Goal: Task Accomplishment & Management: Use online tool/utility

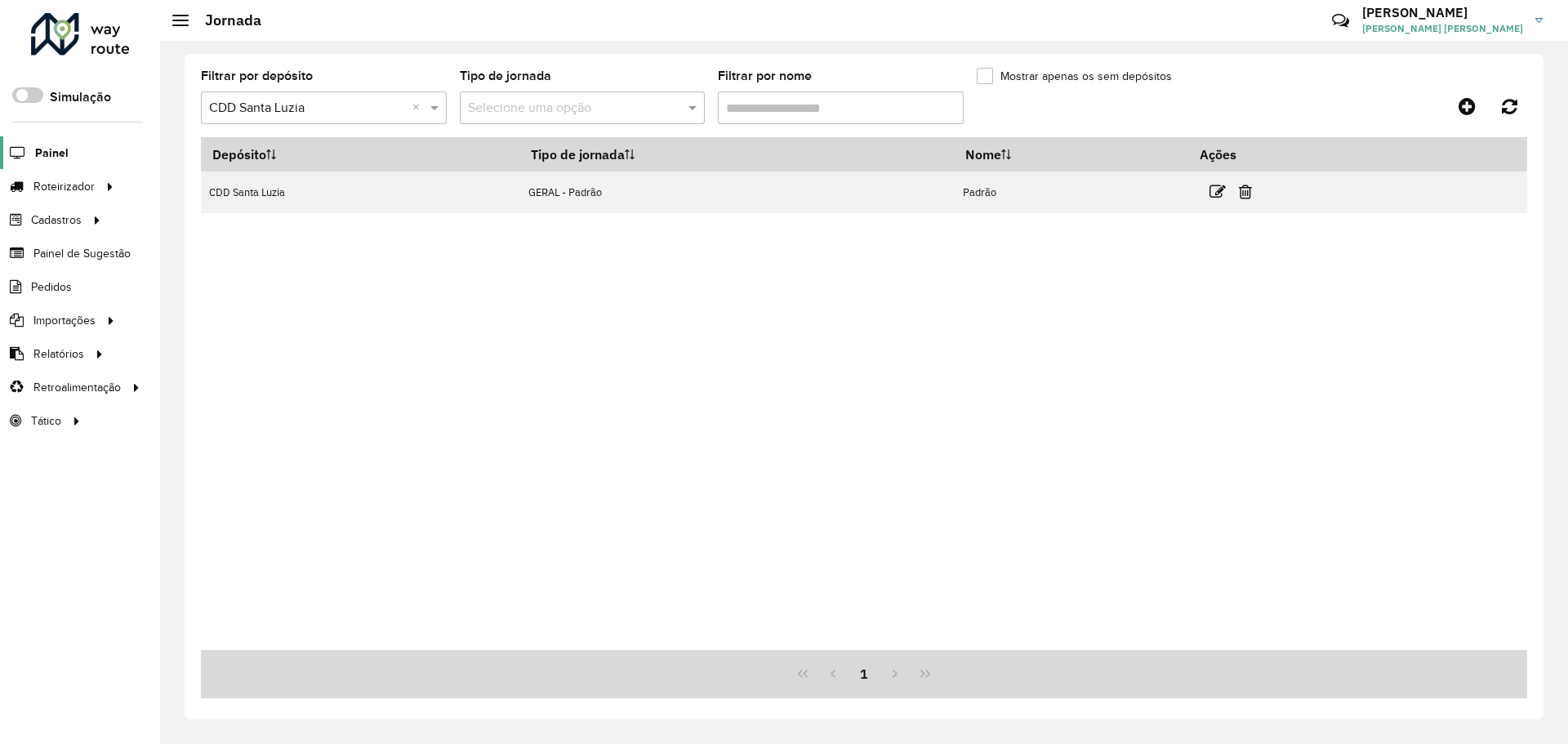
click at [60, 155] on span "Painel" at bounding box center [51, 153] width 34 height 17
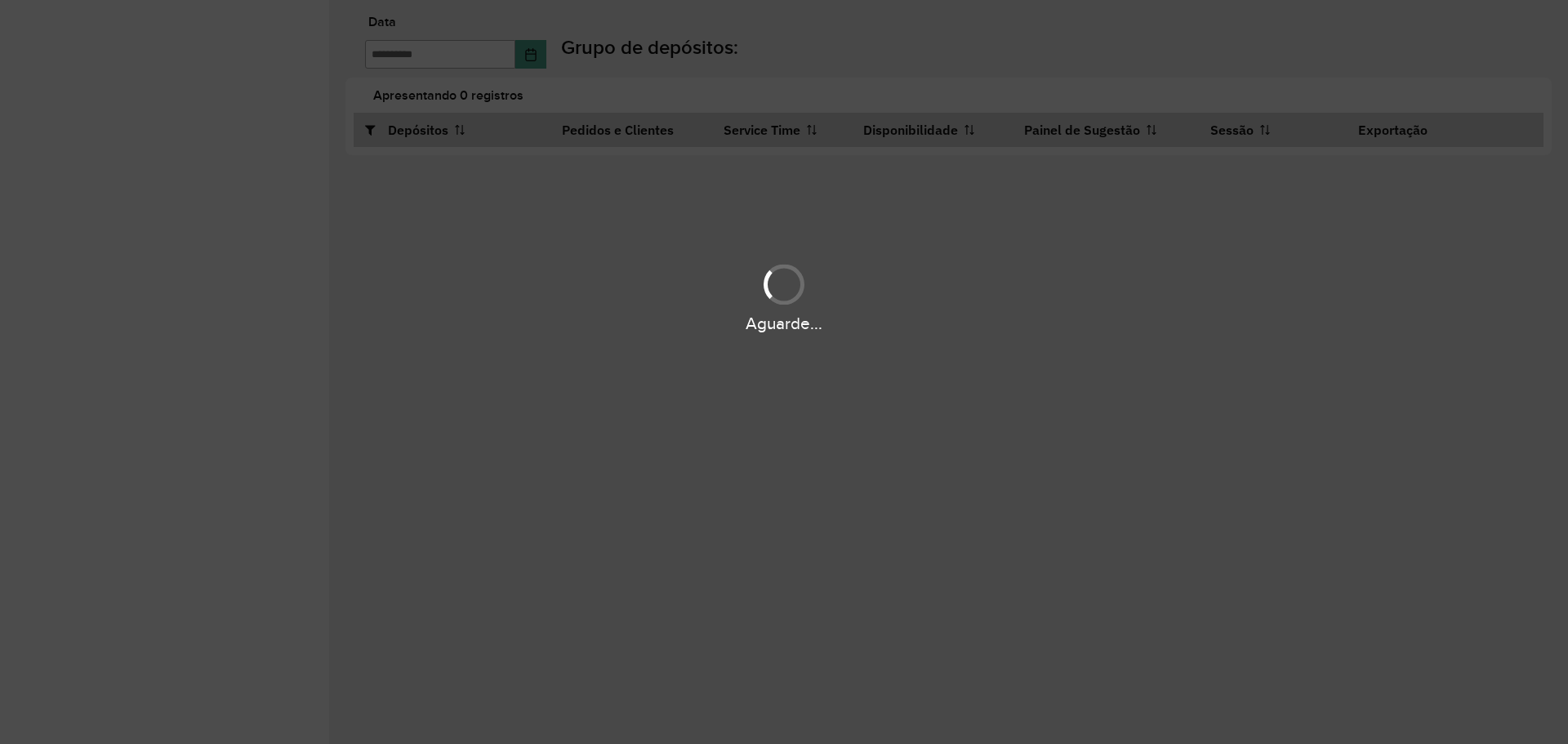
type input "**********"
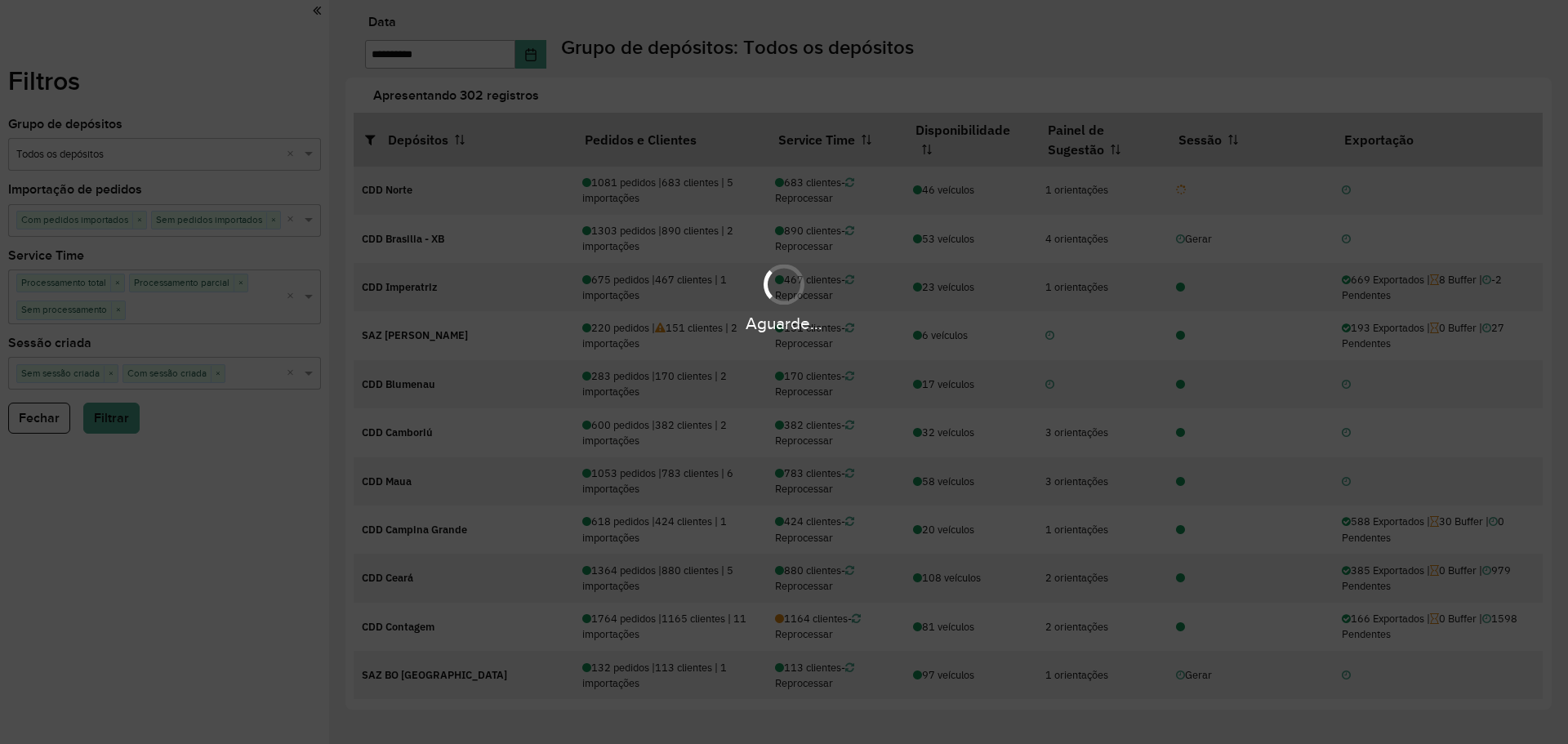
click at [1005, 81] on div "Apresentando 302 registros Depósitos Pedidos e Clientes Service Time Disponibil…" at bounding box center [948, 394] width 1207 height 632
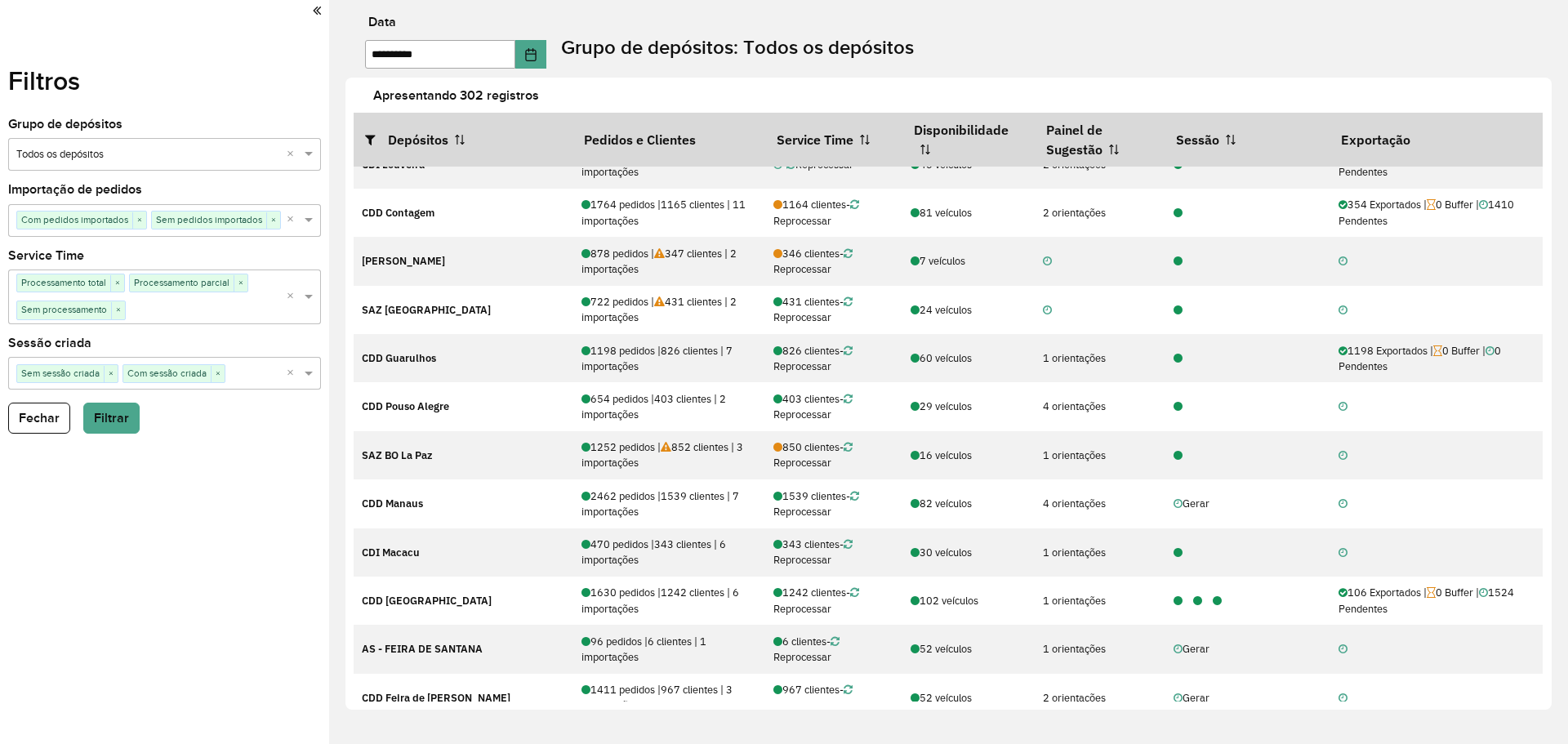
scroll to position [1901, 0]
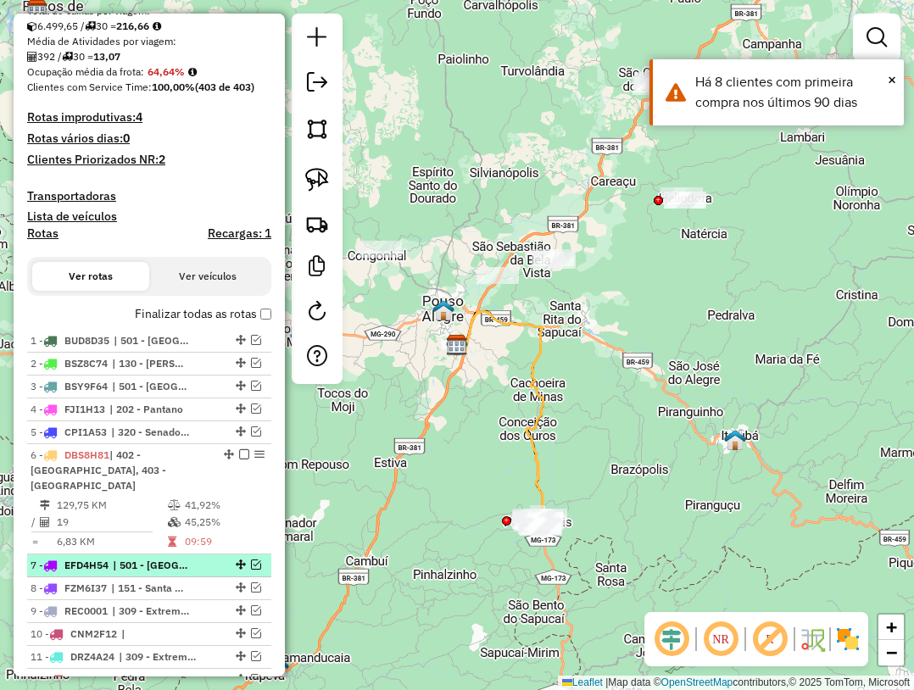
scroll to position [508, 0]
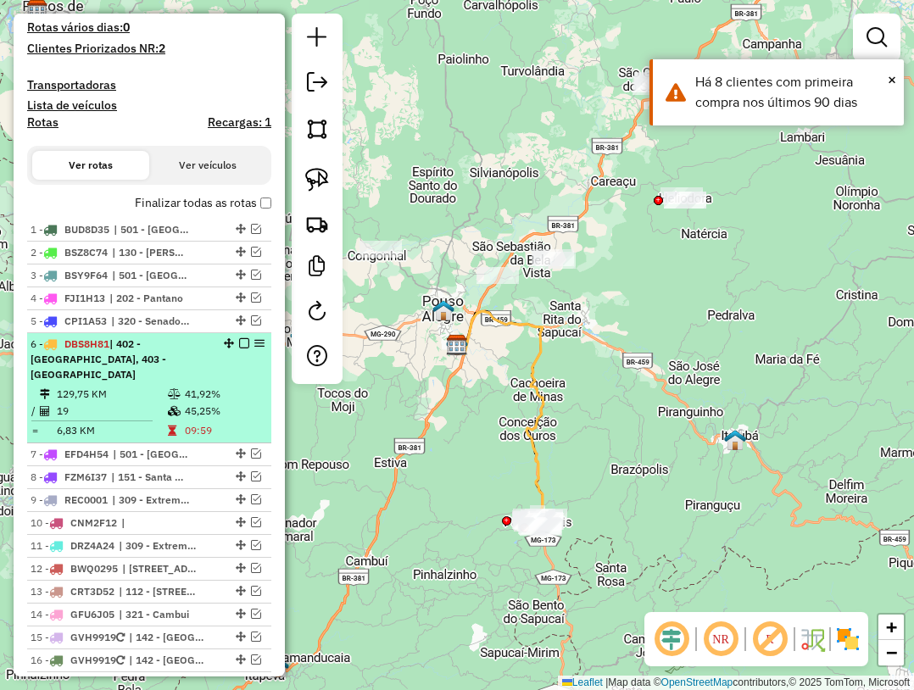
select select "**********"
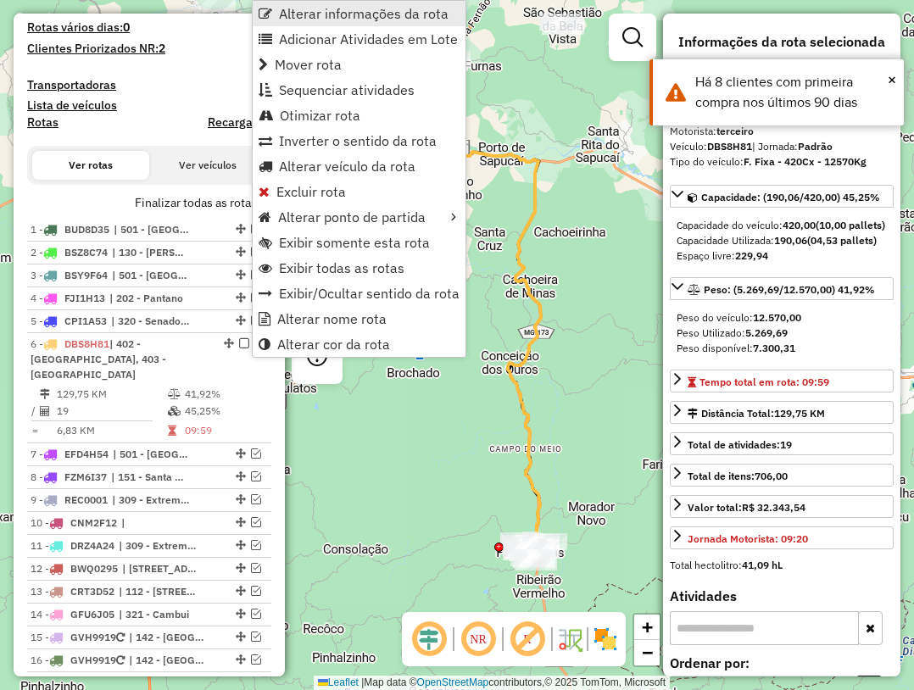
click at [336, 11] on span "Alterar informações da rota" at bounding box center [363, 14] width 169 height 14
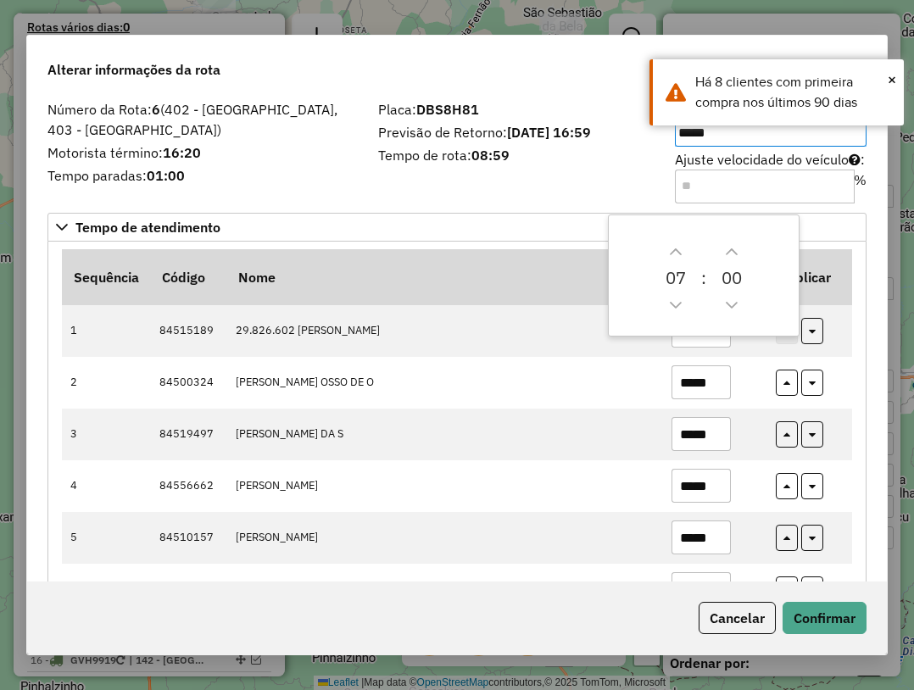
click at [733, 178] on input "Ajuste velocidade do veículo : %" at bounding box center [765, 186] width 180 height 34
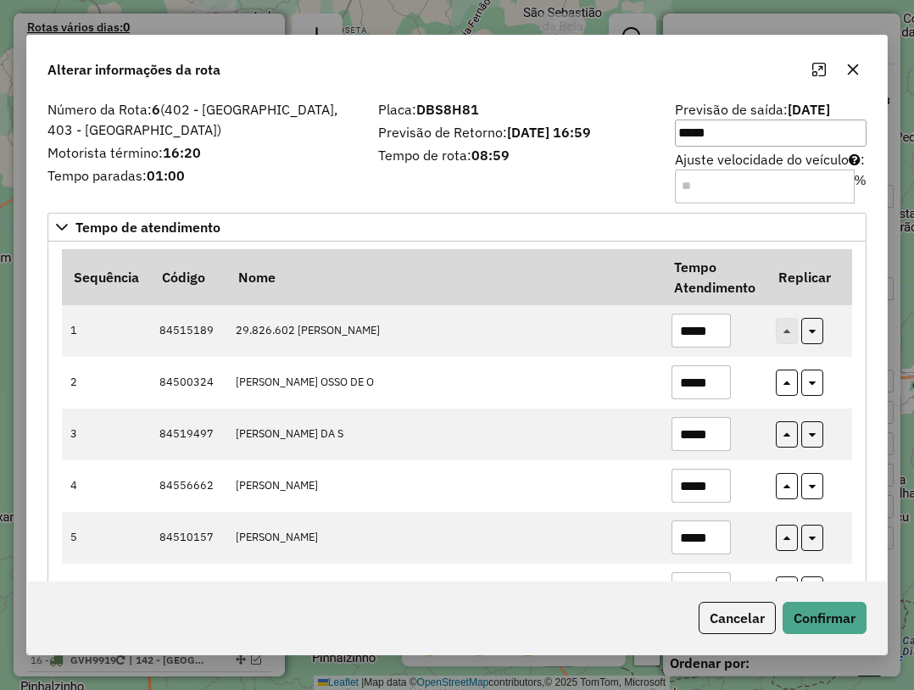
type input "**"
drag, startPoint x: 706, startPoint y: 185, endPoint x: 659, endPoint y: 197, distance: 48.1
click at [659, 197] on div "Número da Rota: 6 (402 - Paraisópolis, 403 - Santa Cruz) Motorista término: 16:…" at bounding box center [456, 151] width 839 height 96
click at [841, 177] on input "**" at bounding box center [765, 186] width 180 height 34
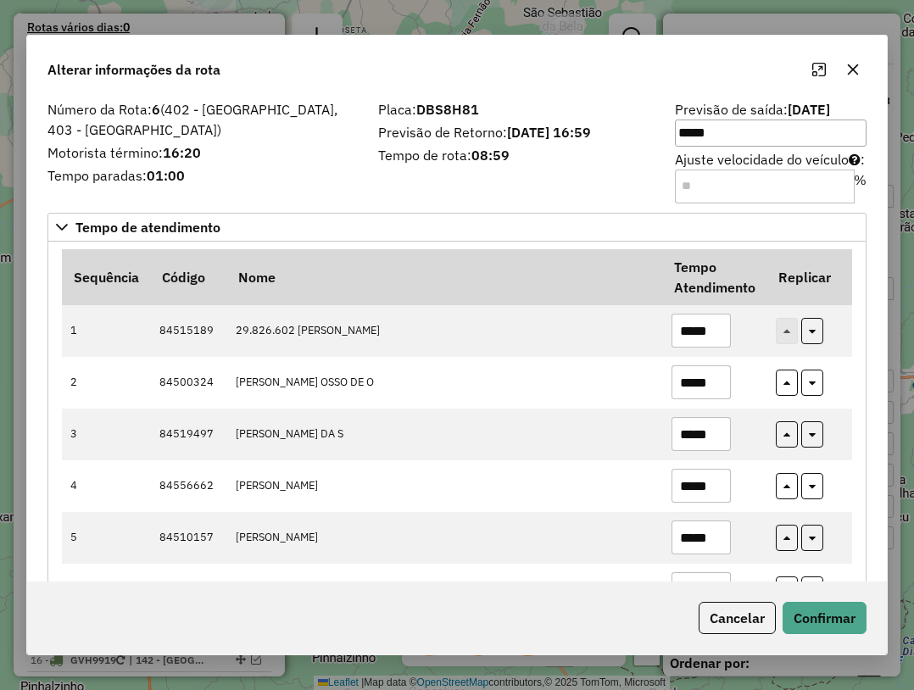
click at [841, 181] on input "*" at bounding box center [765, 186] width 180 height 34
click at [840, 181] on input "*" at bounding box center [765, 186] width 180 height 34
click at [839, 181] on input "*" at bounding box center [765, 186] width 180 height 34
click at [838, 181] on input "*" at bounding box center [765, 186] width 180 height 34
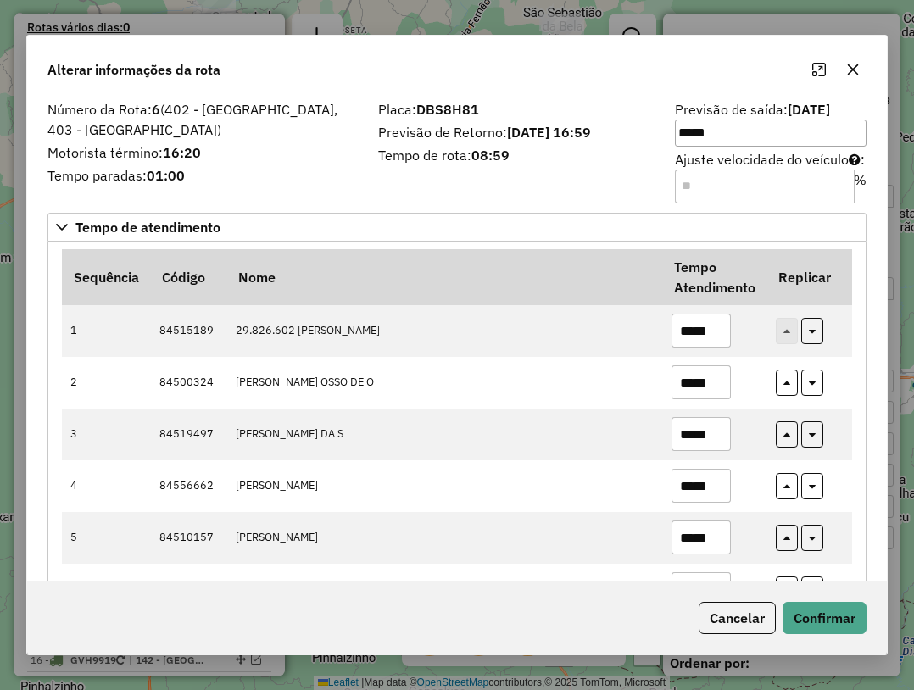
click at [838, 181] on input "*" at bounding box center [765, 186] width 180 height 34
click at [837, 181] on input "*" at bounding box center [765, 186] width 180 height 34
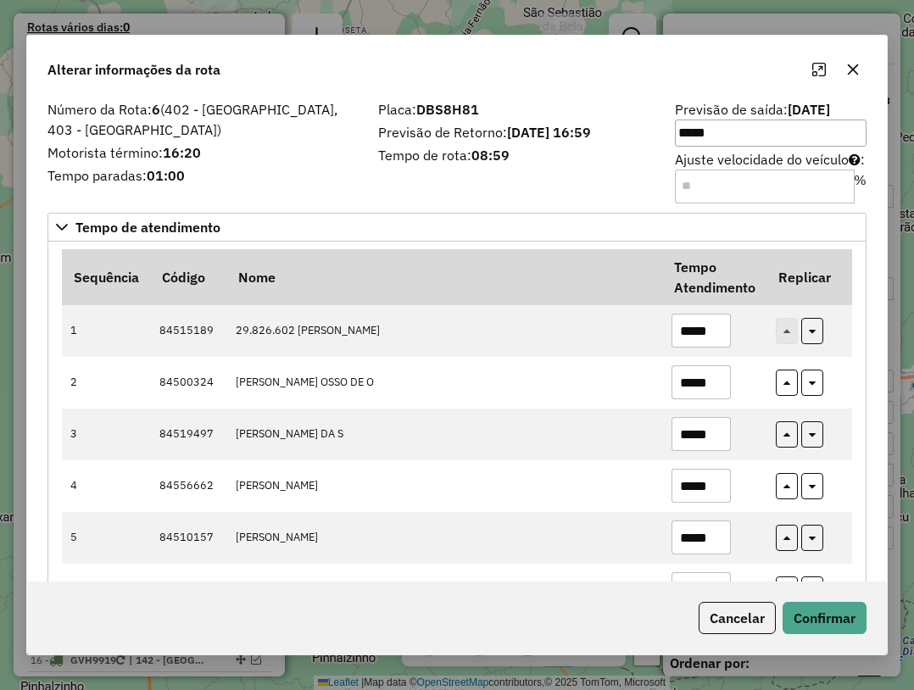
click at [837, 181] on input "*" at bounding box center [765, 186] width 180 height 34
click at [837, 181] on input "**" at bounding box center [765, 186] width 180 height 34
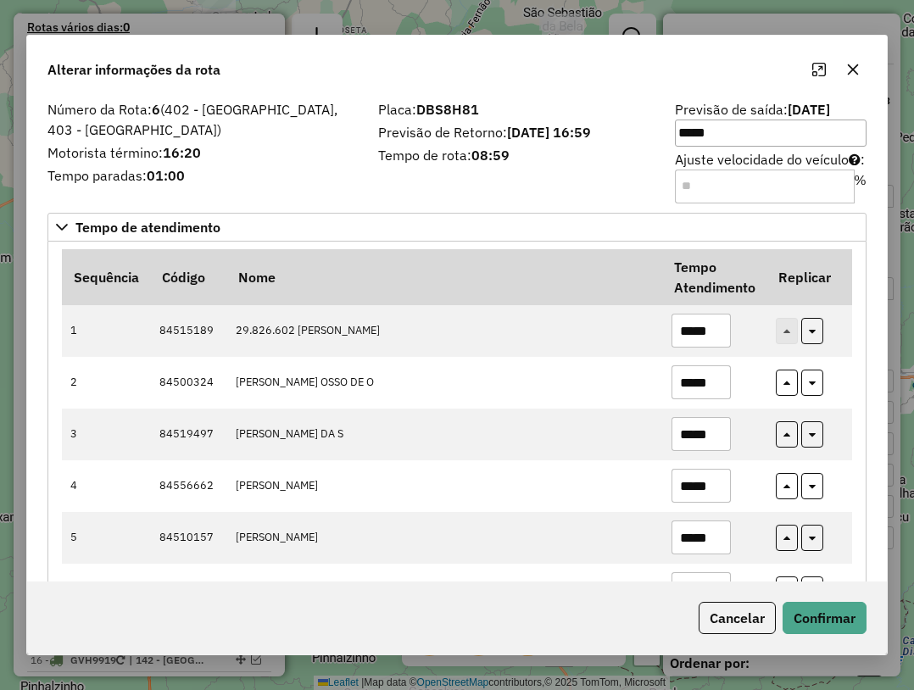
click at [837, 181] on input "**" at bounding box center [765, 186] width 180 height 34
click at [837, 180] on input "**" at bounding box center [765, 186] width 180 height 34
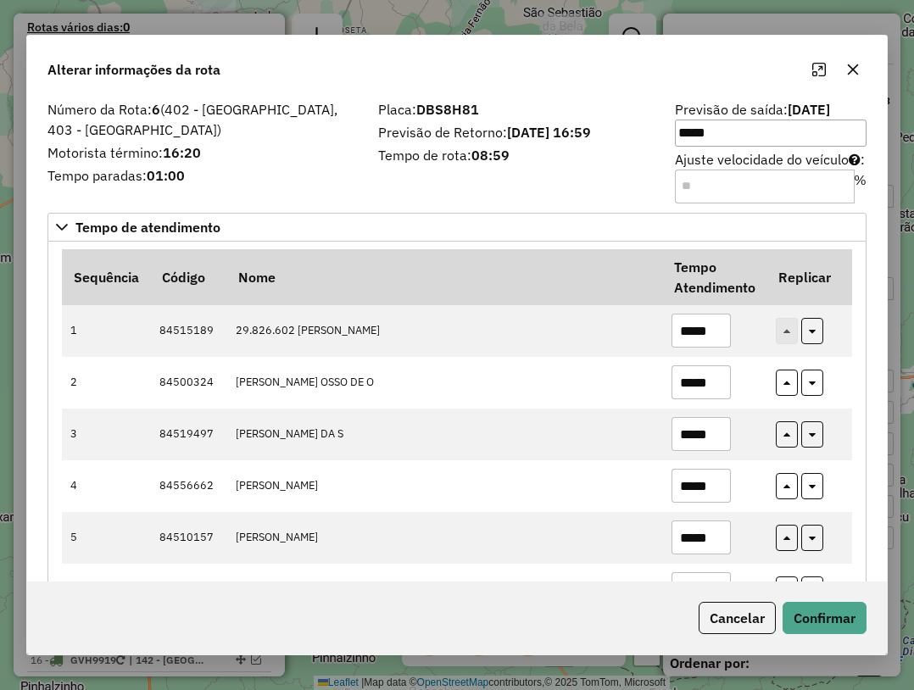
click at [837, 180] on input "**" at bounding box center [765, 186] width 180 height 34
type input "**"
click at [836, 185] on input "**" at bounding box center [765, 186] width 180 height 34
click at [821, 621] on button "Confirmar" at bounding box center [824, 618] width 84 height 32
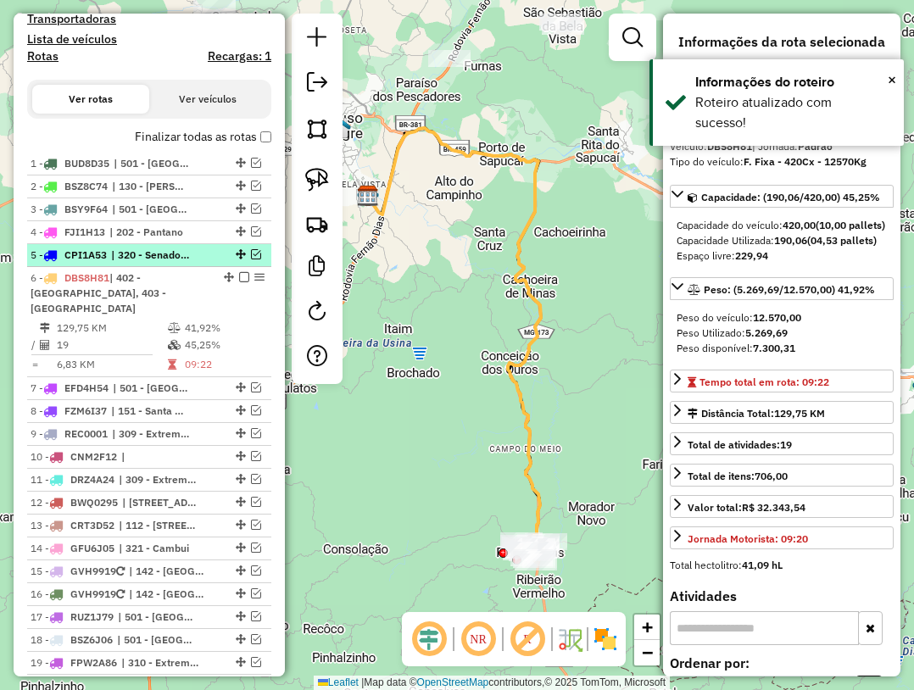
scroll to position [574, 0]
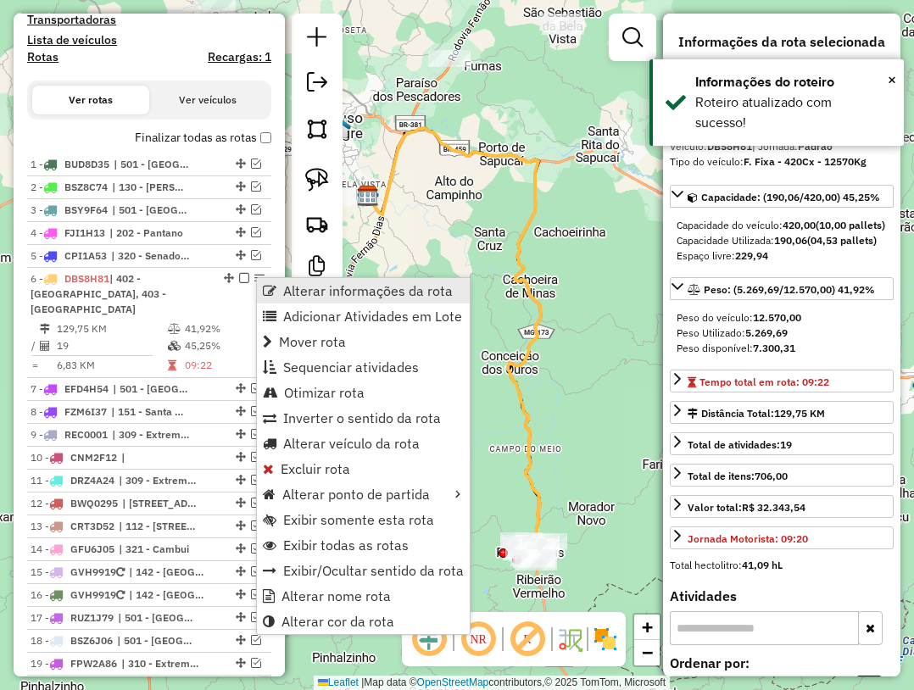
click at [275, 291] on span "Alterar informações da rota" at bounding box center [270, 291] width 14 height 14
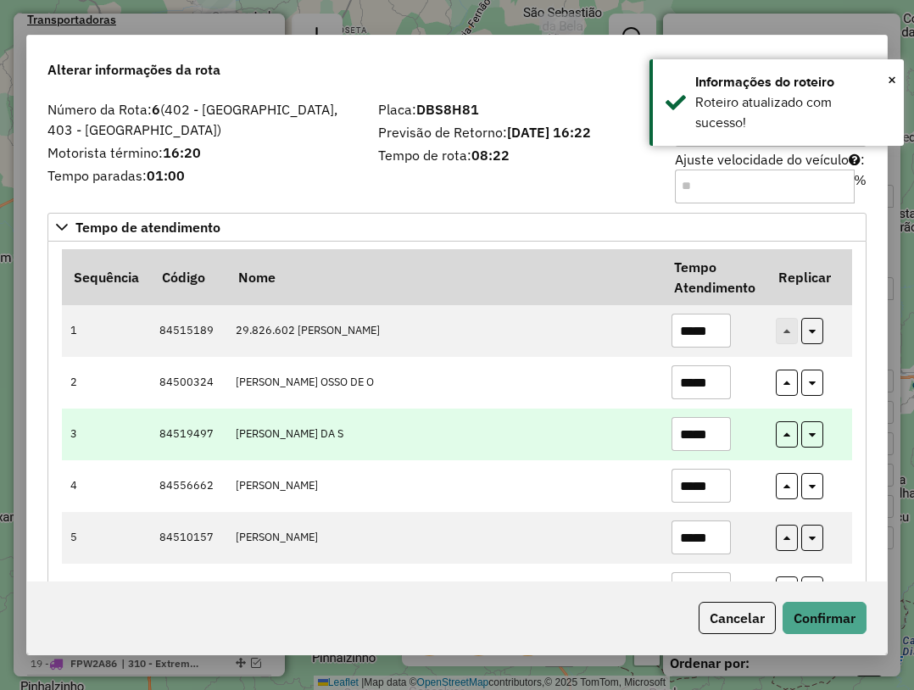
drag, startPoint x: 720, startPoint y: 440, endPoint x: 707, endPoint y: 440, distance: 13.6
click at [707, 440] on input "*****" at bounding box center [700, 434] width 59 height 34
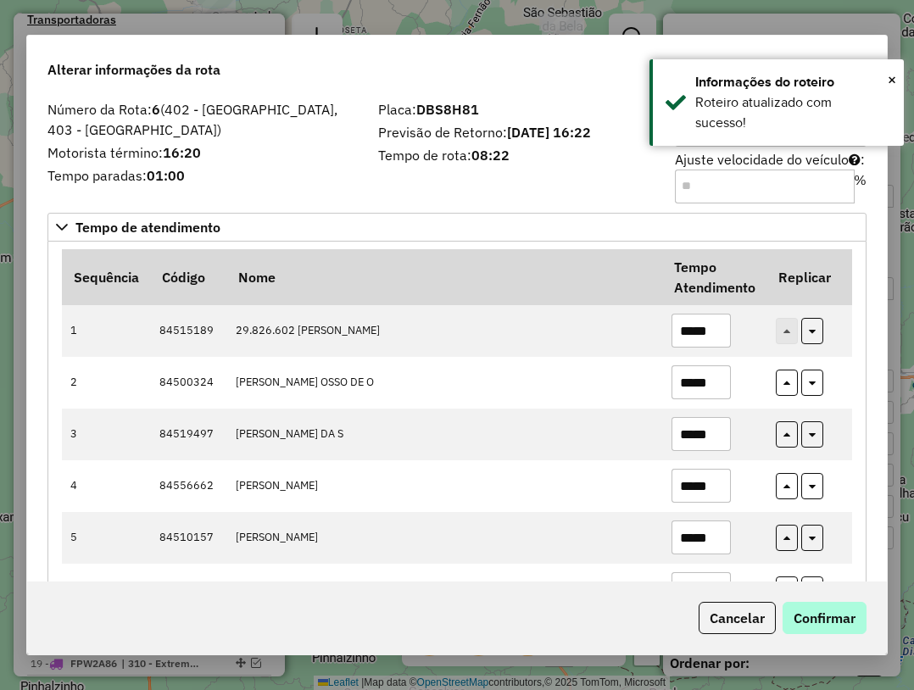
type input "*****"
click at [812, 614] on button "Confirmar" at bounding box center [824, 618] width 84 height 32
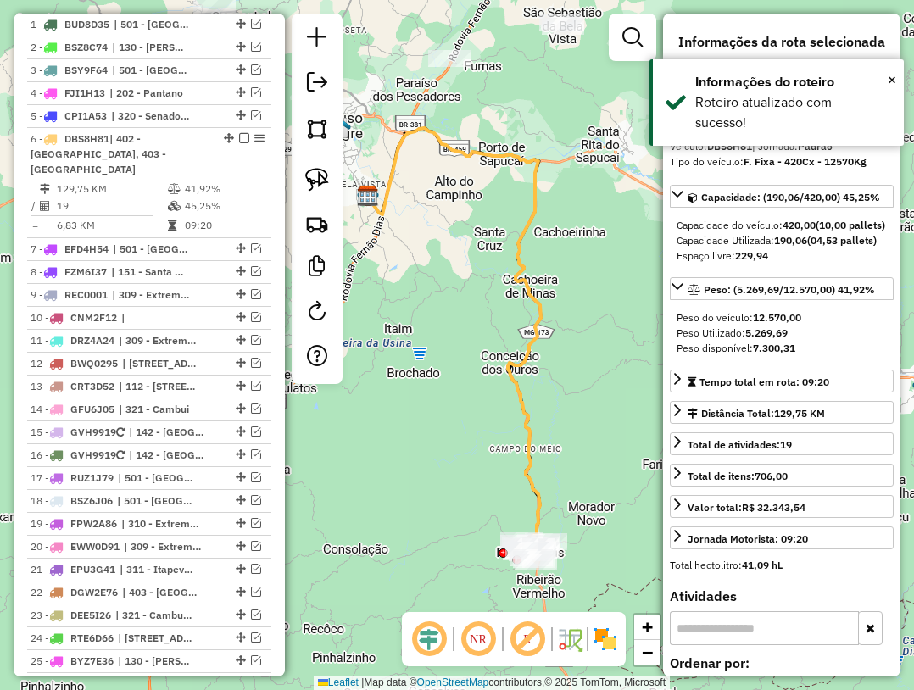
scroll to position [828, 0]
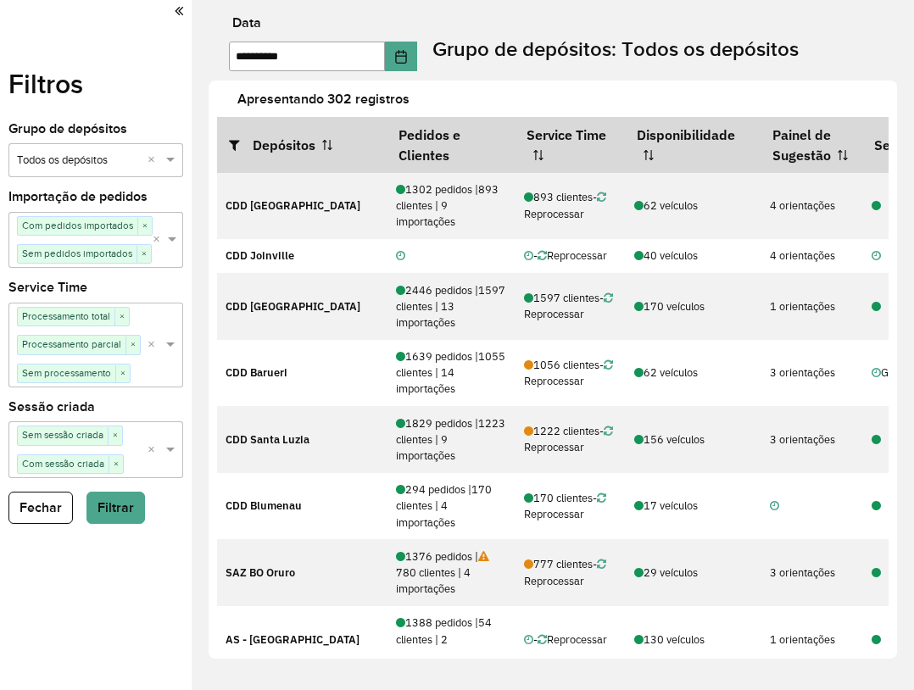
scroll to position [1973, 0]
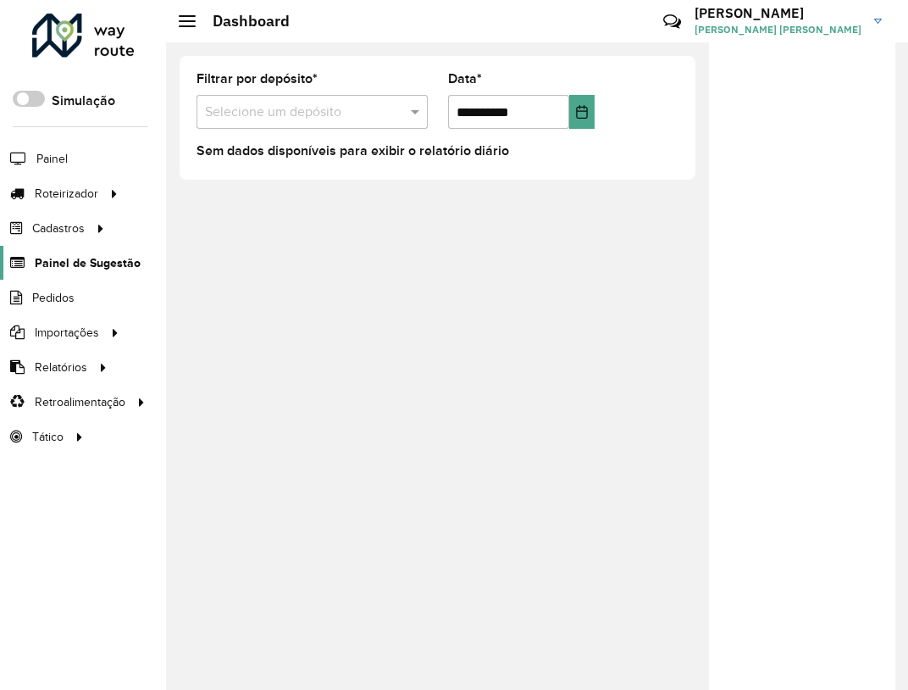
click at [88, 258] on span "Painel de Sugestão" at bounding box center [88, 263] width 106 height 18
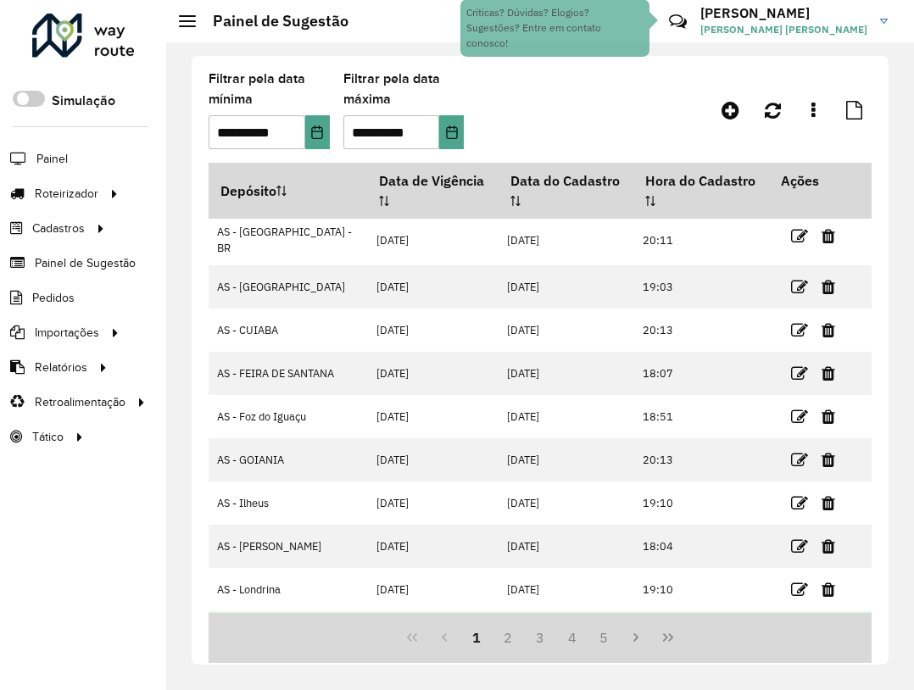
scroll to position [132, 0]
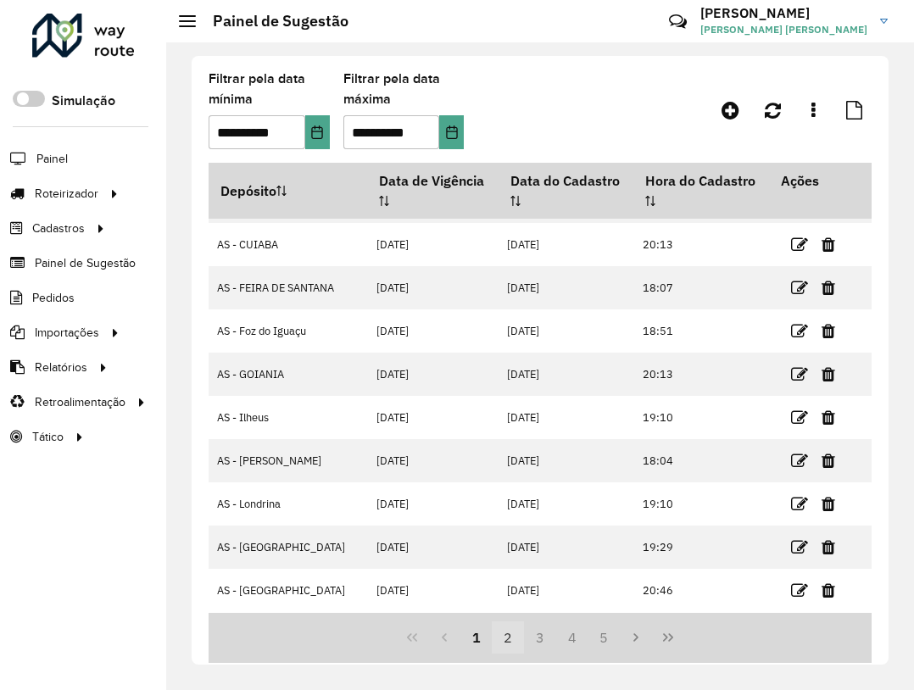
click at [512, 642] on button "2" at bounding box center [508, 637] width 32 height 32
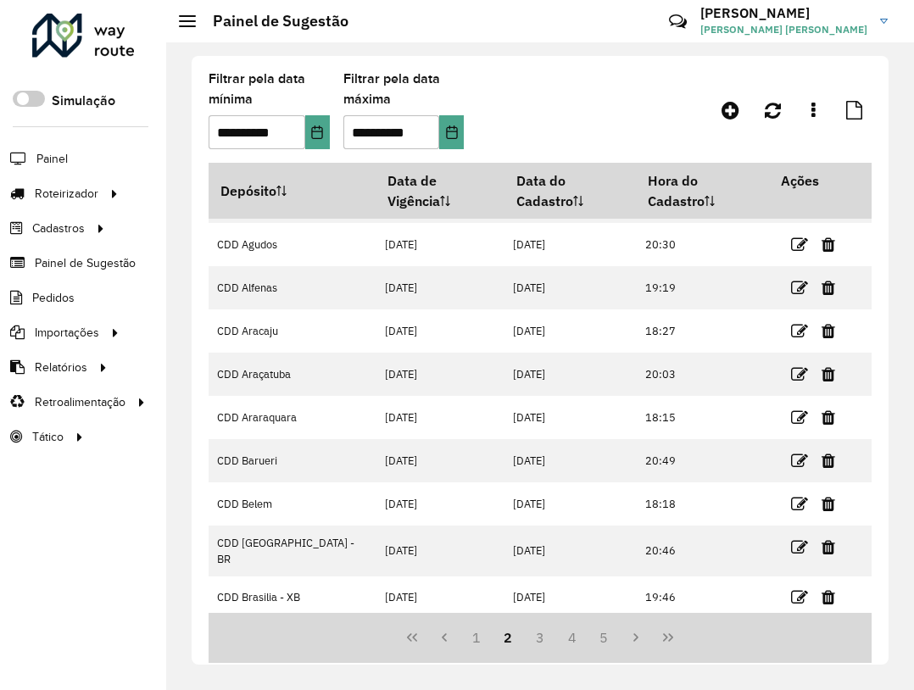
scroll to position [0, 0]
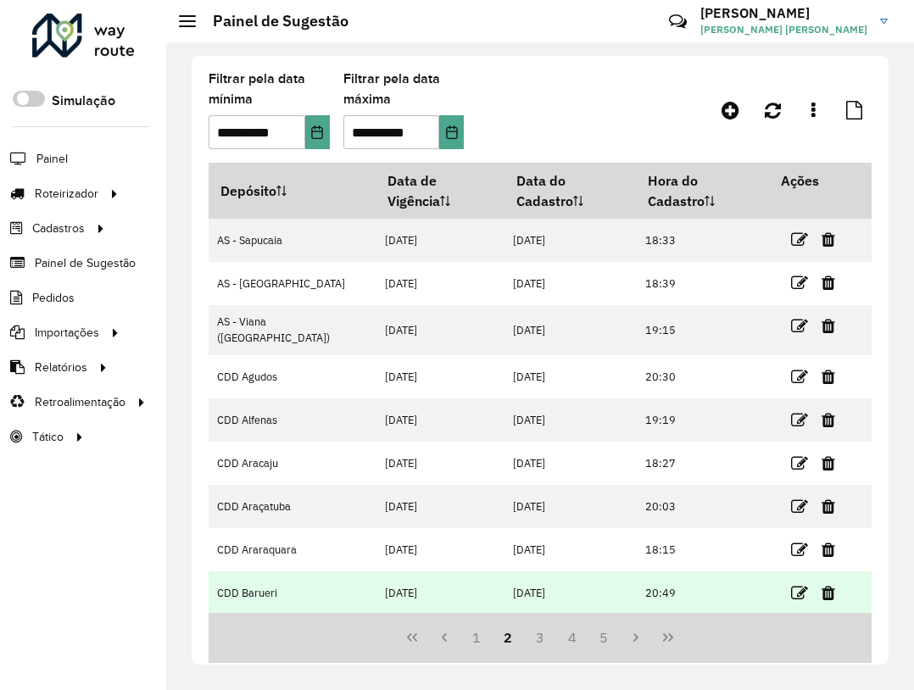
click at [777, 572] on td at bounding box center [821, 593] width 102 height 42
click at [791, 585] on icon at bounding box center [799, 593] width 17 height 17
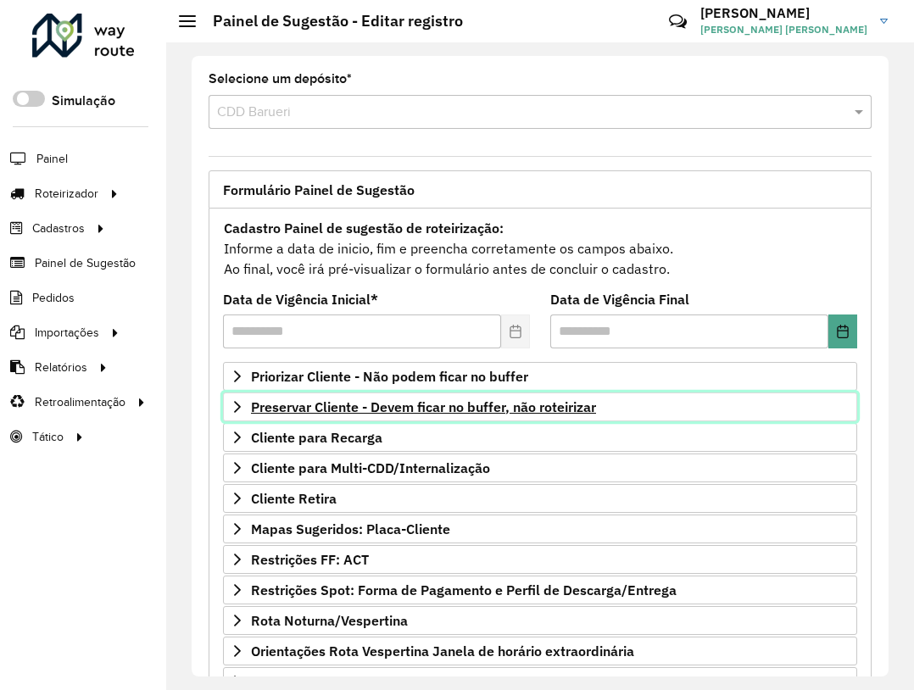
click at [403, 414] on span "Preservar Cliente - Devem ficar no buffer, não roteirizar" at bounding box center [423, 407] width 345 height 14
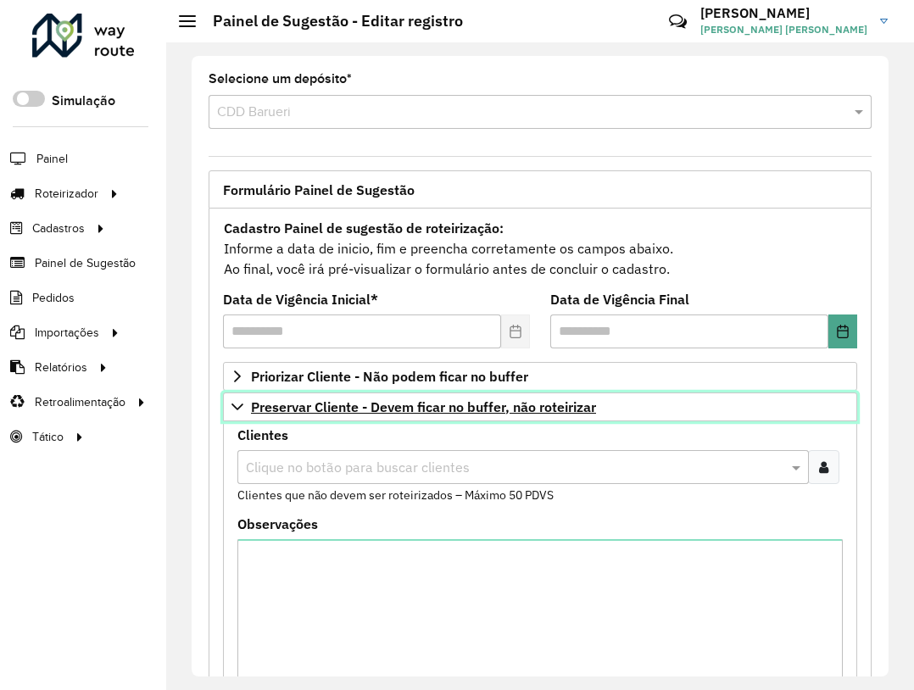
click at [333, 412] on span "Preservar Cliente - Devem ficar no buffer, não roteirizar" at bounding box center [423, 407] width 345 height 14
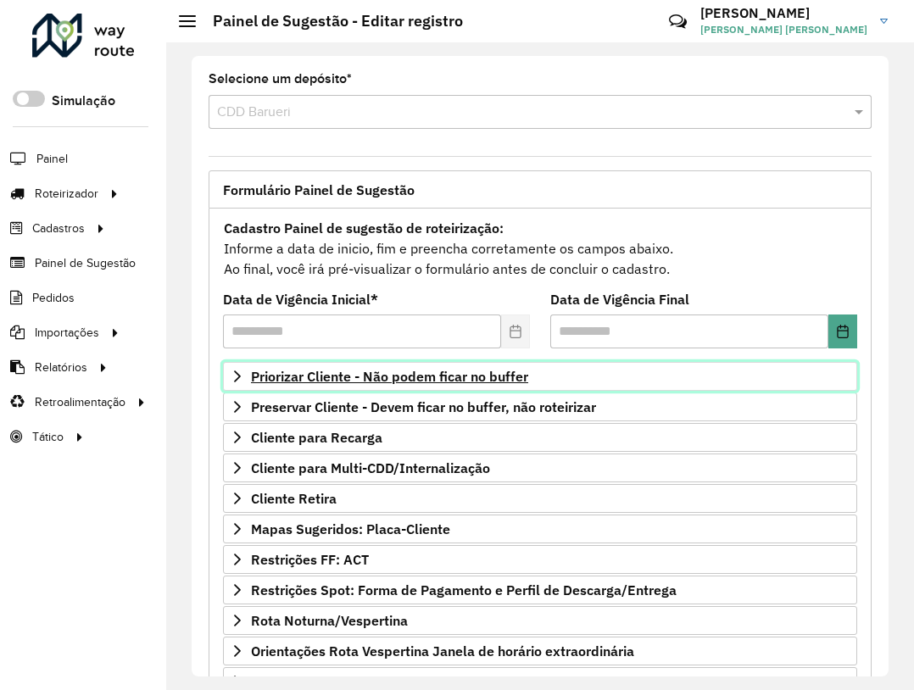
click at [339, 382] on span "Priorizar Cliente - Não podem ficar no buffer" at bounding box center [389, 376] width 277 height 14
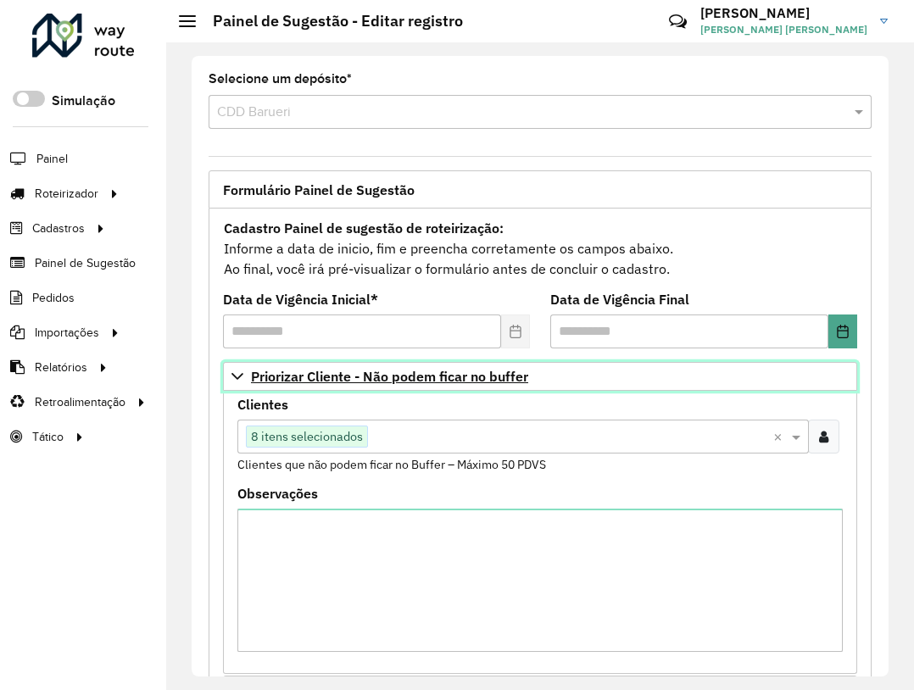
click at [339, 382] on span "Priorizar Cliente - Não podem ficar no buffer" at bounding box center [389, 376] width 277 height 14
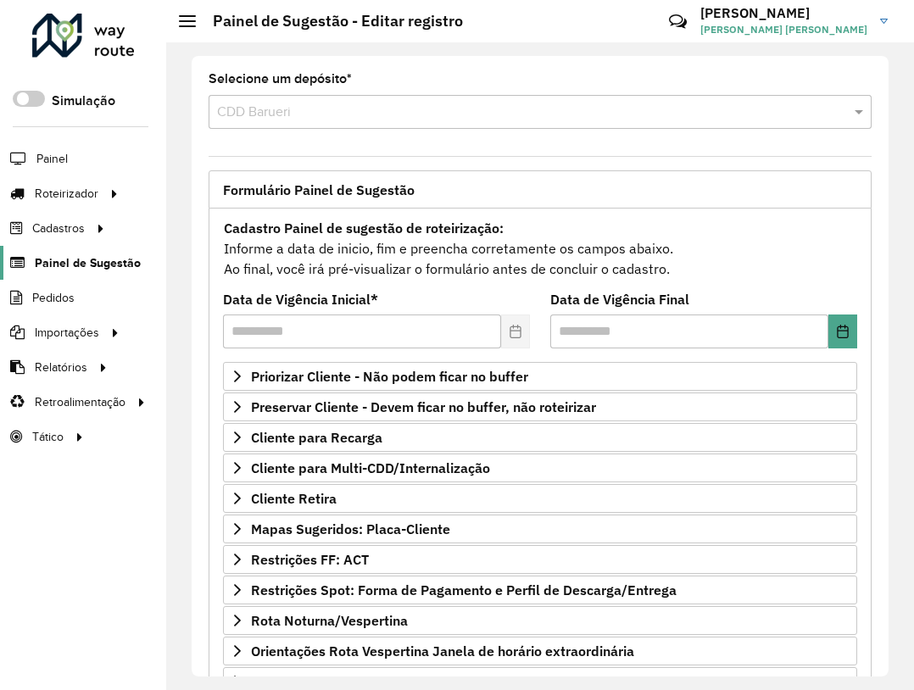
click at [88, 262] on span "Painel de Sugestão" at bounding box center [88, 263] width 106 height 18
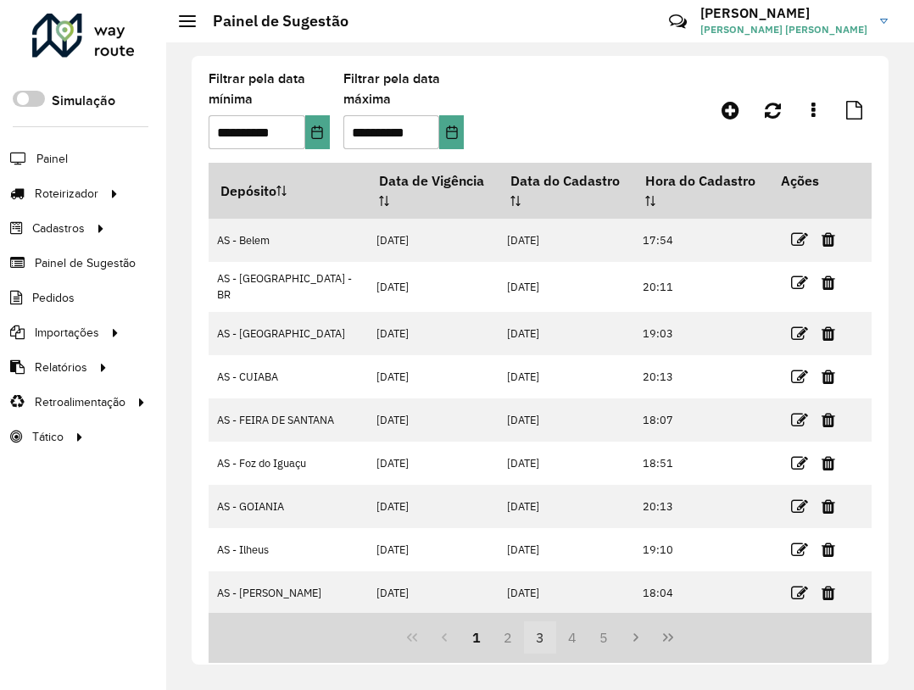
click at [540, 636] on button "3" at bounding box center [540, 637] width 32 height 32
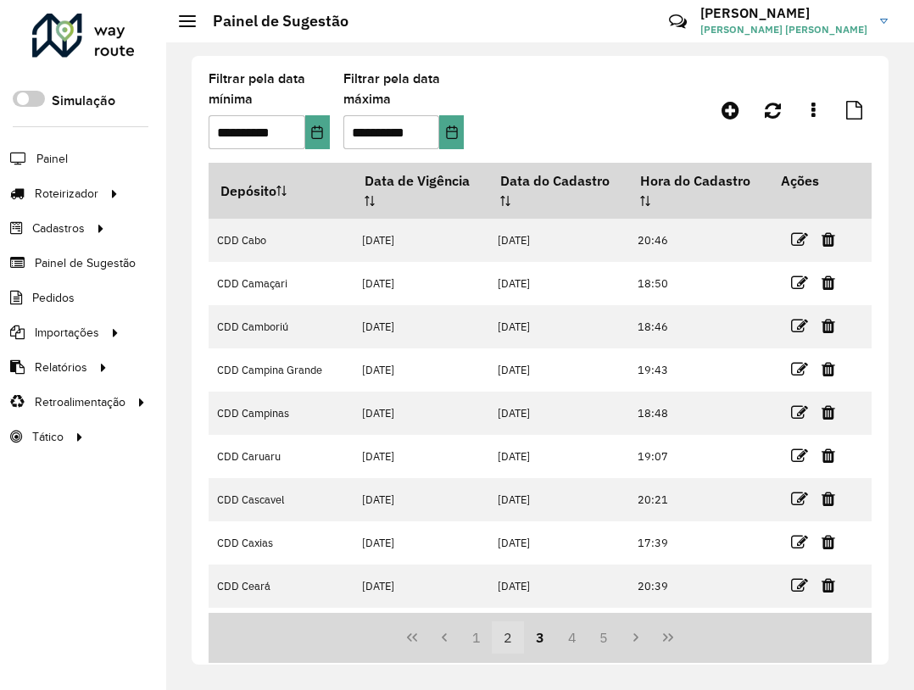
click at [512, 644] on button "2" at bounding box center [508, 637] width 32 height 32
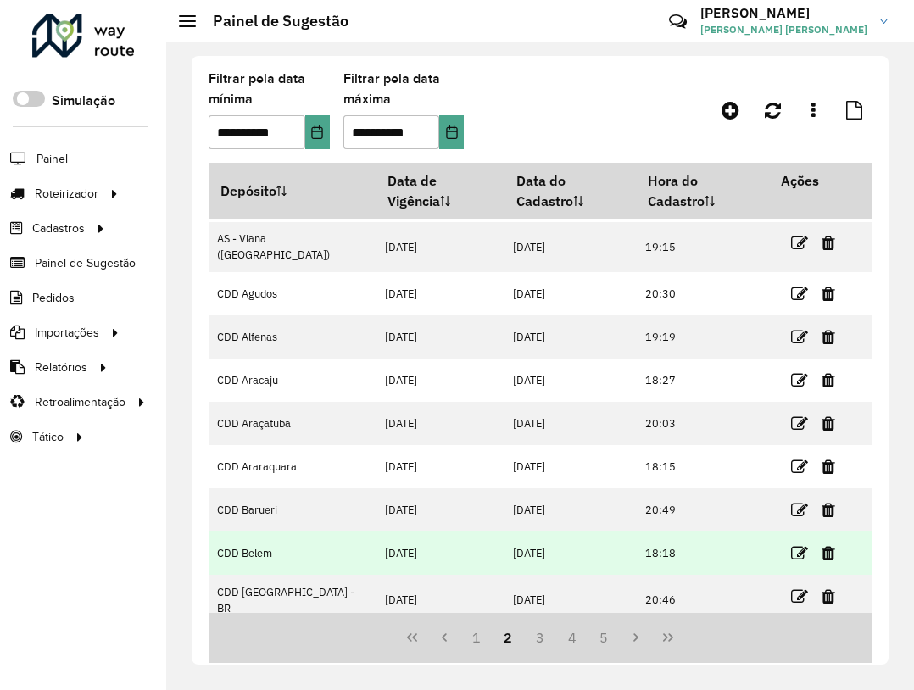
scroll to position [85, 0]
click at [791, 543] on icon at bounding box center [799, 551] width 17 height 17
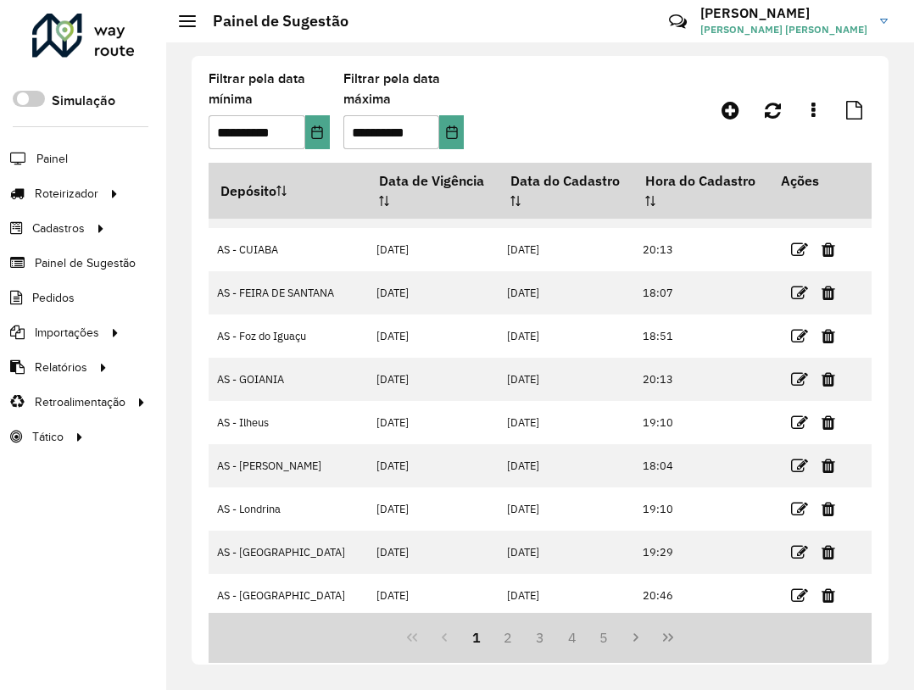
scroll to position [132, 0]
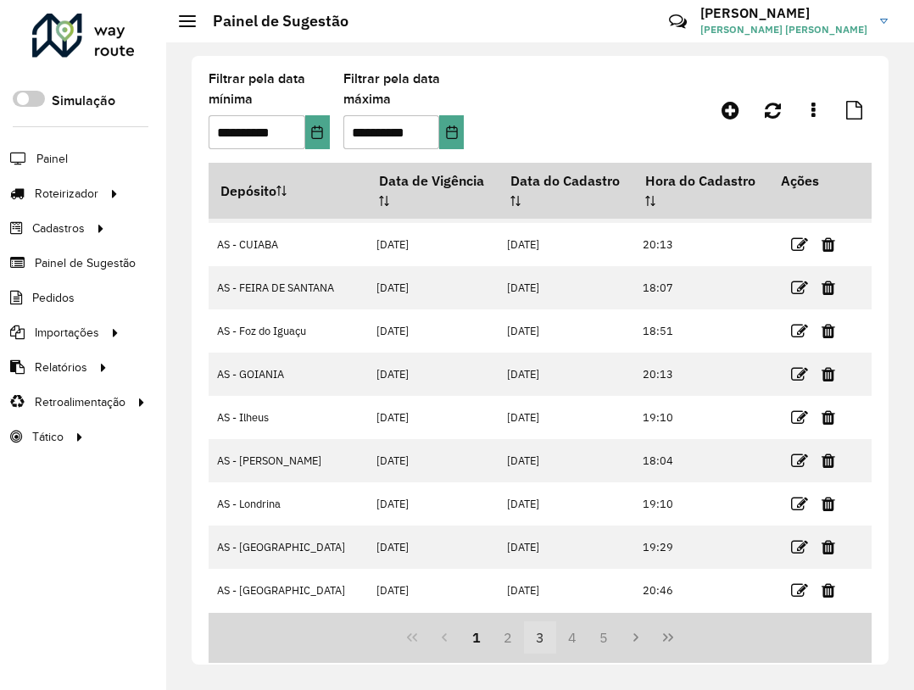
click at [547, 645] on button "3" at bounding box center [540, 637] width 32 height 32
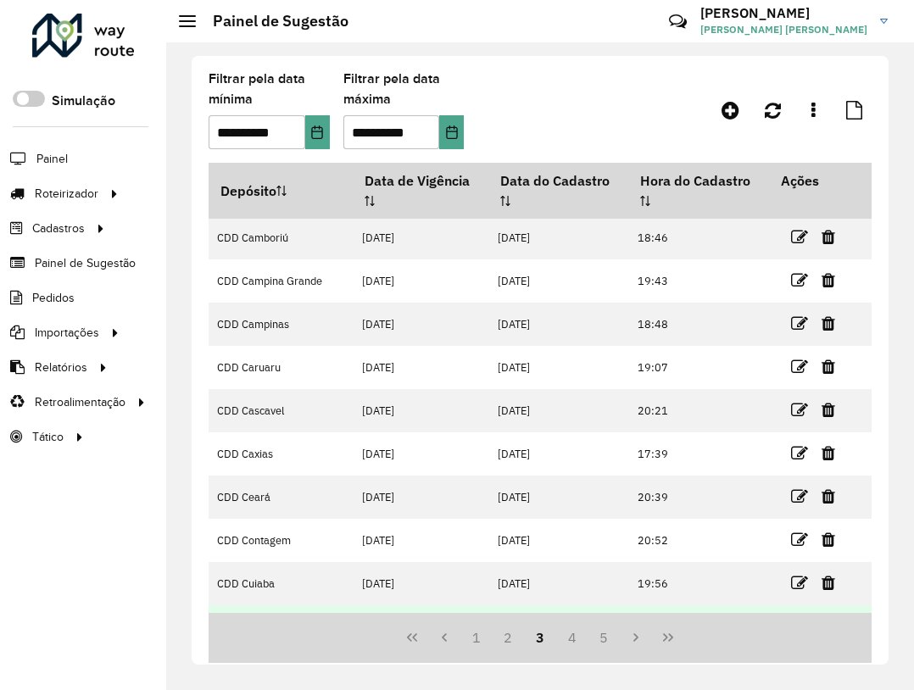
scroll to position [104, 0]
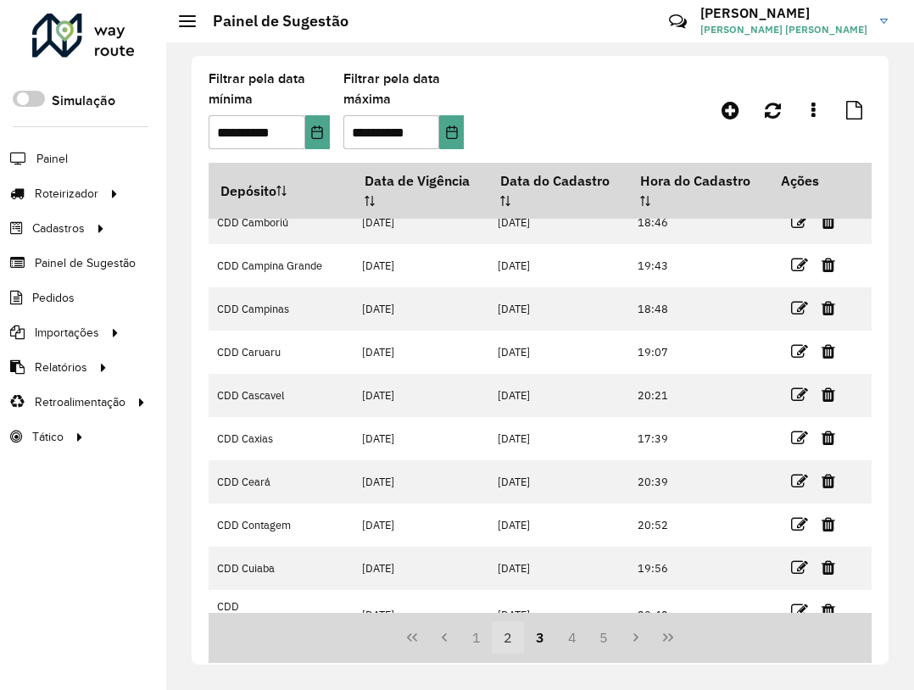
click at [501, 642] on button "2" at bounding box center [508, 637] width 32 height 32
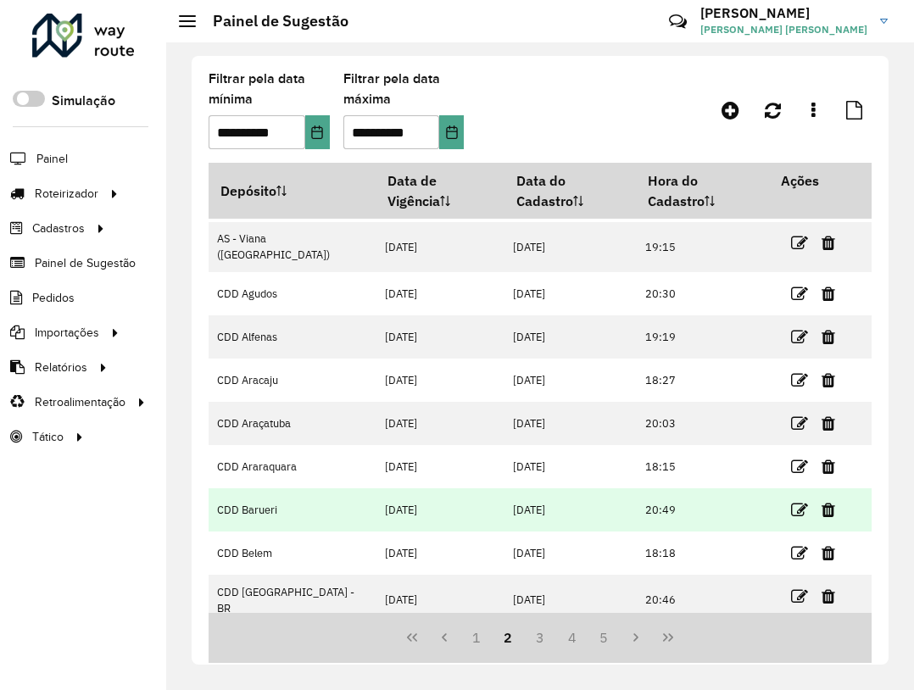
scroll to position [85, 0]
click at [246, 487] on td "CDD Barueri" at bounding box center [291, 507] width 167 height 43
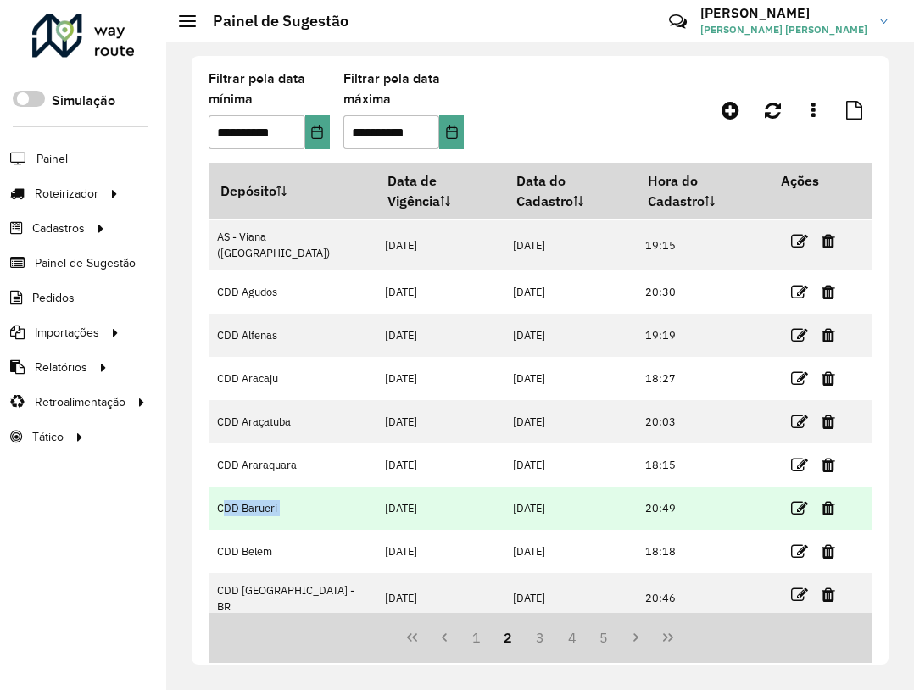
click at [246, 487] on td "CDD Barueri" at bounding box center [291, 507] width 167 height 43
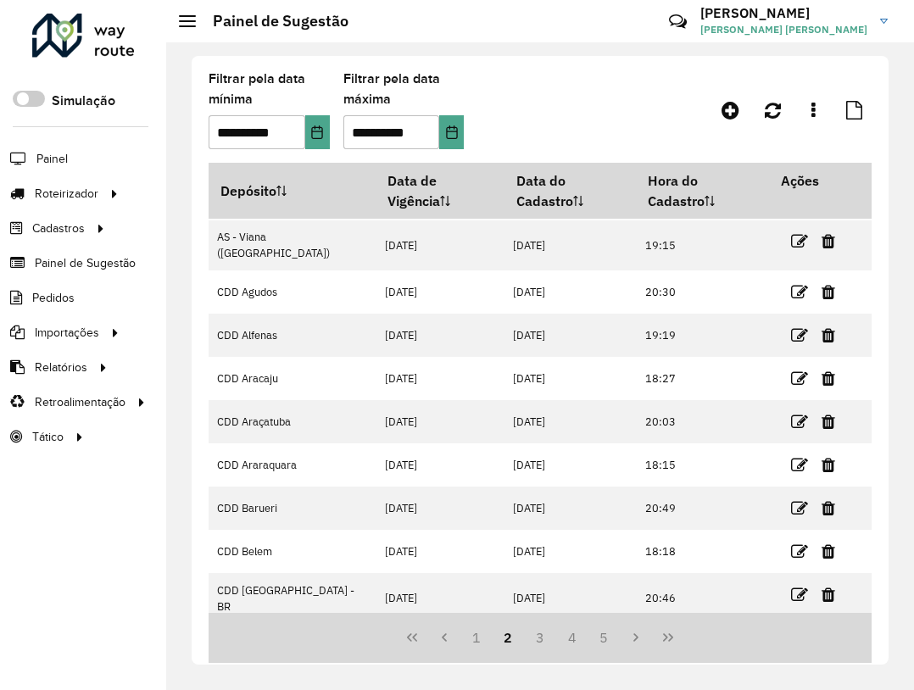
click at [75, 165] on li "Painel" at bounding box center [83, 159] width 166 height 36
click at [58, 162] on span "Painel" at bounding box center [53, 159] width 35 height 18
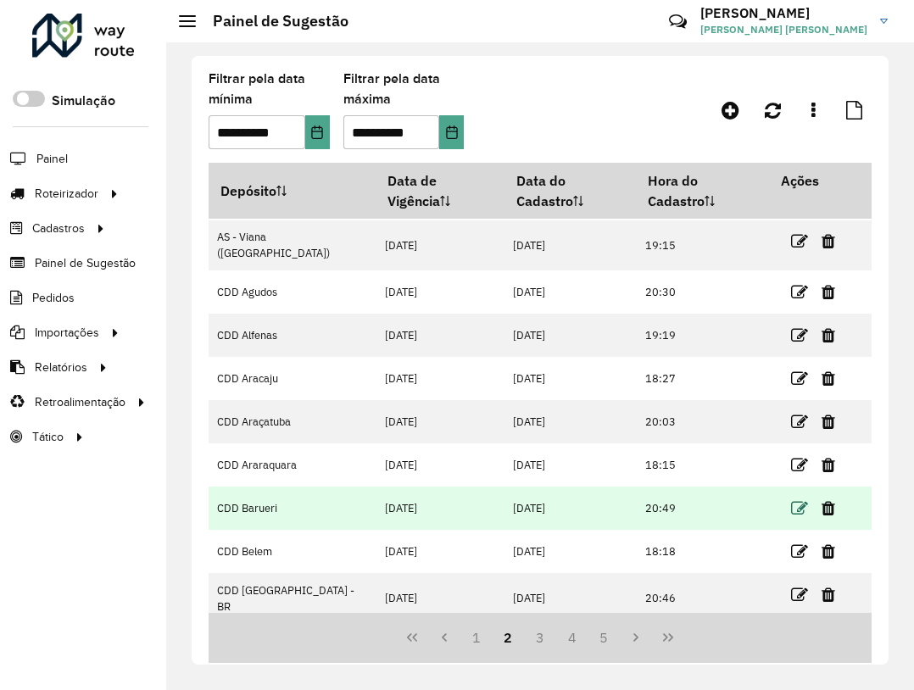
click at [791, 500] on icon at bounding box center [799, 508] width 17 height 17
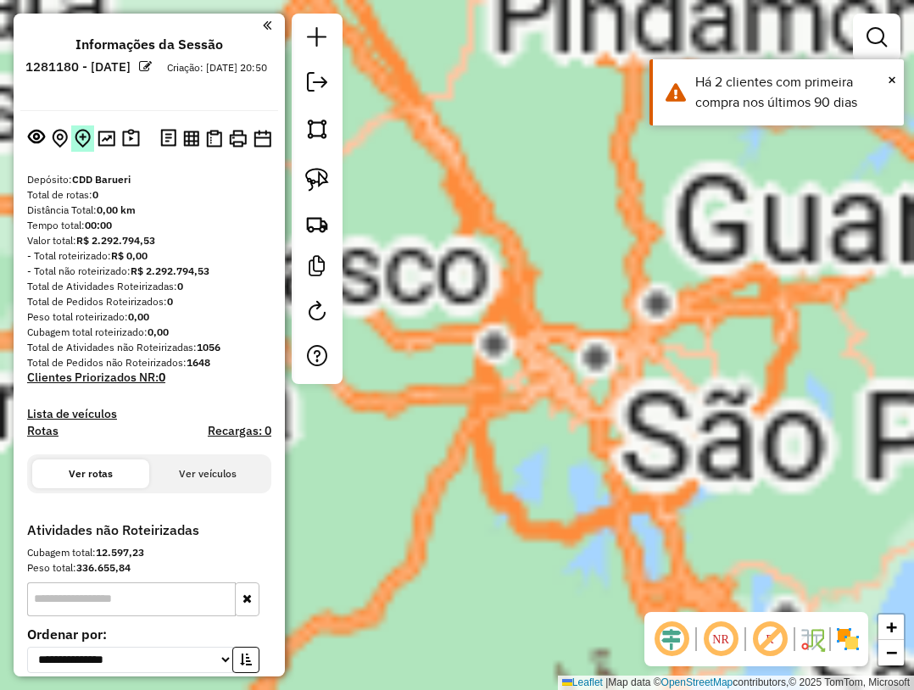
click at [131, 249] on strong "R$ 0,00" at bounding box center [129, 255] width 36 height 13
click at [71, 131] on button at bounding box center [82, 138] width 23 height 26
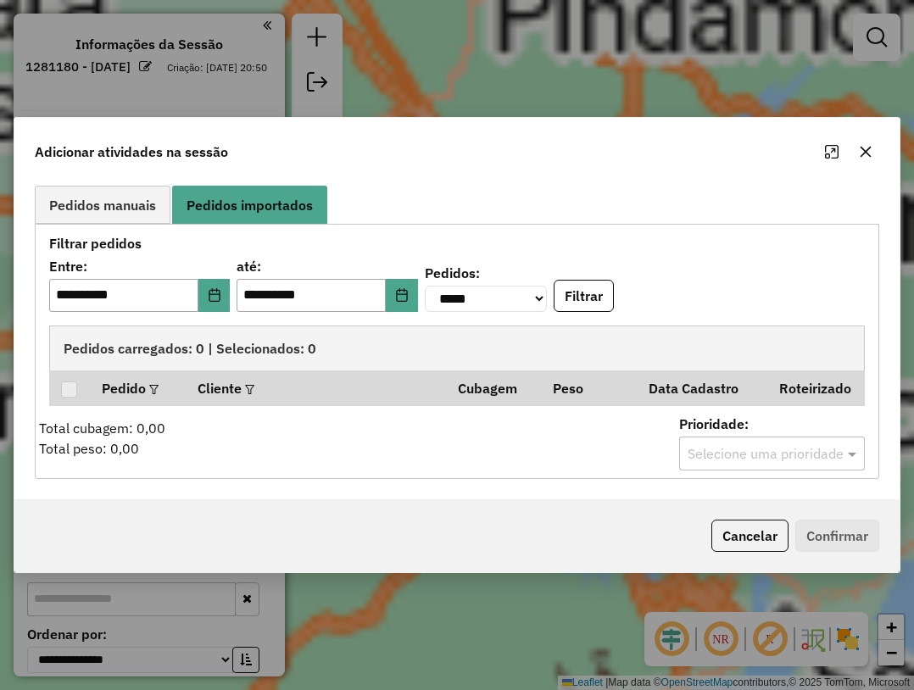
click at [0, 0] on div "Aguarde..." at bounding box center [0, 0] width 0 height 0
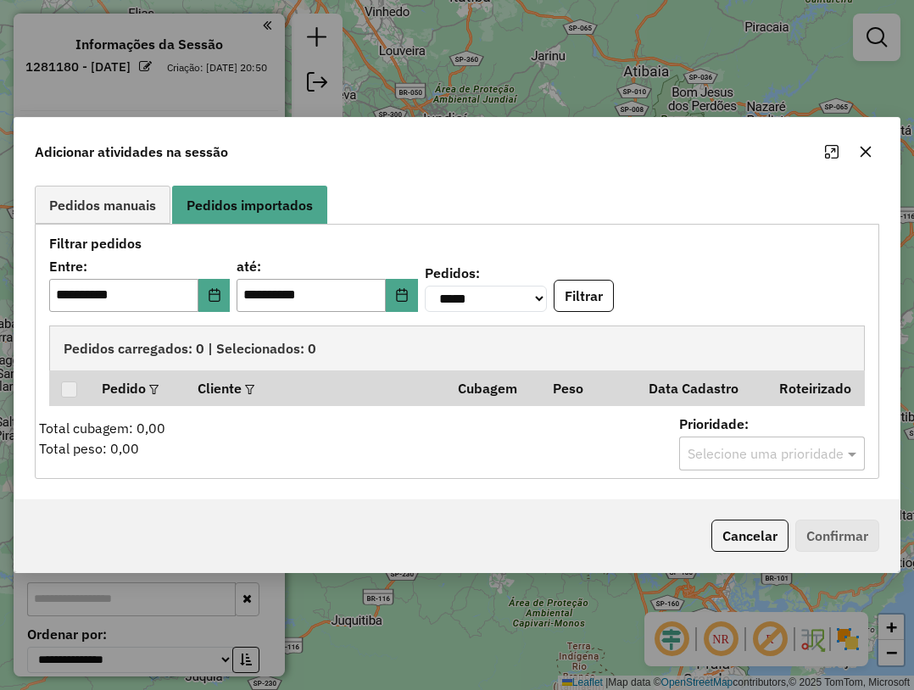
click at [865, 147] on icon "button" at bounding box center [865, 152] width 14 height 14
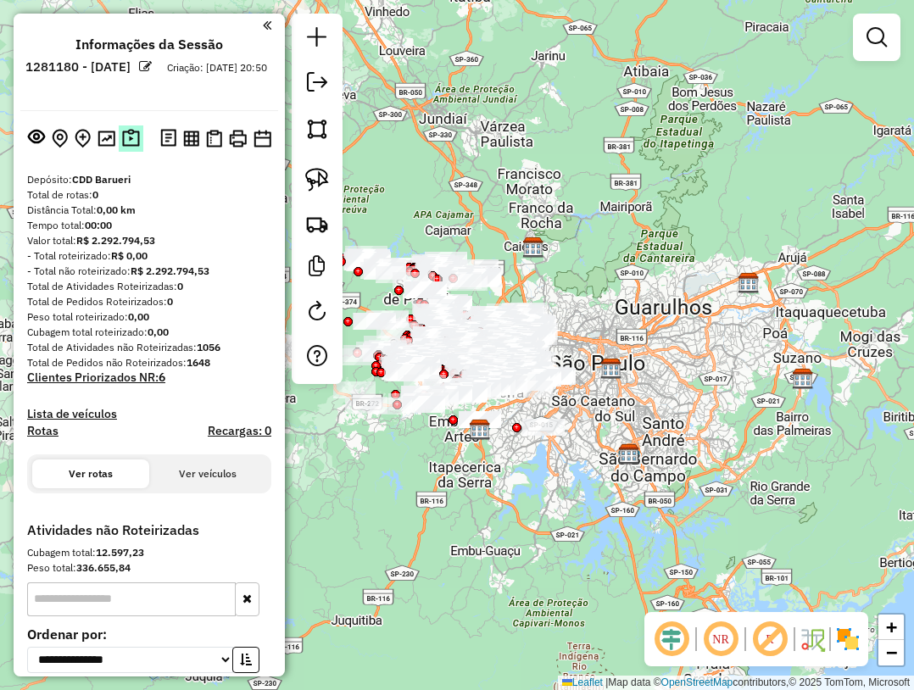
click at [125, 138] on img at bounding box center [131, 138] width 18 height 19
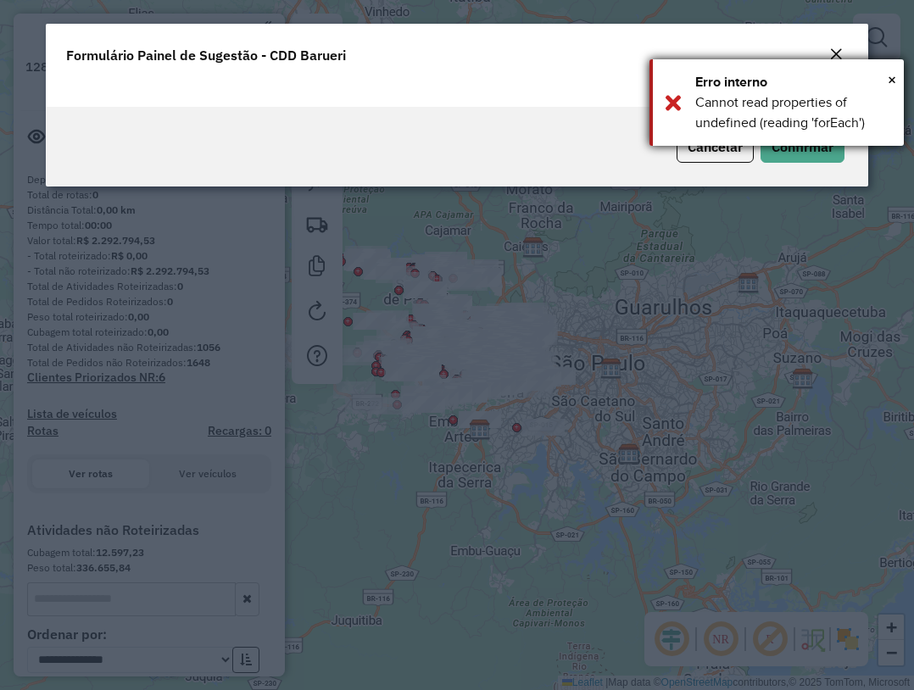
drag, startPoint x: 886, startPoint y: 70, endPoint x: 871, endPoint y: 86, distance: 21.6
click at [887, 70] on div "× Erro interno Cannot read properties of undefined (reading 'forEach')" at bounding box center [776, 102] width 254 height 86
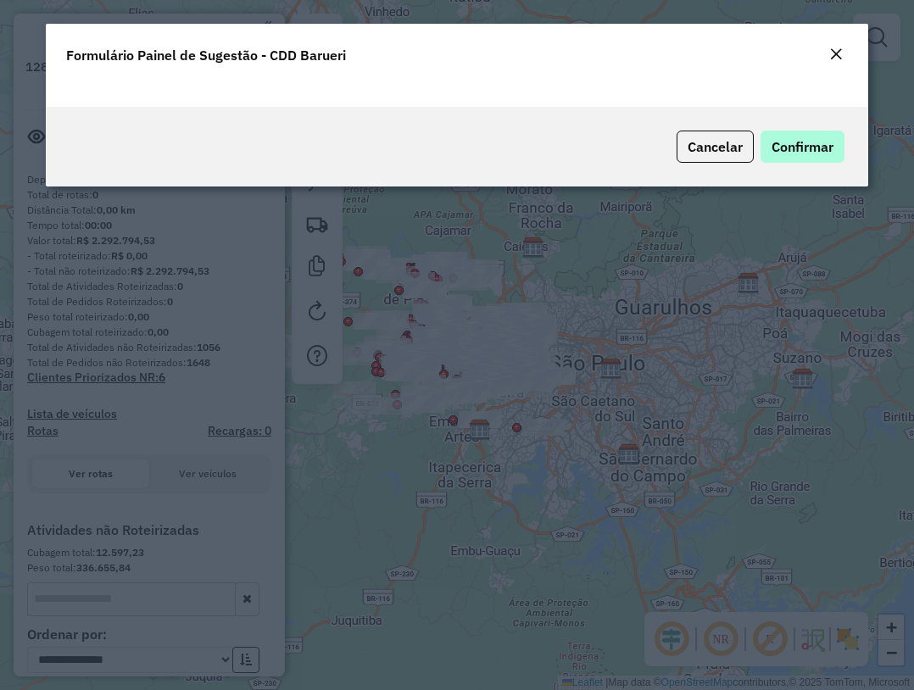
drag, startPoint x: 732, startPoint y: 148, endPoint x: 789, endPoint y: 138, distance: 57.7
click at [789, 138] on div "Cancelar Confirmar" at bounding box center [457, 147] width 822 height 80
click at [789, 137] on button "Confirmar" at bounding box center [802, 147] width 84 height 32
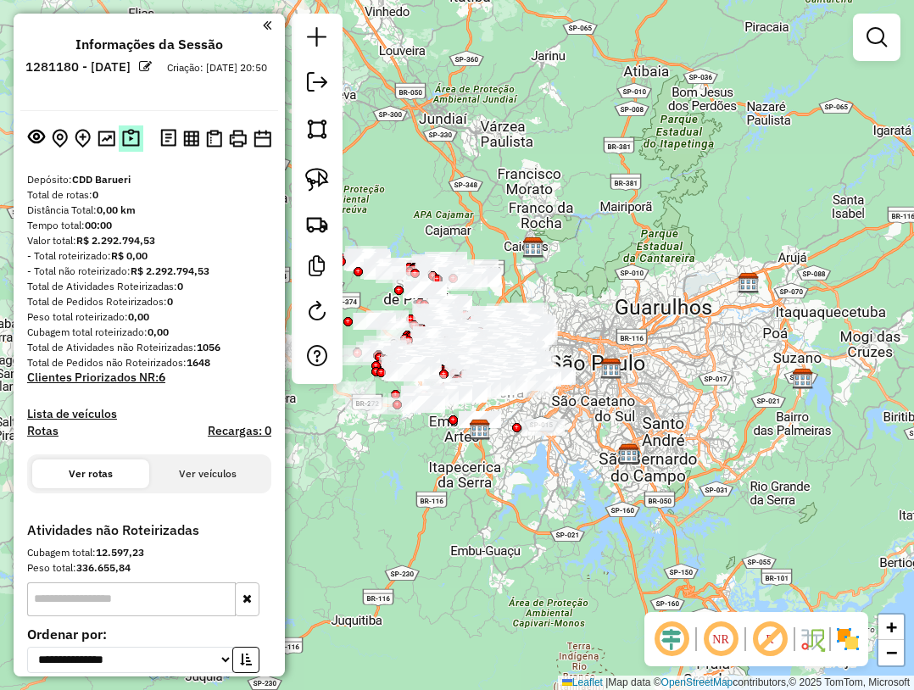
click at [135, 139] on img at bounding box center [131, 138] width 18 height 19
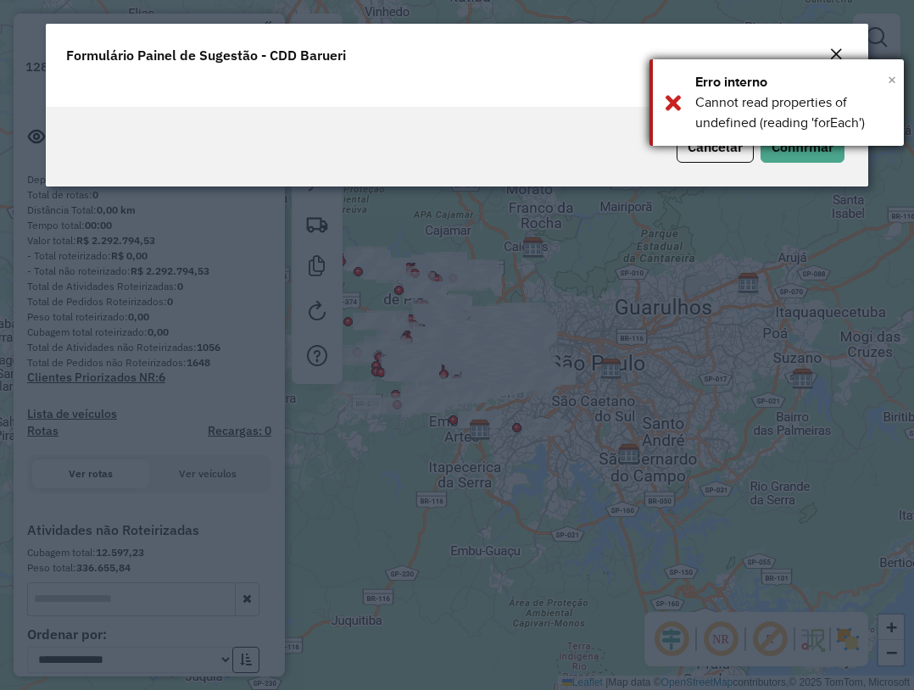
click at [888, 78] on span "×" at bounding box center [891, 79] width 8 height 19
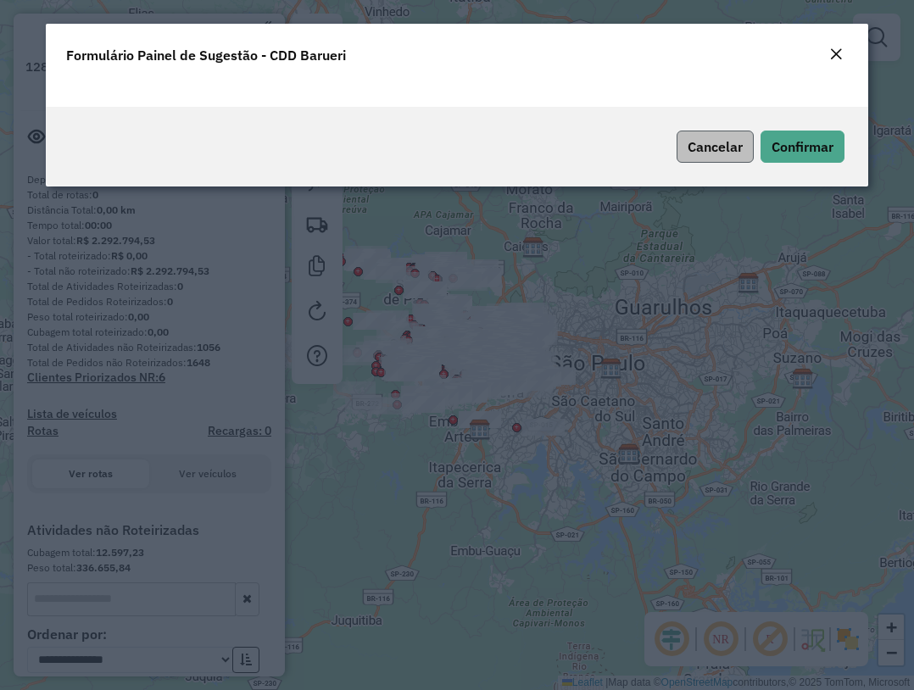
click at [511, 165] on div "Cancelar Confirmar" at bounding box center [457, 147] width 822 height 80
drag, startPoint x: 788, startPoint y: 130, endPoint x: 840, endPoint y: 71, distance: 78.1
click at [813, 96] on form "Formulário Painel de Sugestão - CDD Barueri Cancelar Confirmar" at bounding box center [457, 105] width 822 height 163
click at [836, 94] on button "button" at bounding box center [827, 91] width 41 height 32
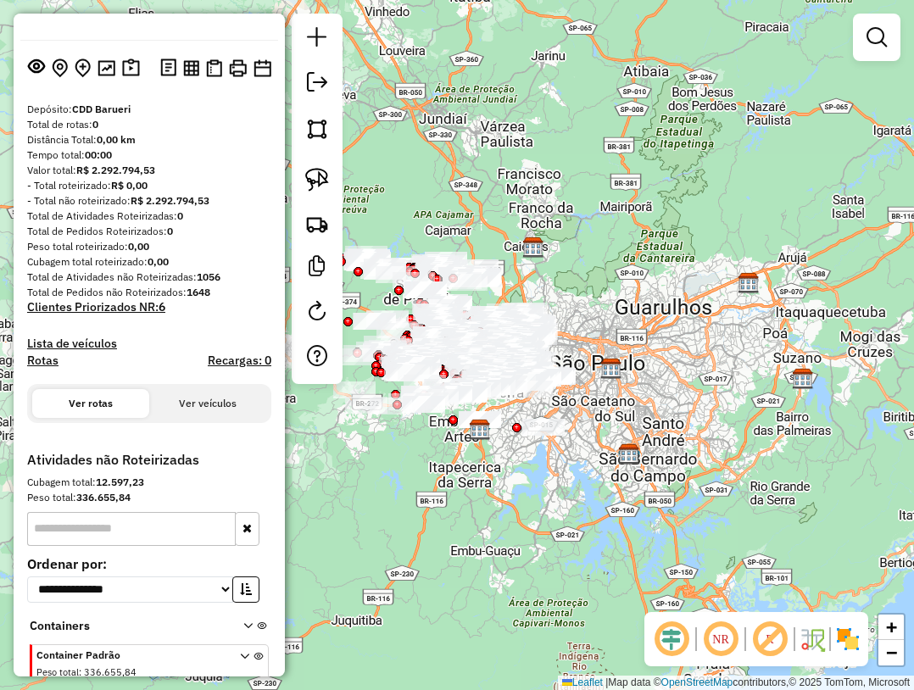
scroll to position [85, 0]
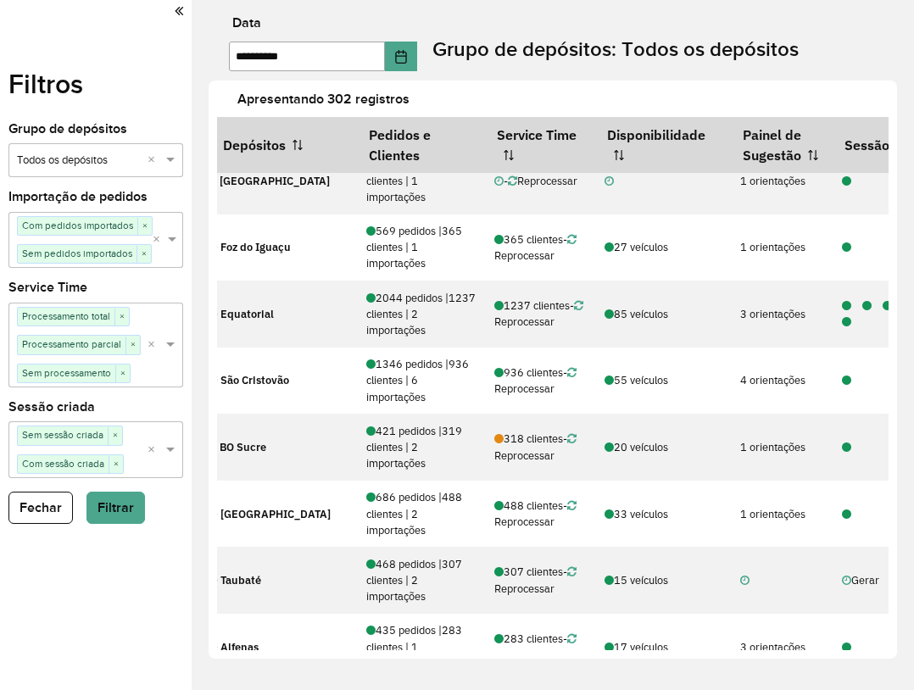
scroll to position [5452, 167]
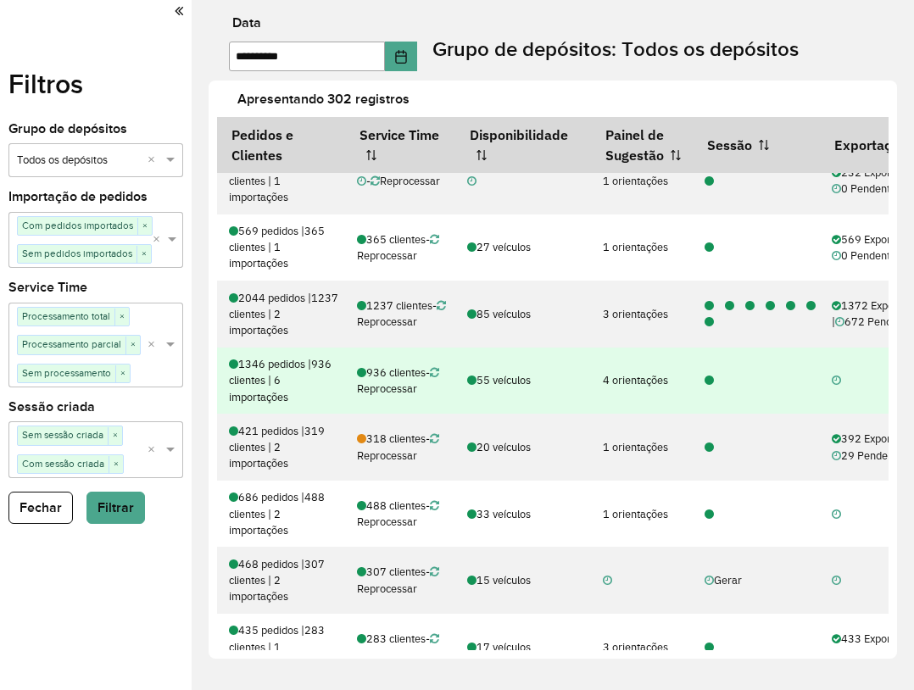
click at [712, 383] on icon at bounding box center [708, 380] width 9 height 11
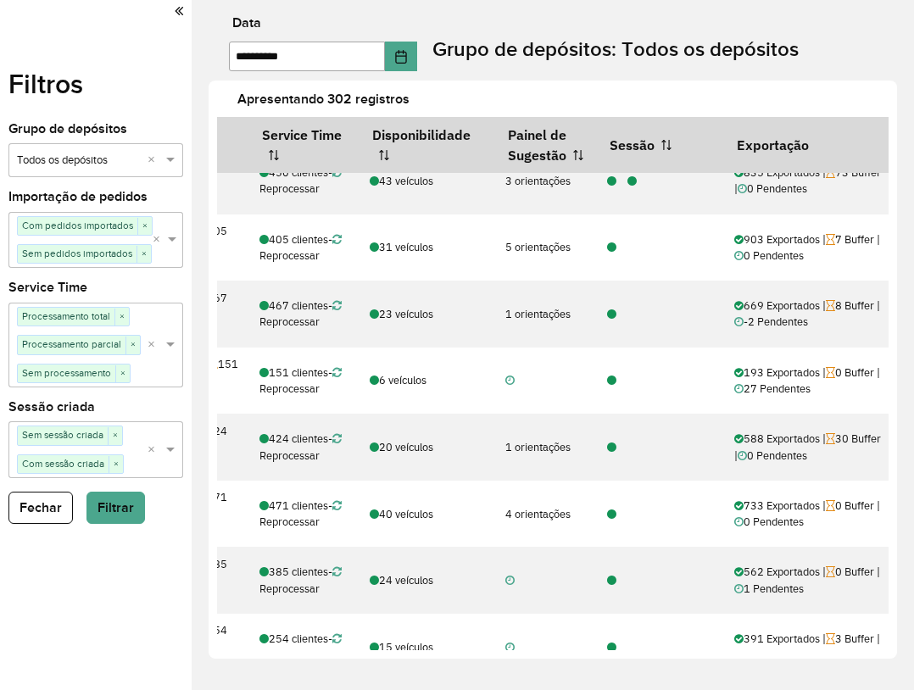
scroll to position [7382, 0]
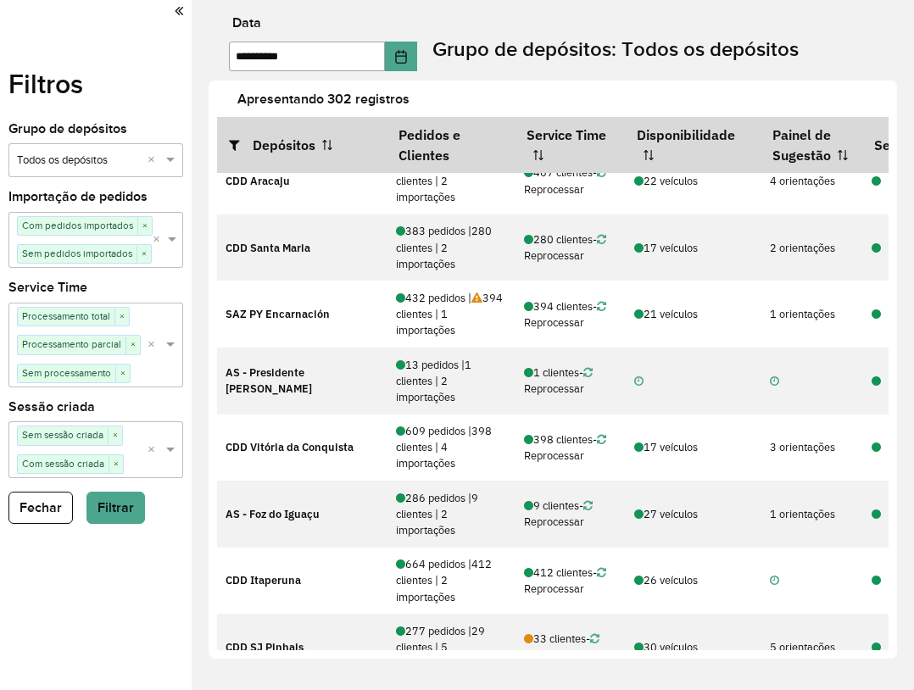
click at [465, 648] on div "Depósitos Pedidos e Clientes Service Time Disponibilidade Painel de Sugestão Se…" at bounding box center [552, 383] width 671 height 533
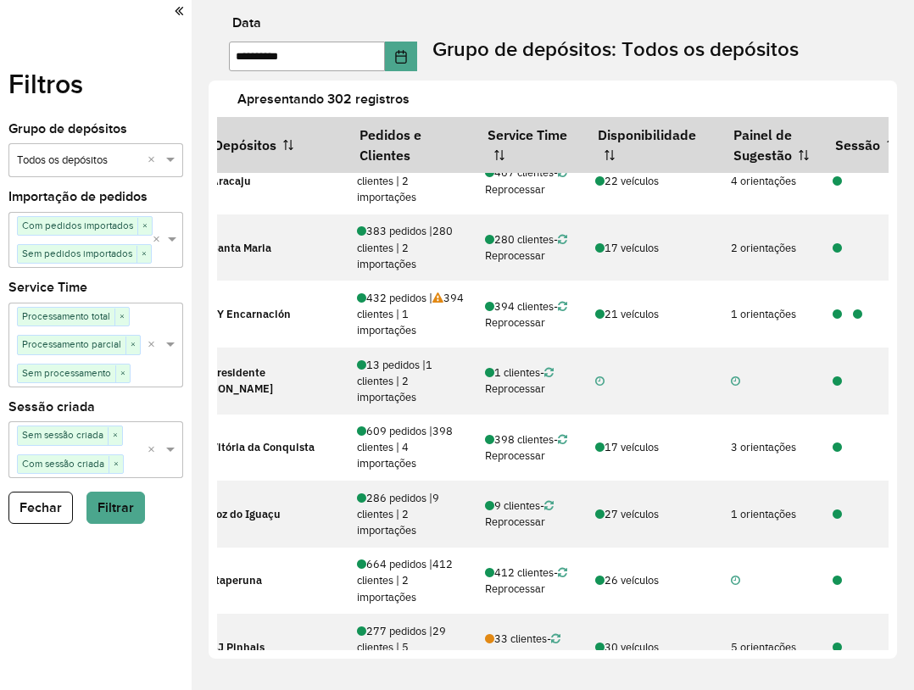
scroll to position [7915, 39]
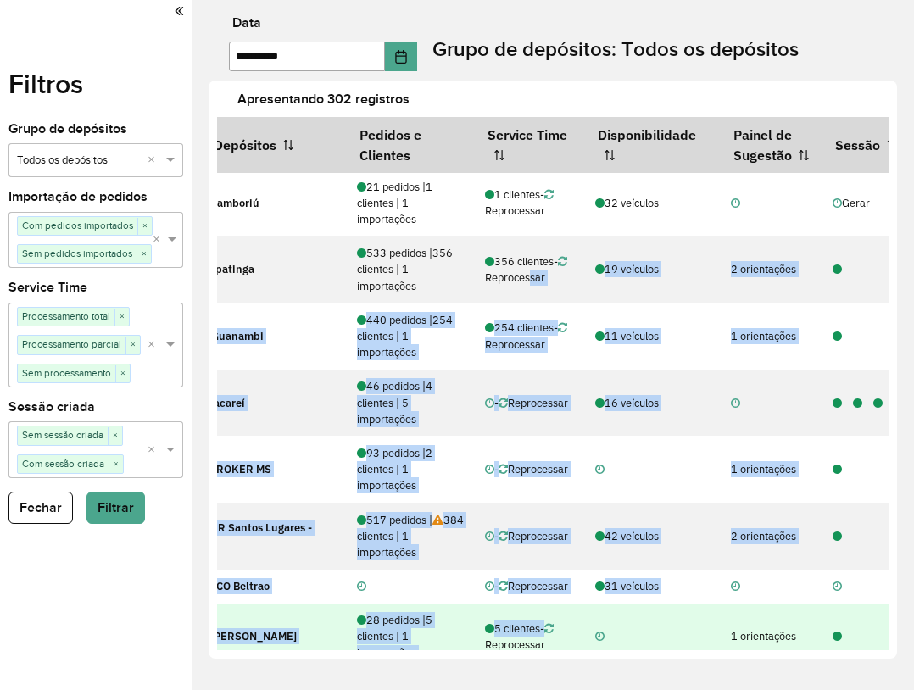
drag, startPoint x: 525, startPoint y: 649, endPoint x: 636, endPoint y: 625, distance: 113.7
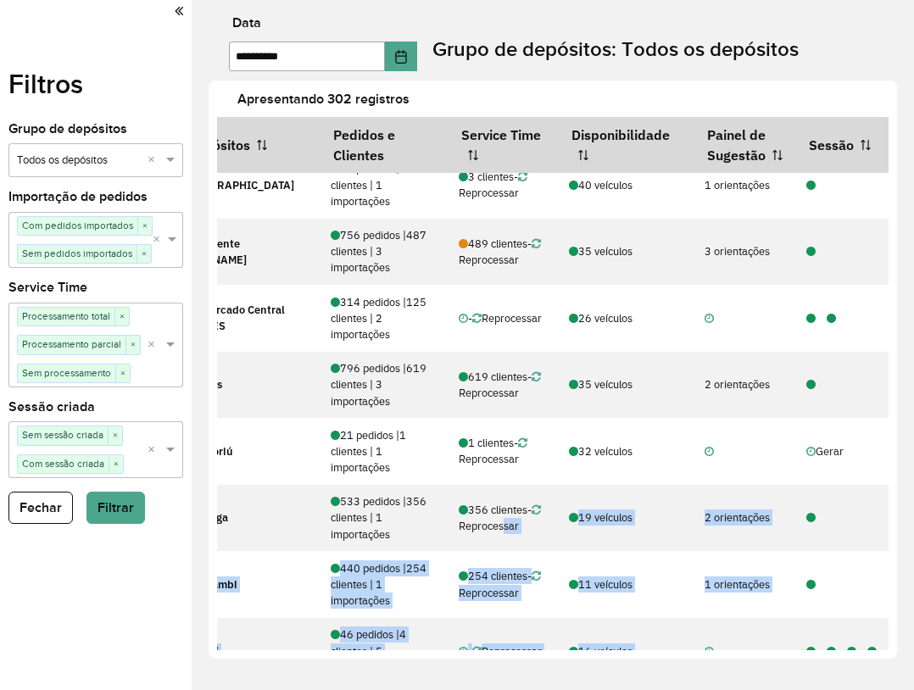
scroll to position [8044, 276]
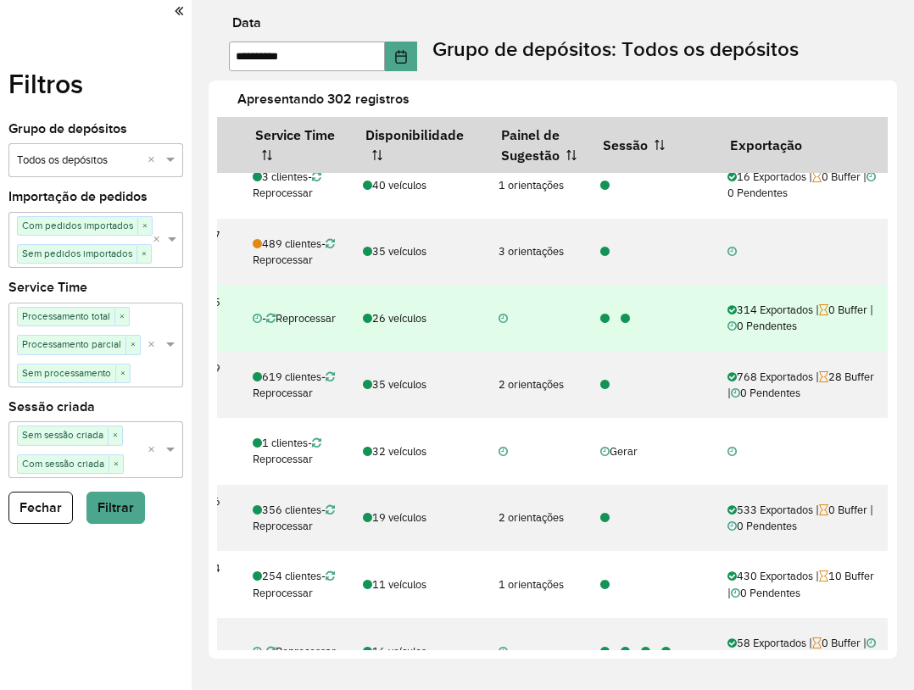
click at [621, 320] on icon at bounding box center [624, 319] width 9 height 11
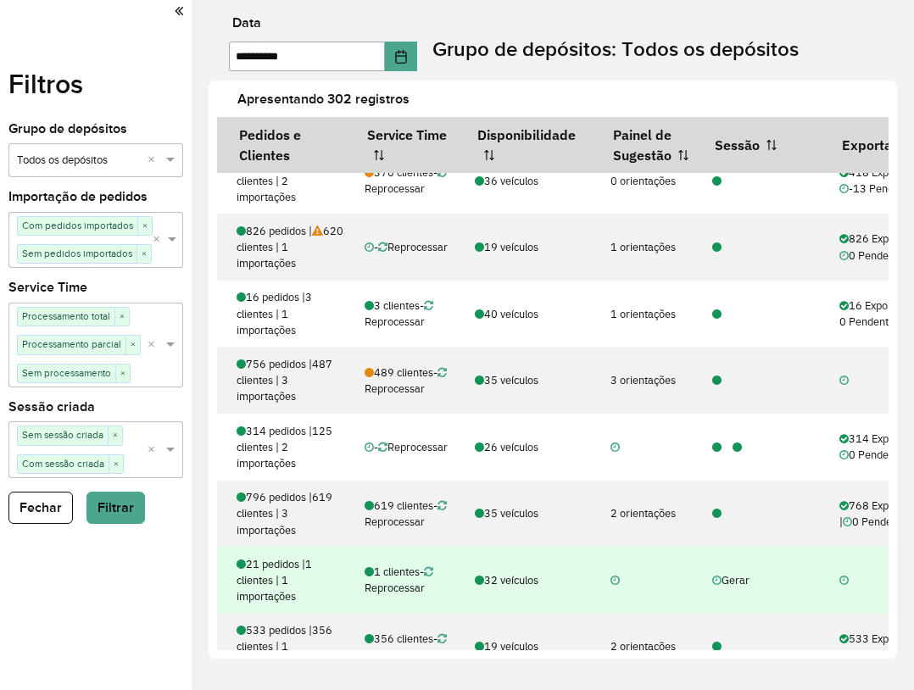
scroll to position [7915, 197]
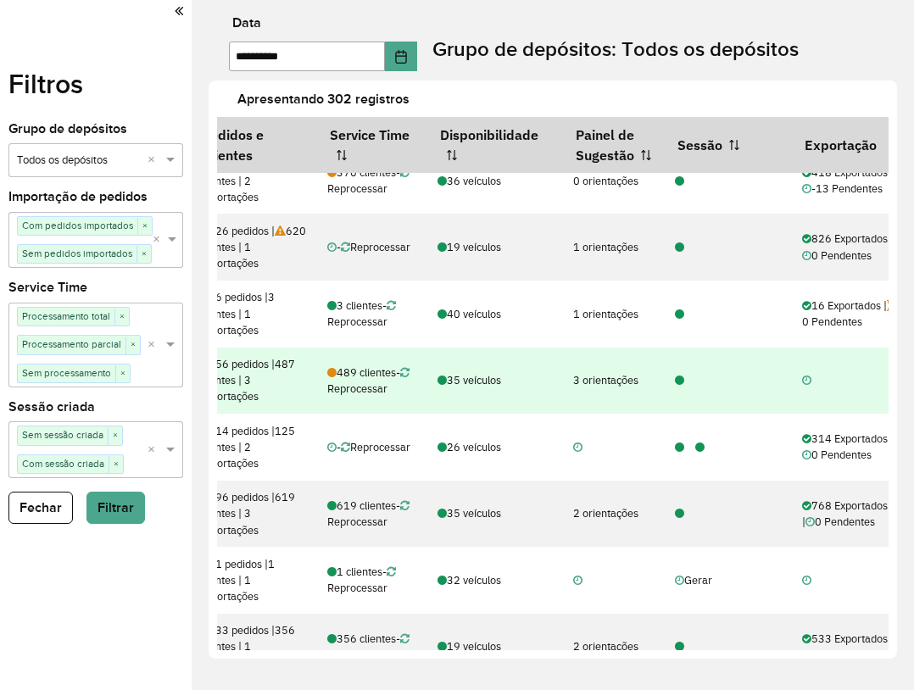
click at [681, 380] on icon at bounding box center [679, 380] width 9 height 11
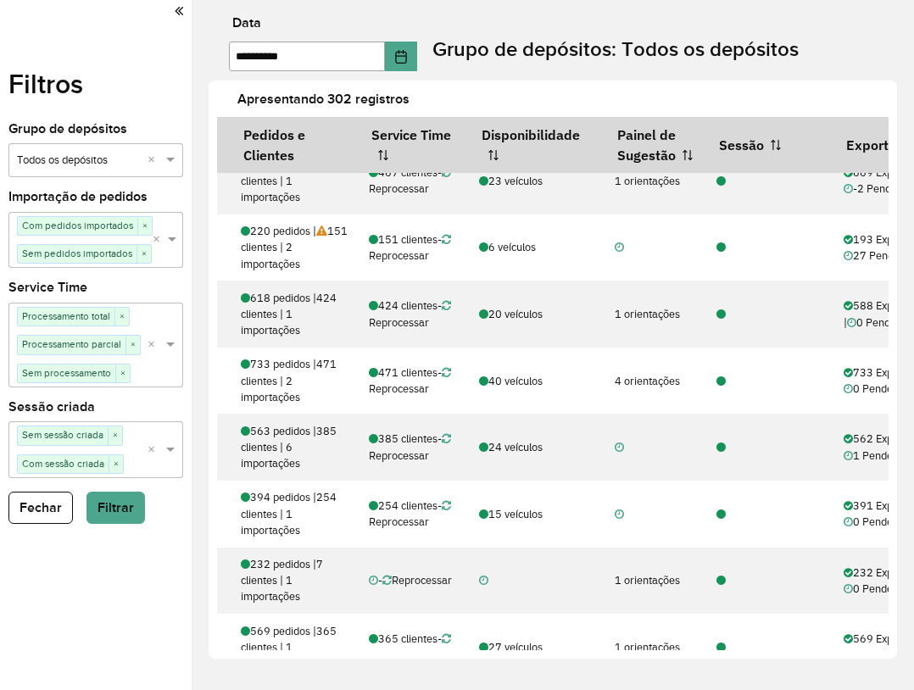
scroll to position [5585, 276]
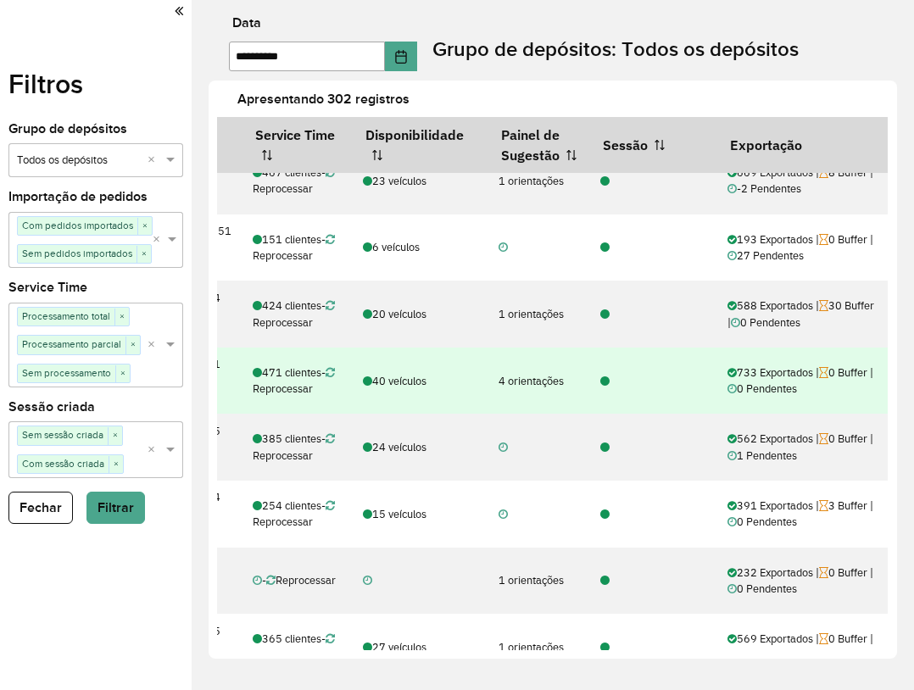
click at [601, 381] on icon at bounding box center [604, 381] width 9 height 11
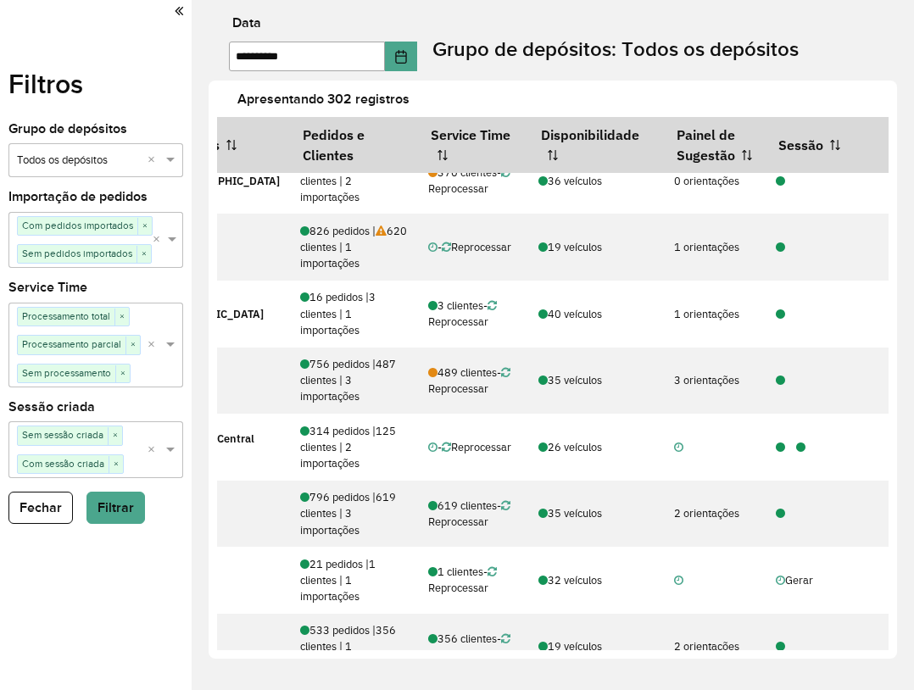
scroll to position [7915, 103]
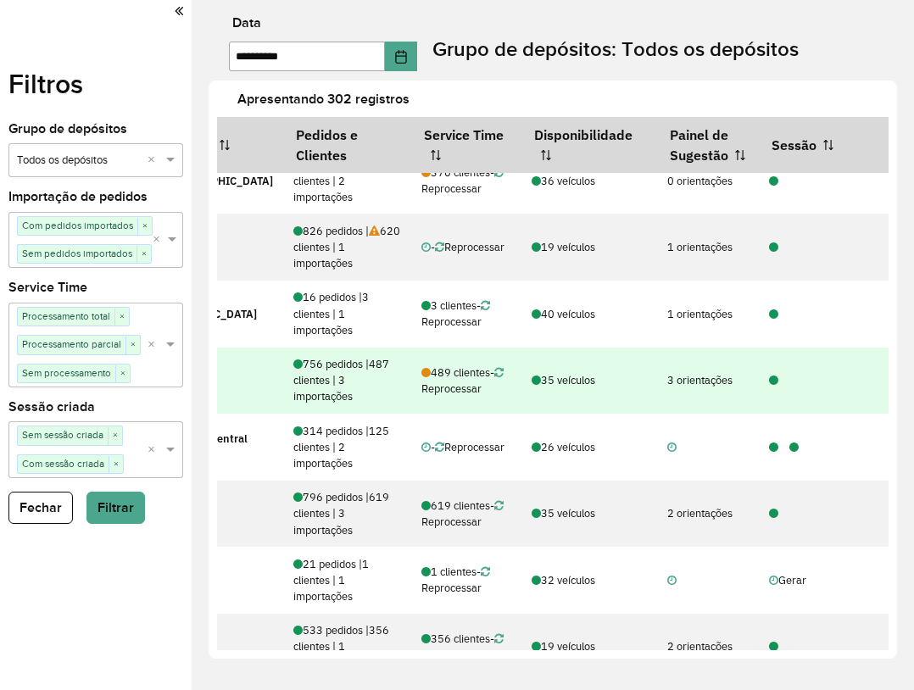
click at [771, 377] on icon at bounding box center [773, 380] width 9 height 11
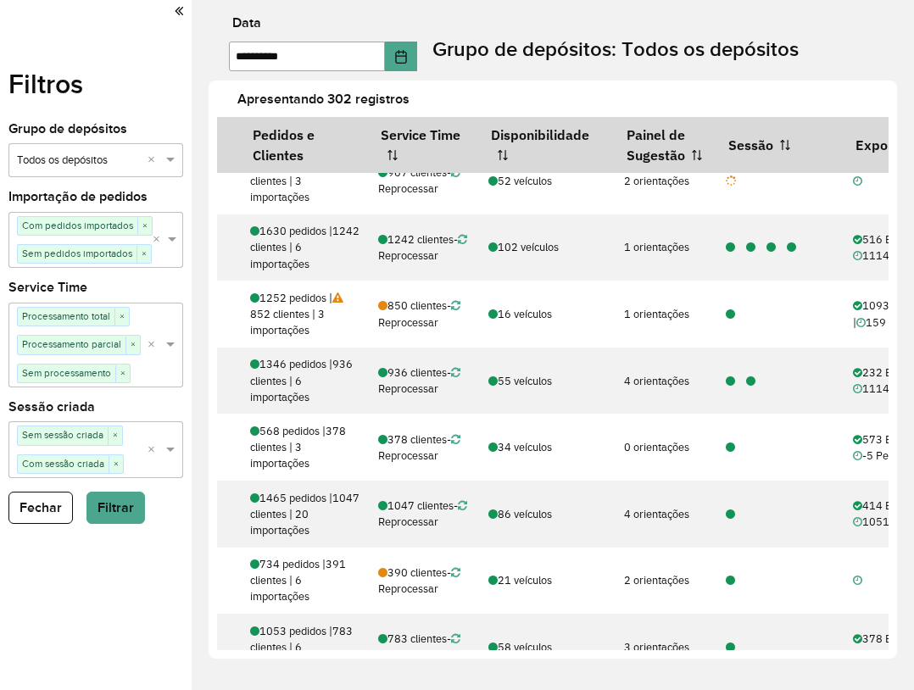
scroll to position [491, 276]
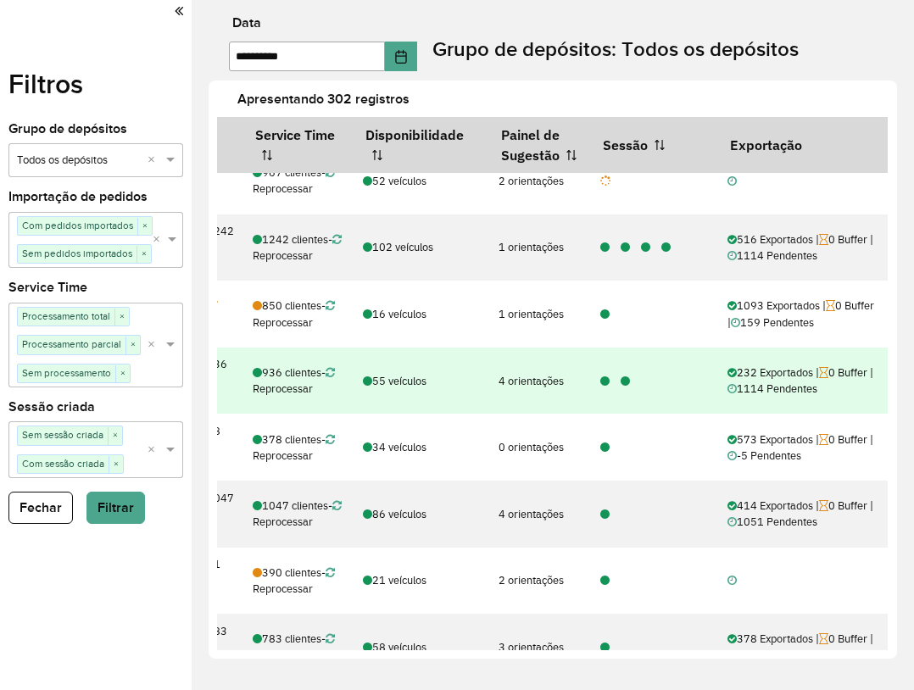
click at [621, 380] on icon at bounding box center [624, 381] width 9 height 11
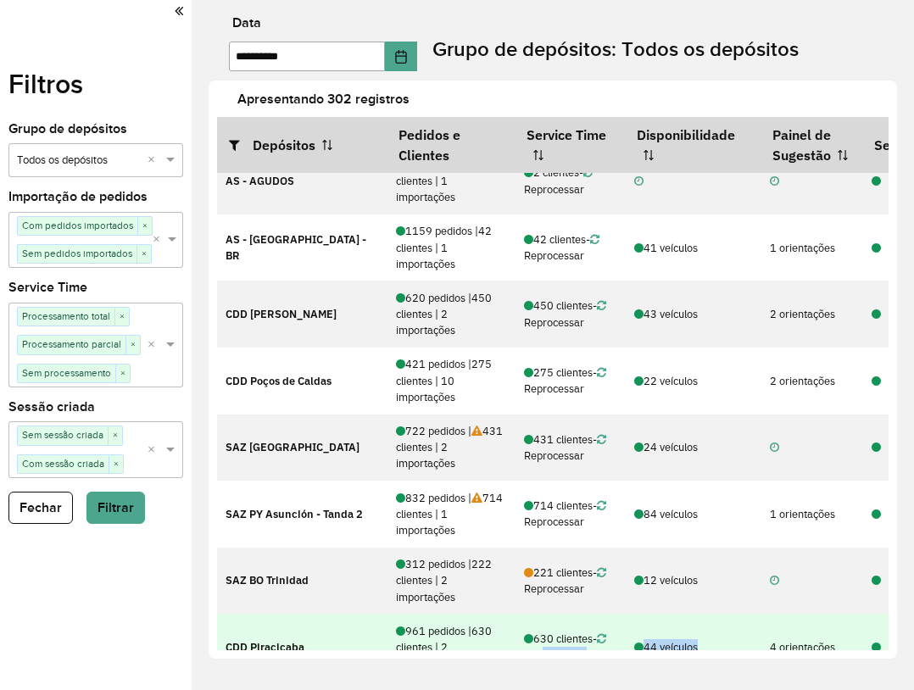
scroll to position [3621, 0]
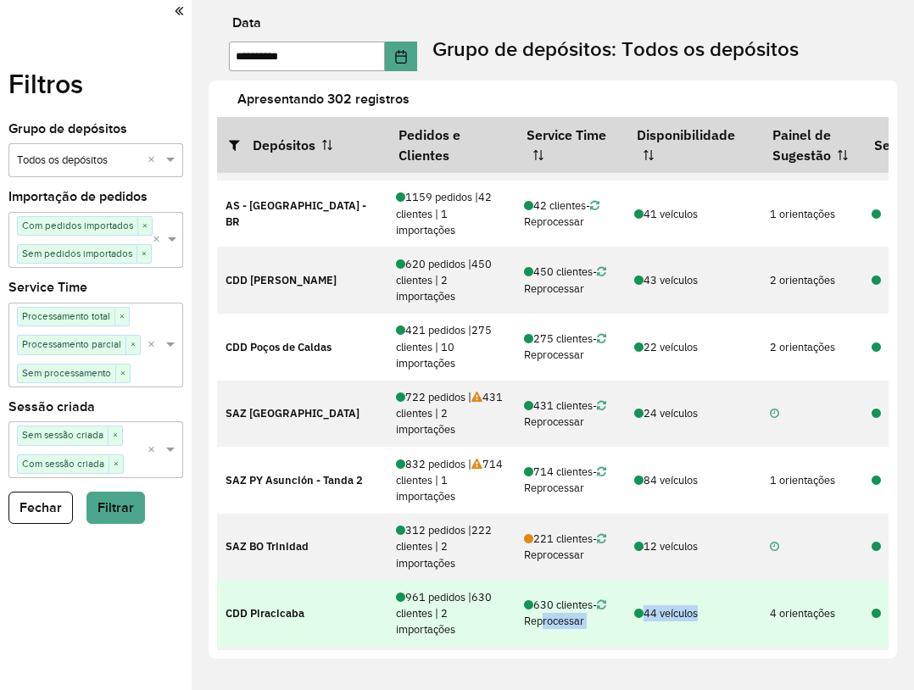
drag, startPoint x: 537, startPoint y: 650, endPoint x: 730, endPoint y: 628, distance: 193.6
click at [725, 618] on div "Apresentando 302 registros Depósitos Pedidos e Clientes Service Time Disponibil…" at bounding box center [552, 370] width 688 height 578
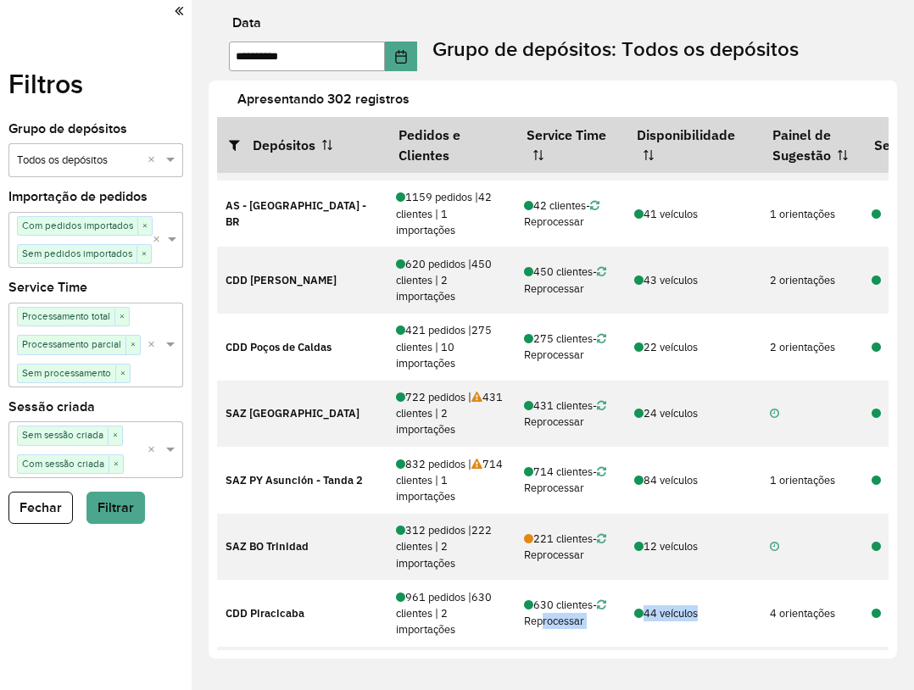
scroll to position [3621, 276]
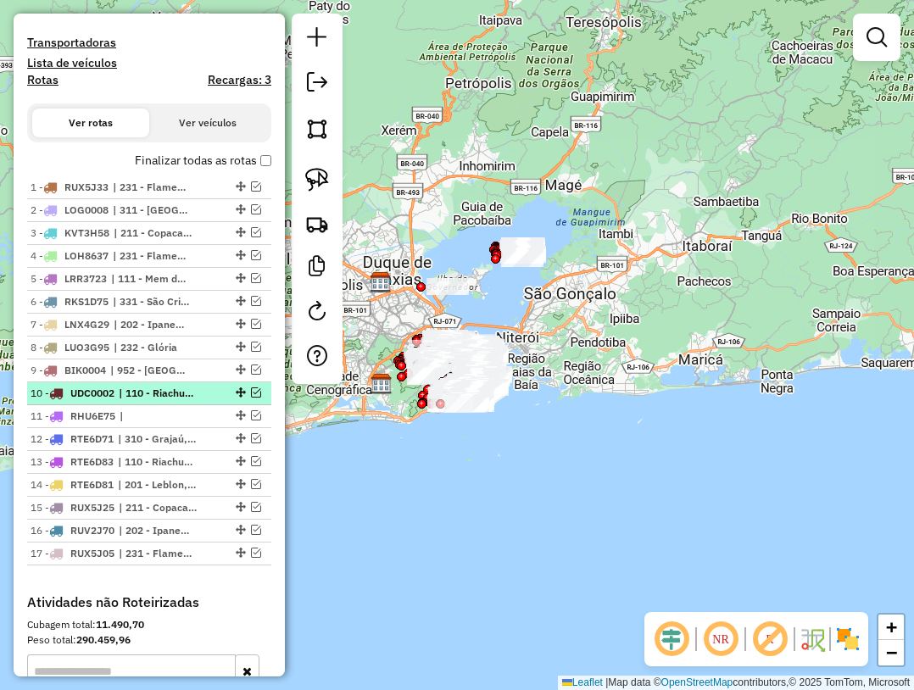
scroll to position [593, 0]
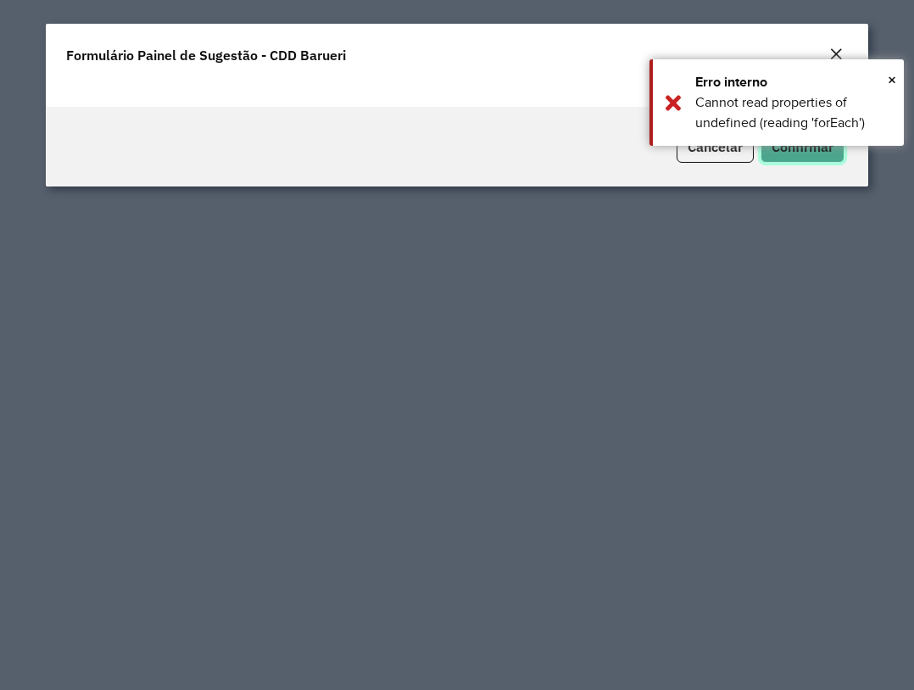
click at [786, 151] on span "Confirmar" at bounding box center [802, 146] width 62 height 17
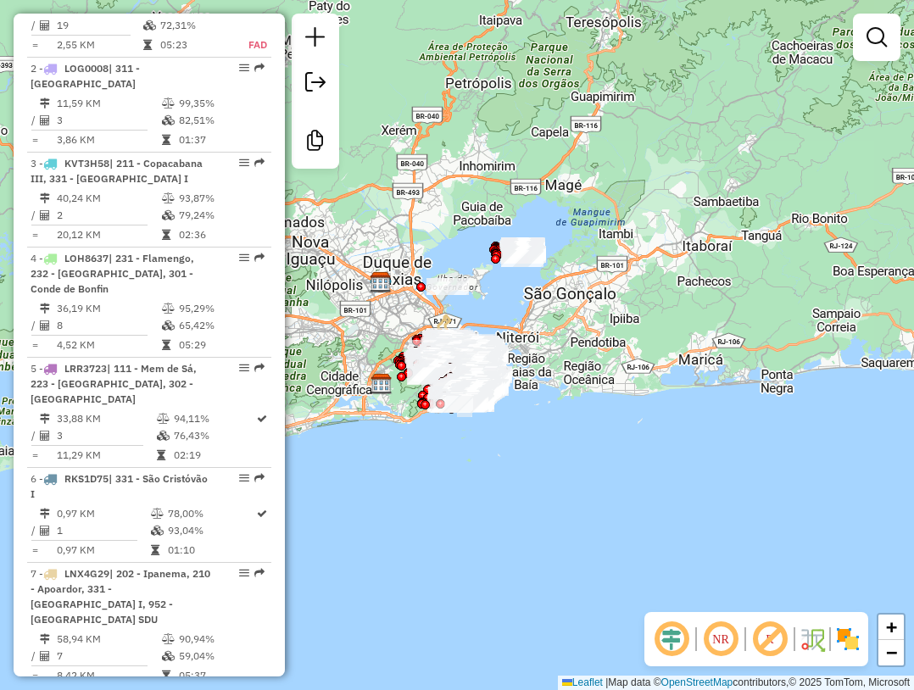
scroll to position [522, 0]
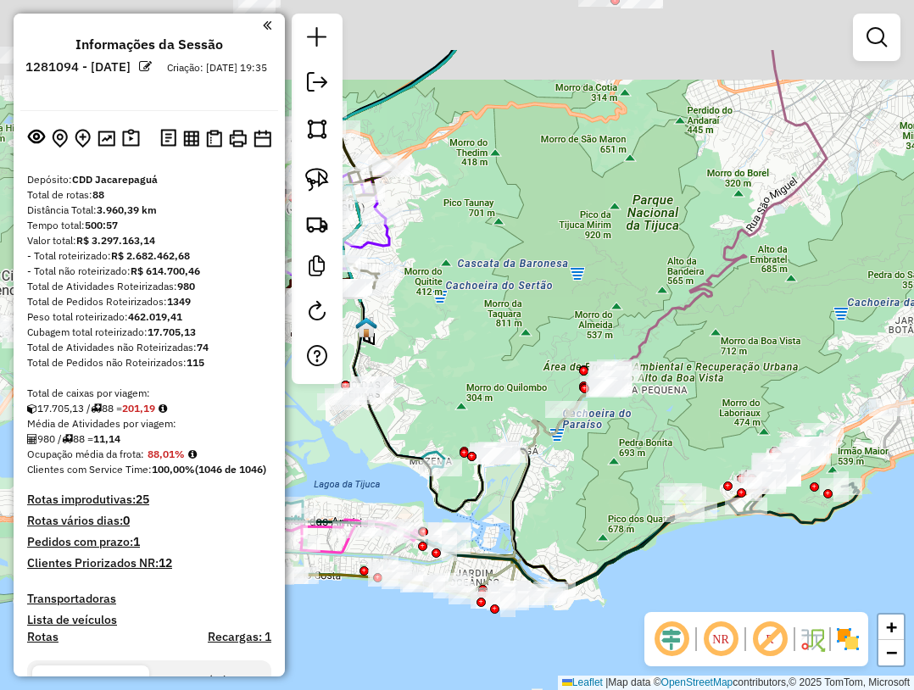
drag, startPoint x: 469, startPoint y: 442, endPoint x: 907, endPoint y: 247, distance: 479.2
click at [637, 635] on div "Janela de atendimento Grade de atendimento Capacidade Transportadoras Veículos …" at bounding box center [457, 345] width 914 height 690
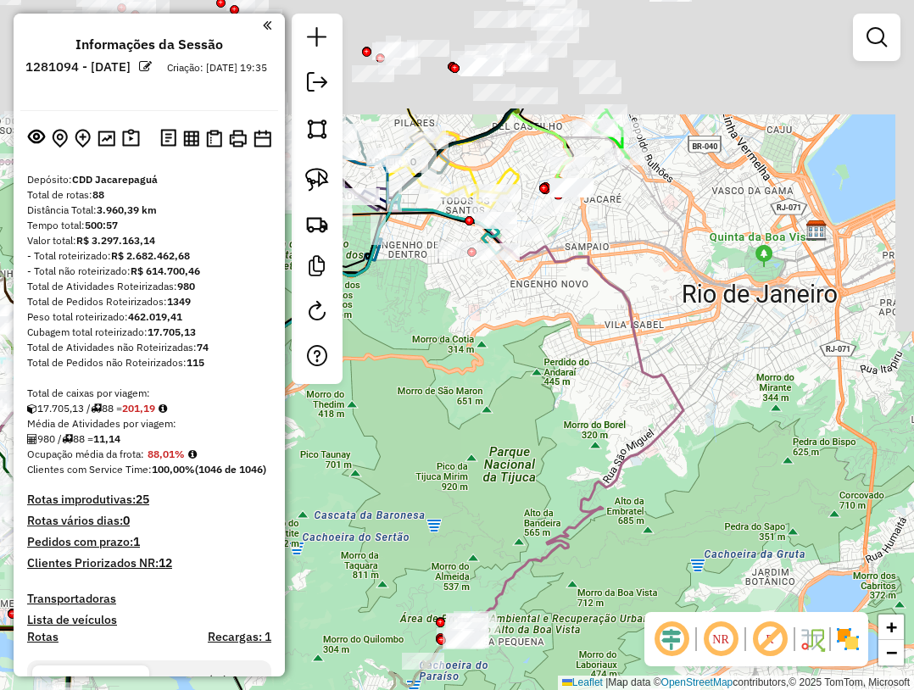
drag, startPoint x: 844, startPoint y: 232, endPoint x: 688, endPoint y: 578, distance: 379.3
click at [689, 578] on div "Janela de atendimento Grade de atendimento Capacidade Transportadoras Veículos …" at bounding box center [457, 345] width 914 height 690
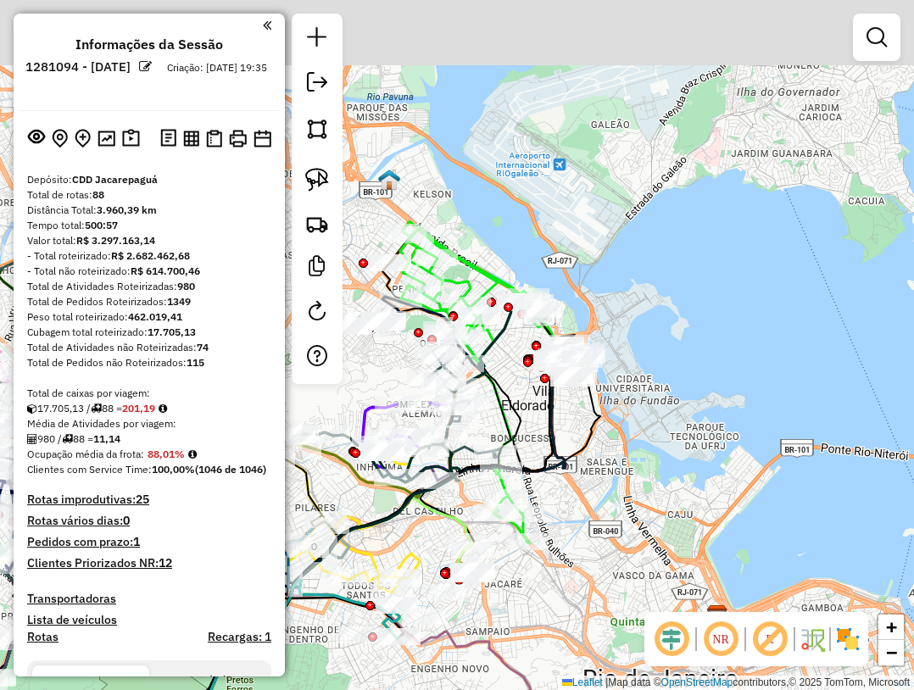
drag, startPoint x: 667, startPoint y: 253, endPoint x: 660, endPoint y: 468, distance: 214.5
click at [660, 468] on div "Janela de atendimento Grade de atendimento Capacidade Transportadoras Veículos …" at bounding box center [457, 345] width 914 height 690
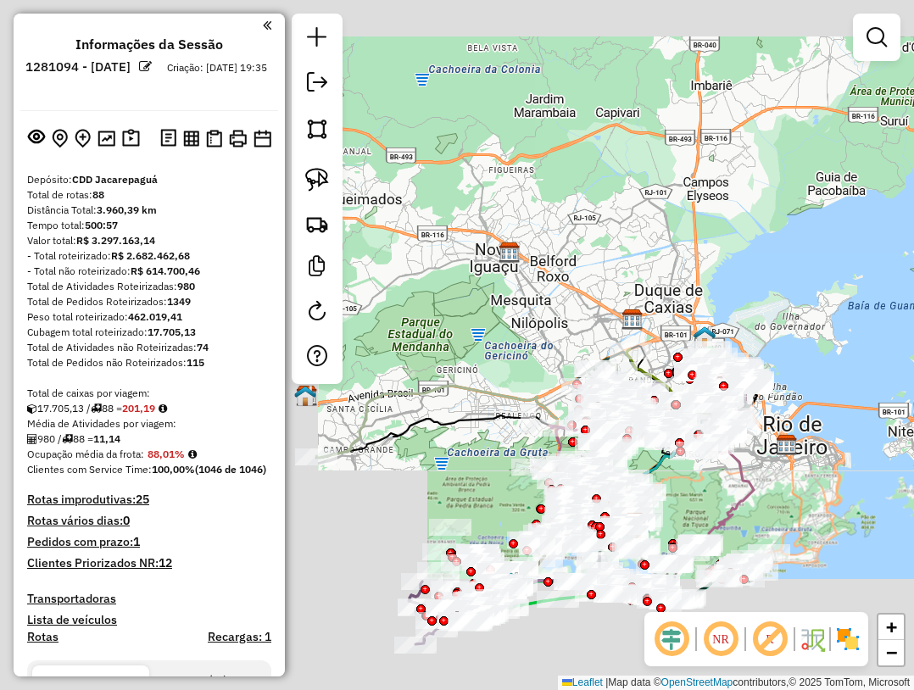
drag, startPoint x: 712, startPoint y: 481, endPoint x: 809, endPoint y: 430, distance: 110.3
click at [811, 431] on div "Janela de atendimento Grade de atendimento Capacidade Transportadoras Veículos …" at bounding box center [457, 345] width 914 height 690
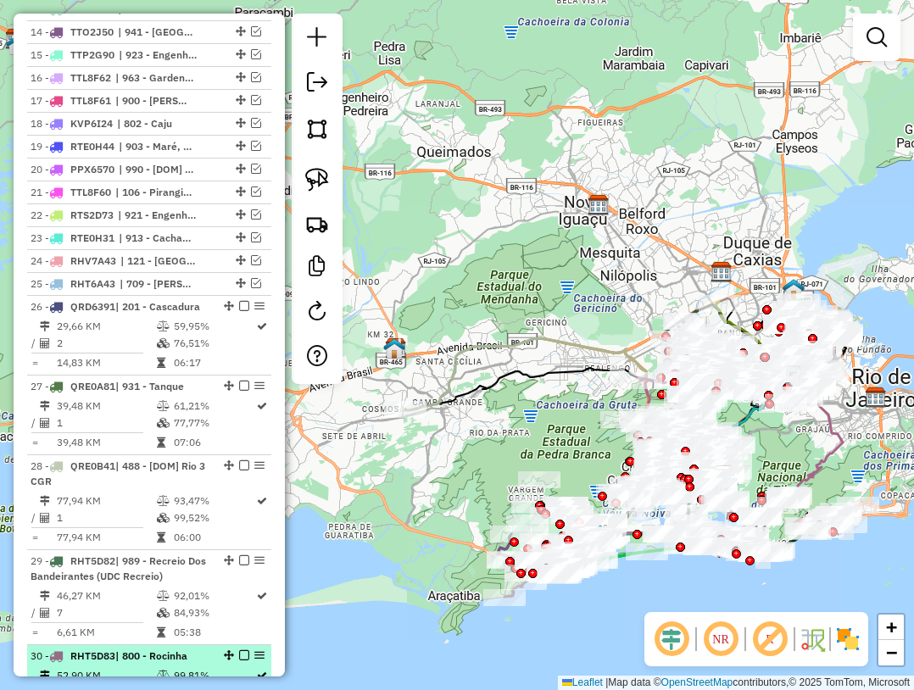
scroll to position [847, 0]
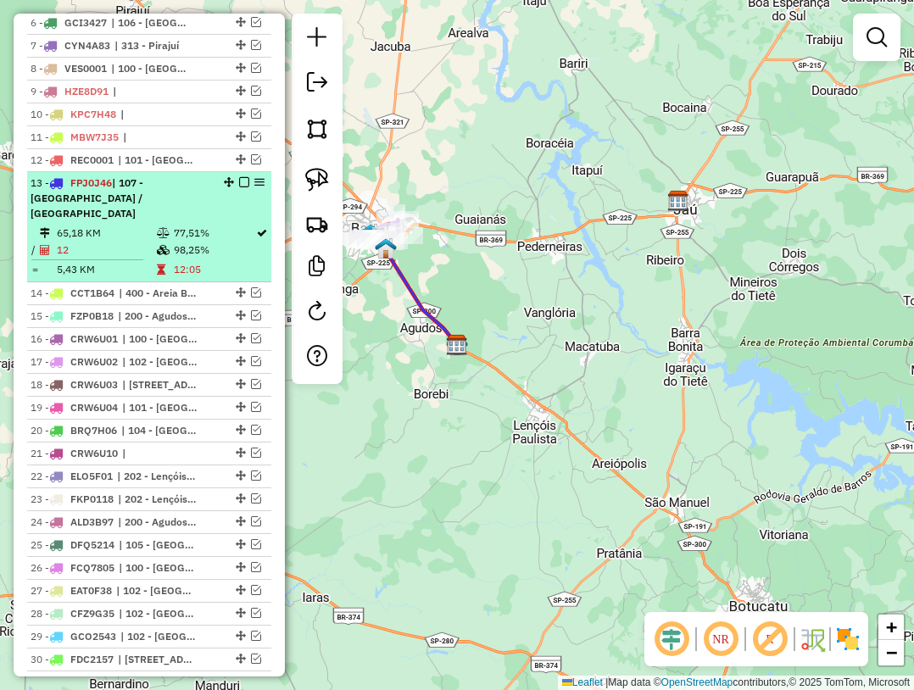
scroll to position [847, 0]
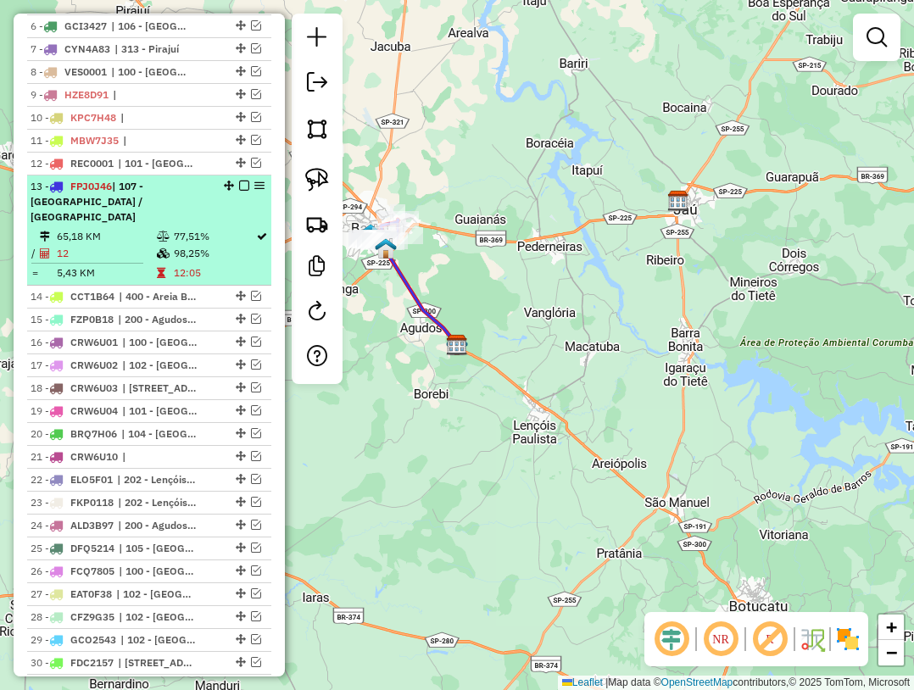
select select "**********"
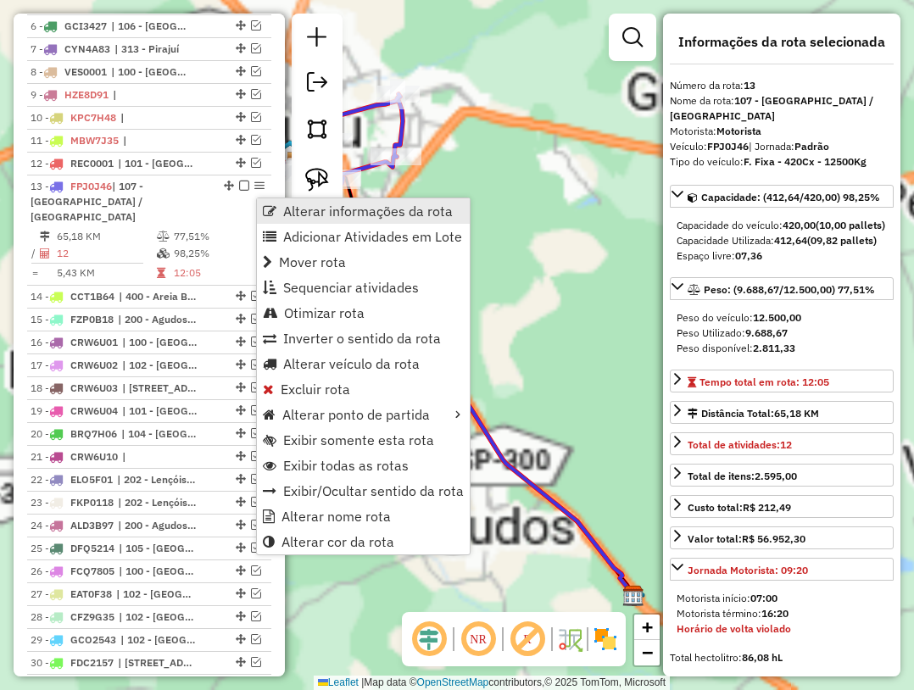
click at [277, 207] on link "Alterar informações da rota" at bounding box center [363, 210] width 213 height 25
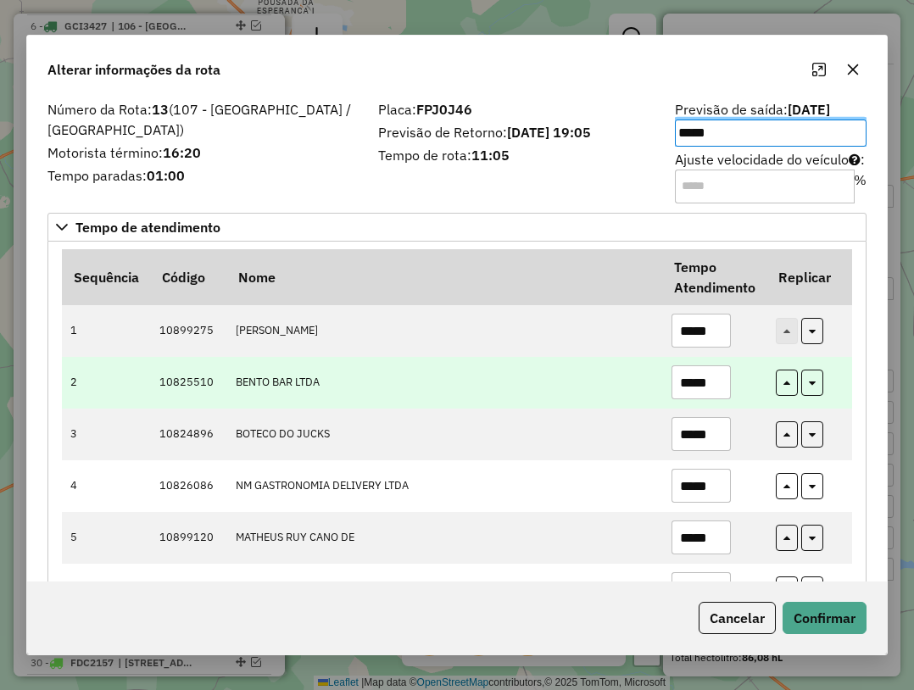
click at [597, 394] on td "BENTO BAR LTDA" at bounding box center [444, 383] width 436 height 52
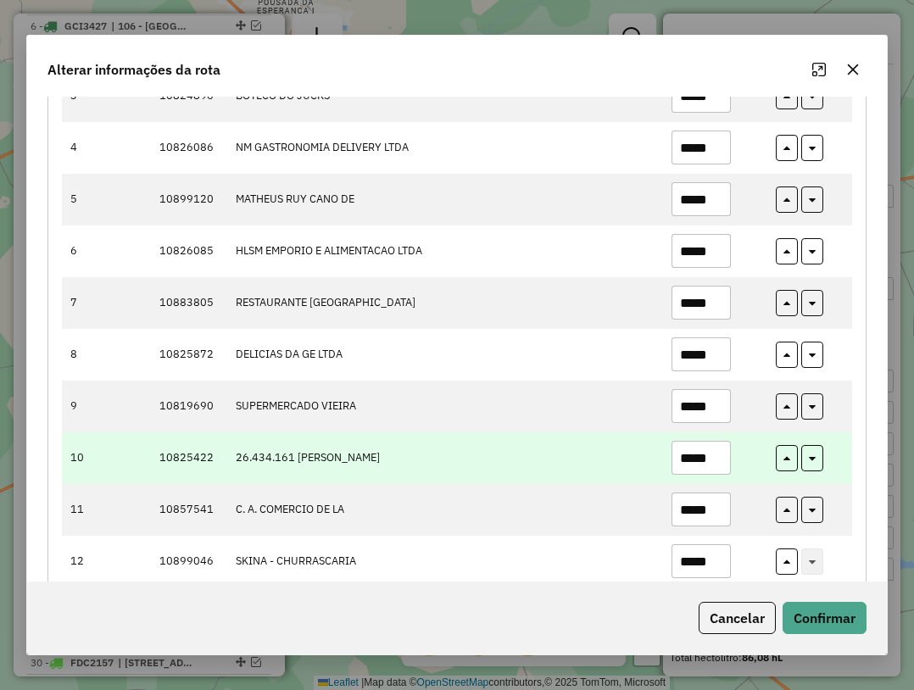
scroll to position [339, 0]
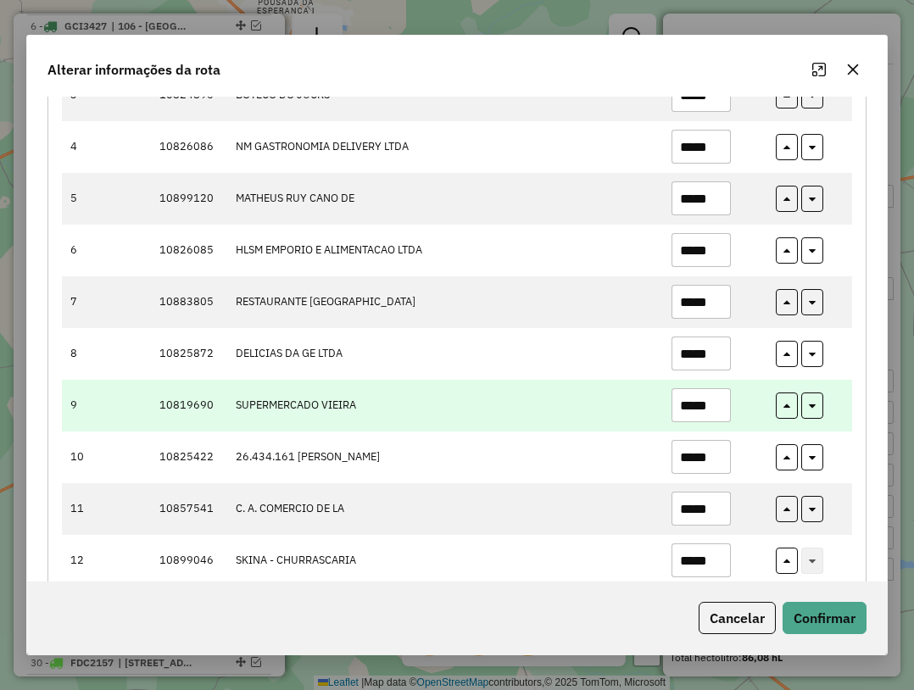
drag, startPoint x: 694, startPoint y: 408, endPoint x: 686, endPoint y: 408, distance: 8.5
click at [686, 408] on input "*****" at bounding box center [700, 405] width 59 height 34
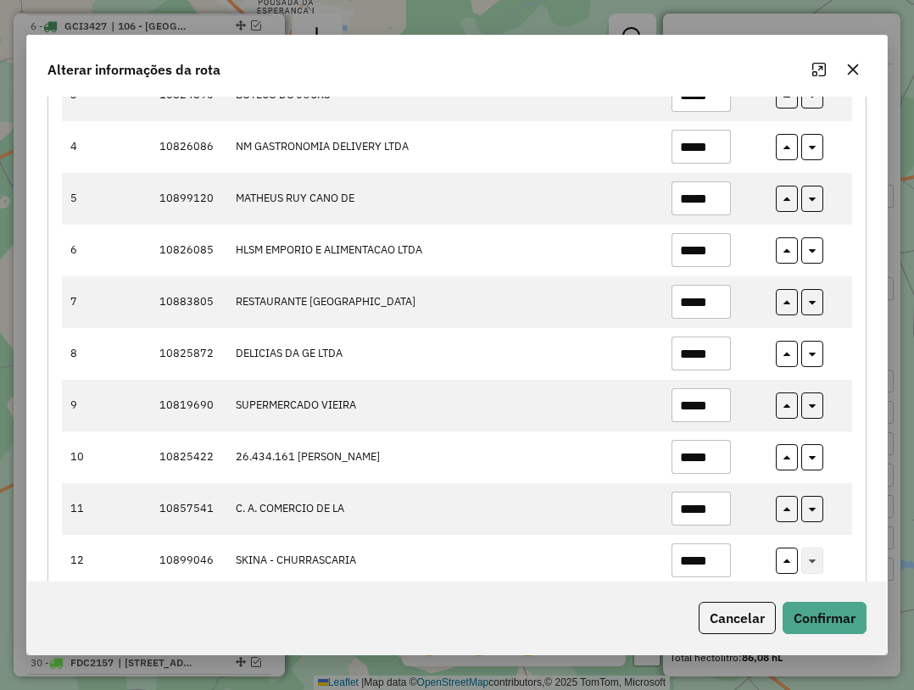
type input "*****"
click at [793, 599] on div "Cancelar Confirmar" at bounding box center [456, 617] width 859 height 73
click at [805, 611] on button "Confirmar" at bounding box center [824, 618] width 84 height 32
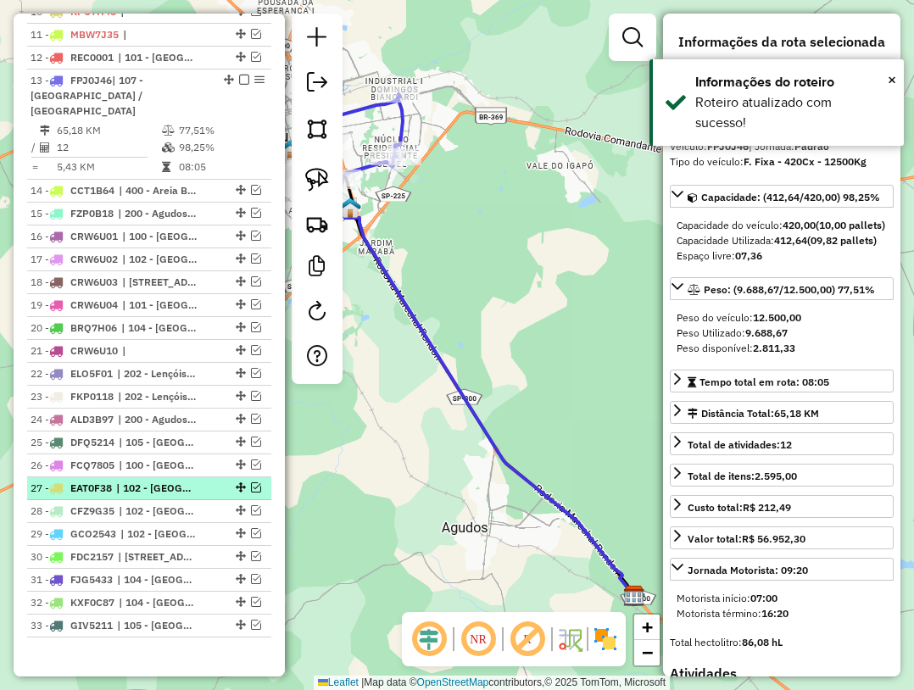
scroll to position [1025, 0]
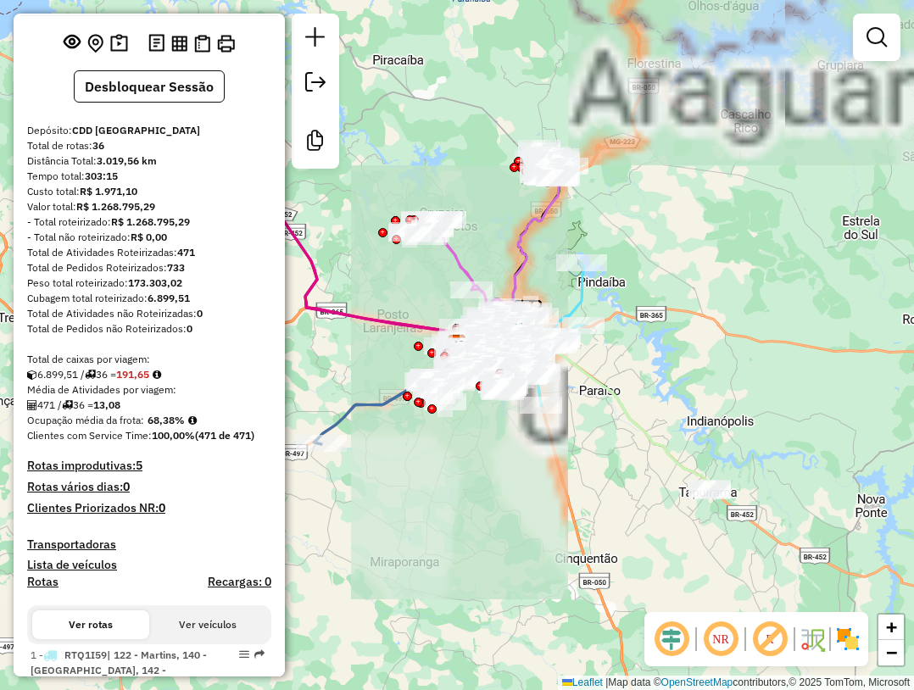
scroll to position [254, 0]
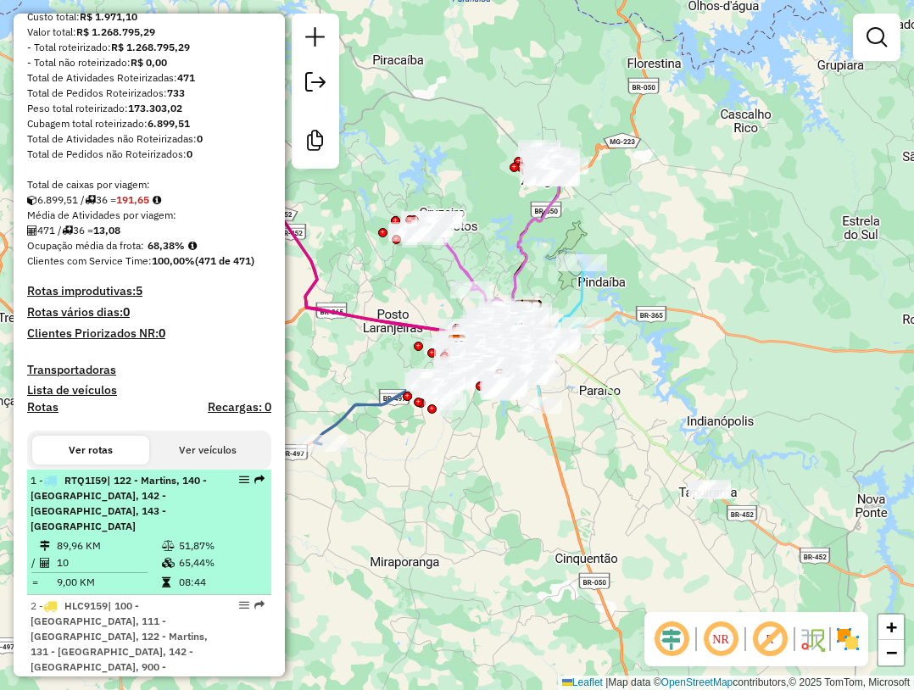
click at [156, 516] on span "| 122 - Martins, 140 - Granada, 142 - Santa Monica, 143 - São Jorge" at bounding box center [119, 503] width 176 height 58
select select "**********"
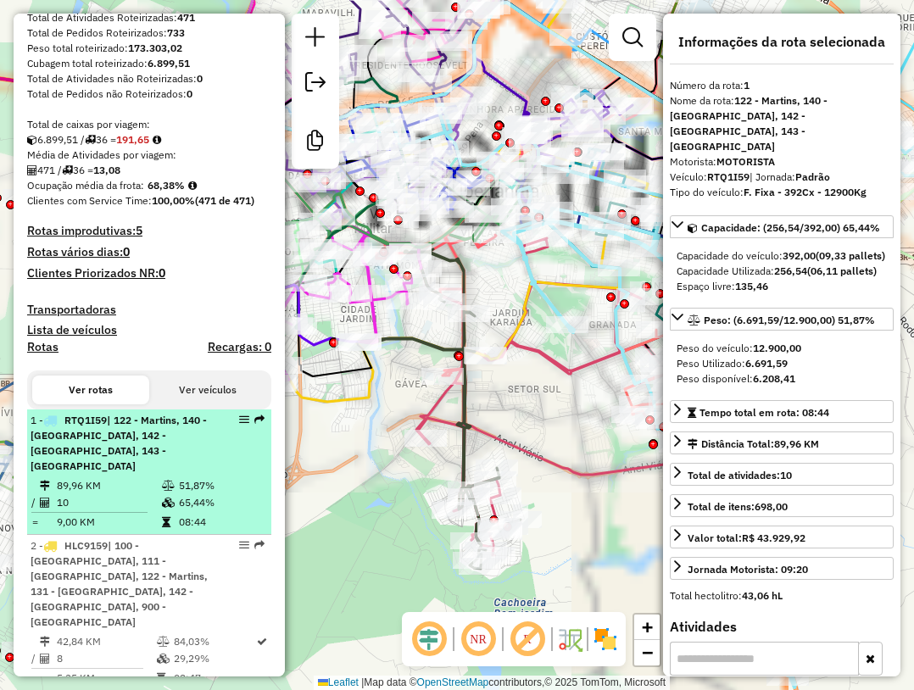
scroll to position [424, 0]
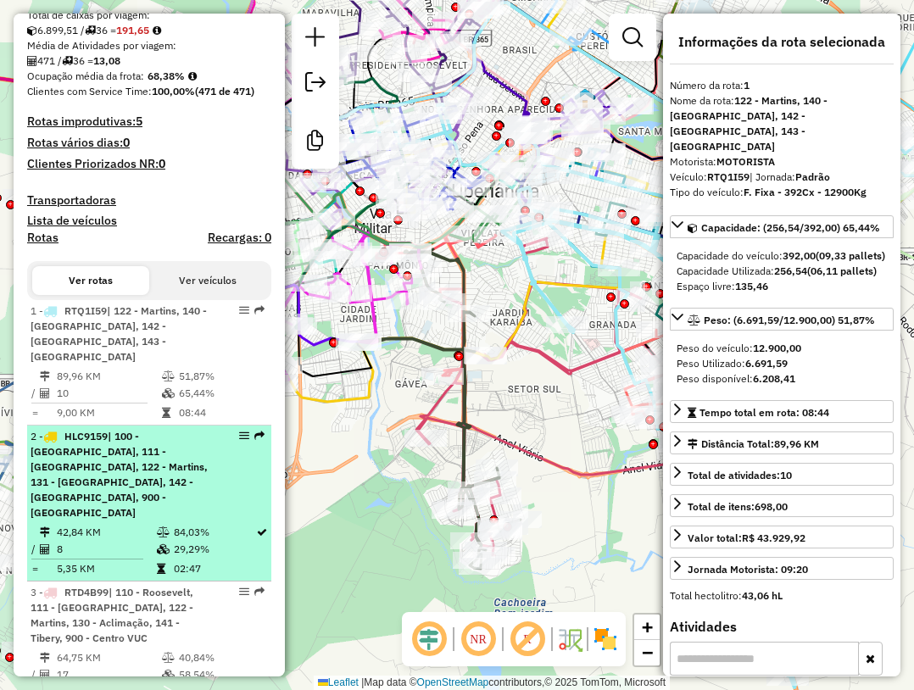
click at [173, 466] on span "| 100 - Minas Gerais, 111 - Jardim Patrícia, 122 - Martins, 131 - Umuarama, 142…" at bounding box center [119, 474] width 177 height 89
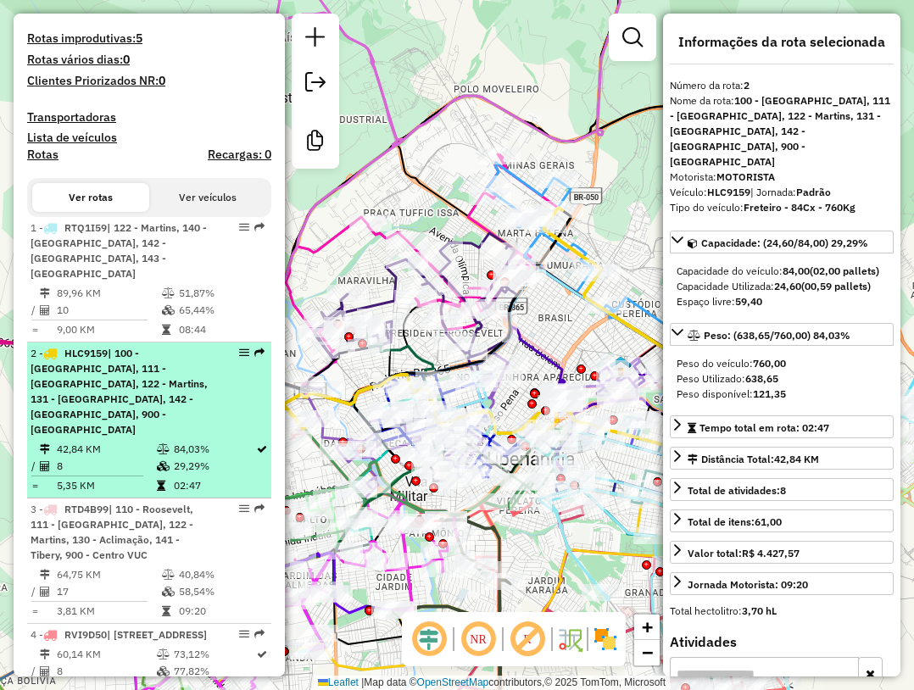
scroll to position [508, 0]
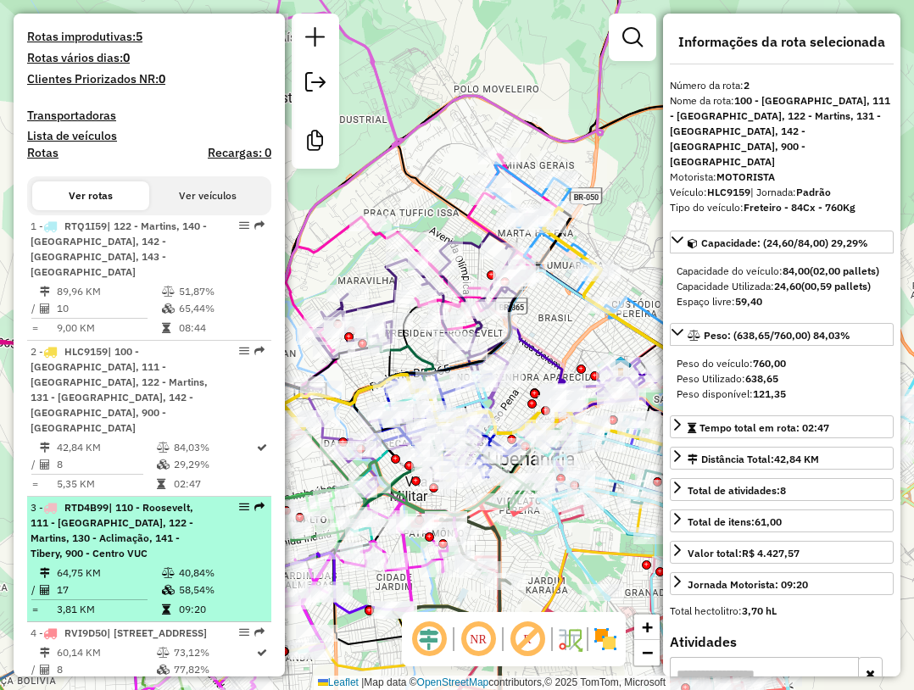
click at [170, 501] on span "| 110 - Roosevelt, 111 - Jardim Patrícia, 122 - Martins, 130 - Aclimação, 141 -…" at bounding box center [112, 530] width 163 height 58
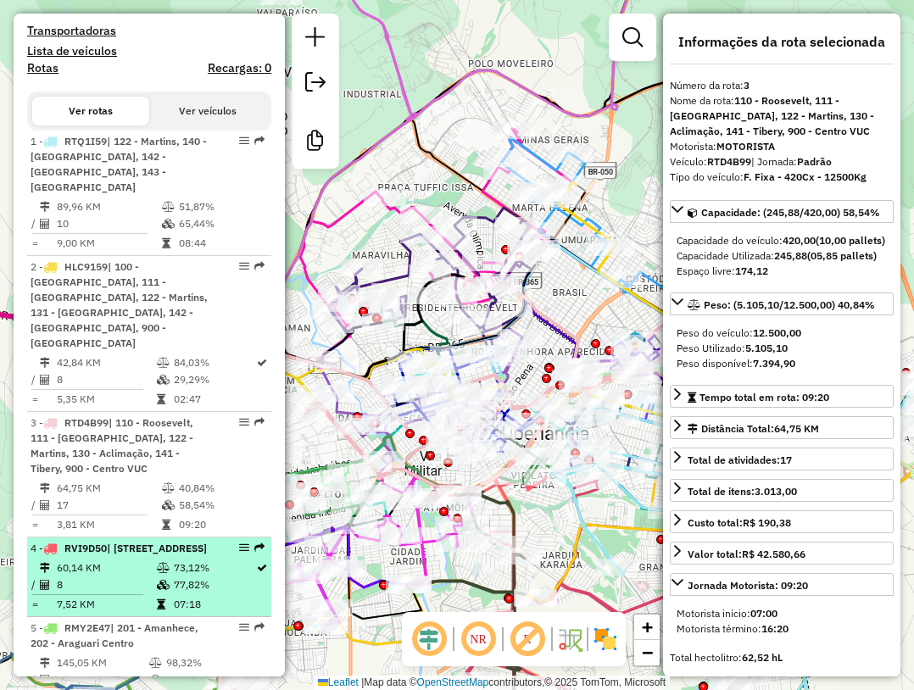
click at [163, 542] on span "| 130 - Aclimação, 151 - Shopping Park, 152 - Jardim Karaiba" at bounding box center [157, 548] width 100 height 13
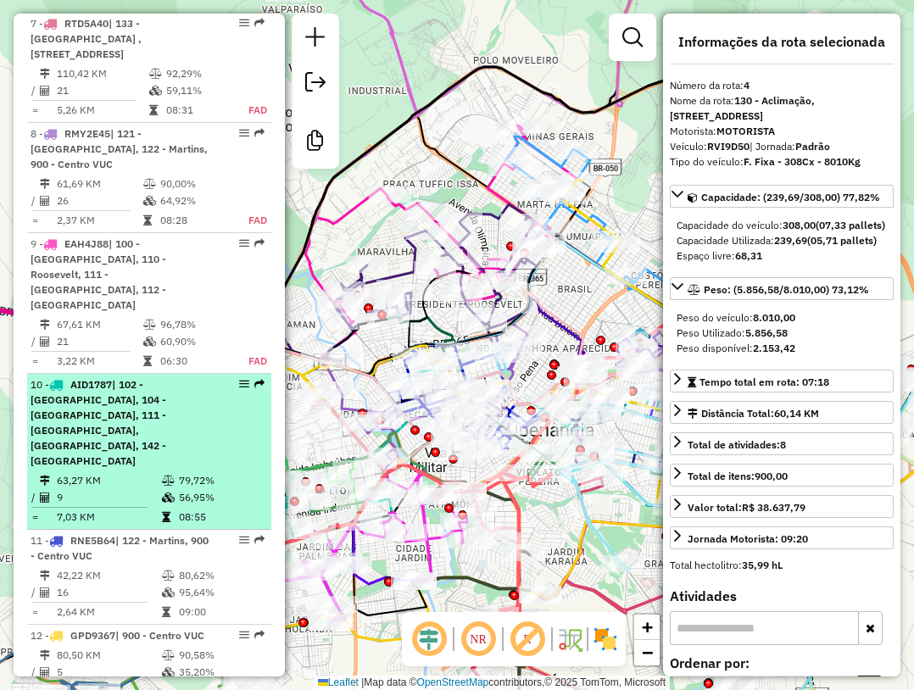
scroll to position [1525, 0]
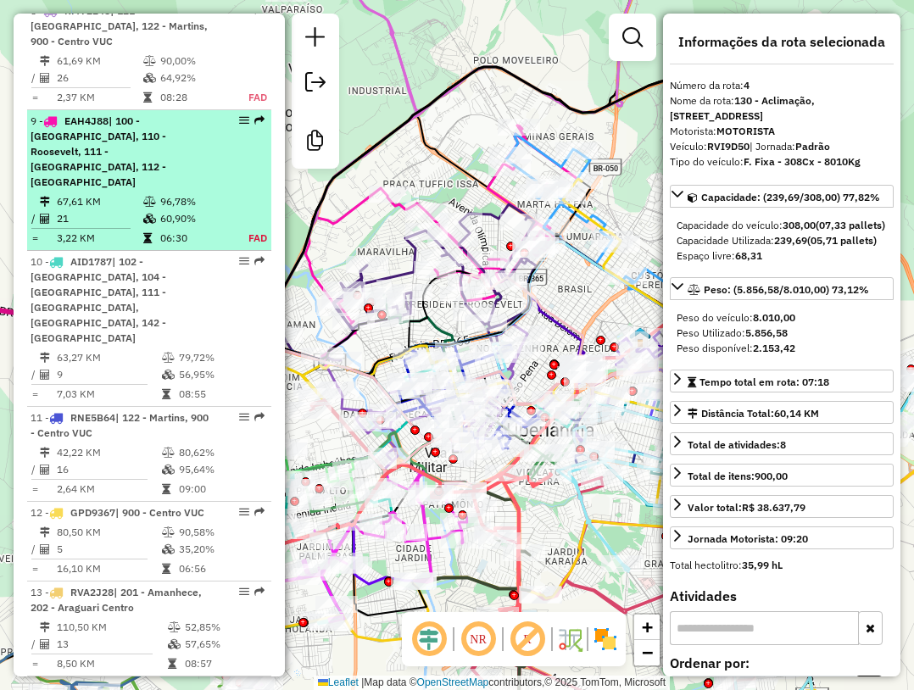
click at [131, 124] on span "| 100 - Minas Gerais, 110 - Roosevelt, 111 - Jardim Patrícia, 112 - Tocantins" at bounding box center [99, 151] width 136 height 74
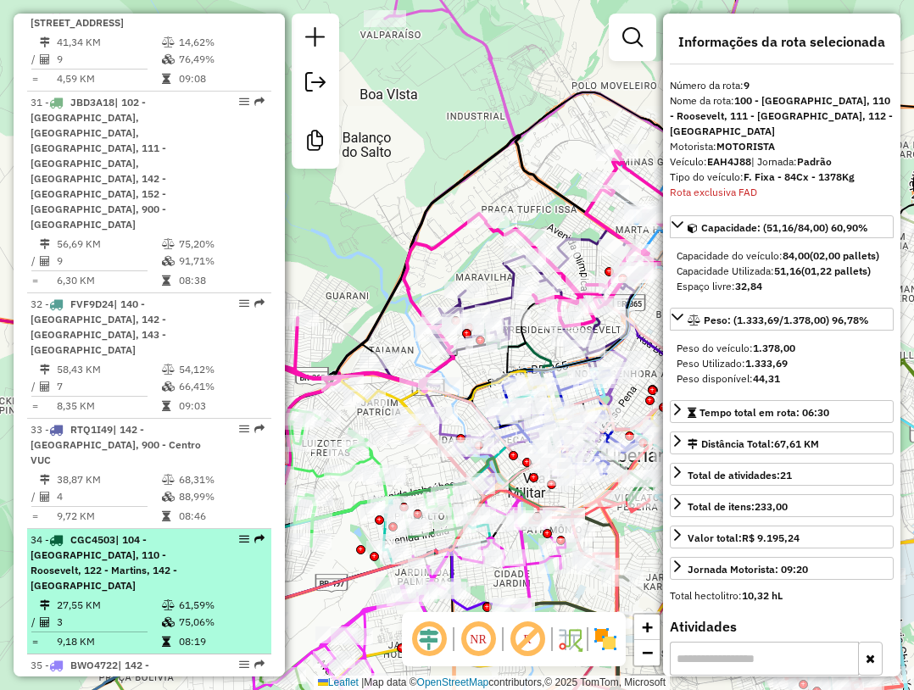
scroll to position [3737, 0]
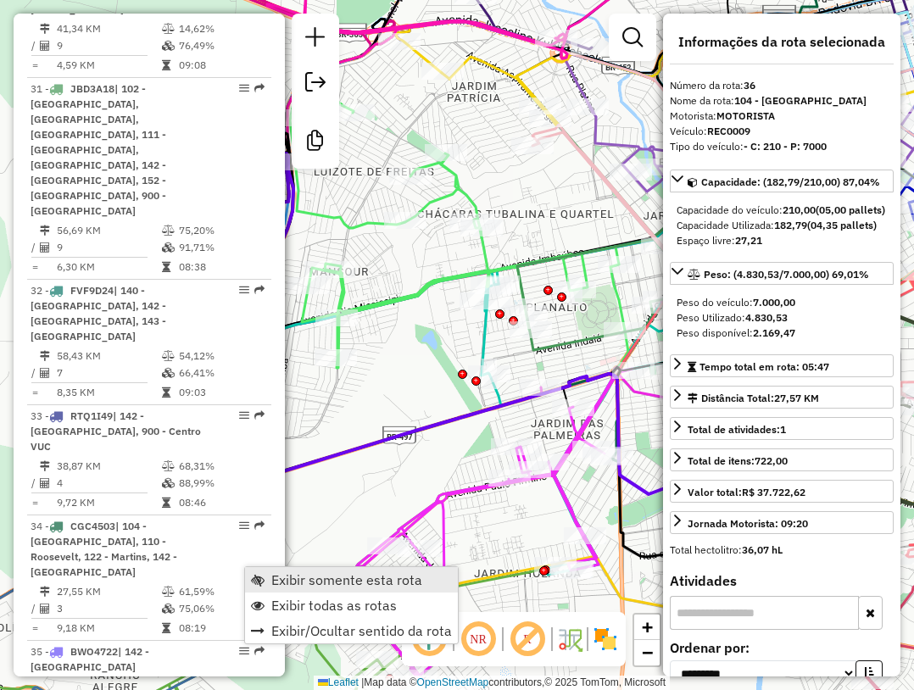
click at [260, 577] on span "Exibir somente esta rota" at bounding box center [258, 580] width 14 height 14
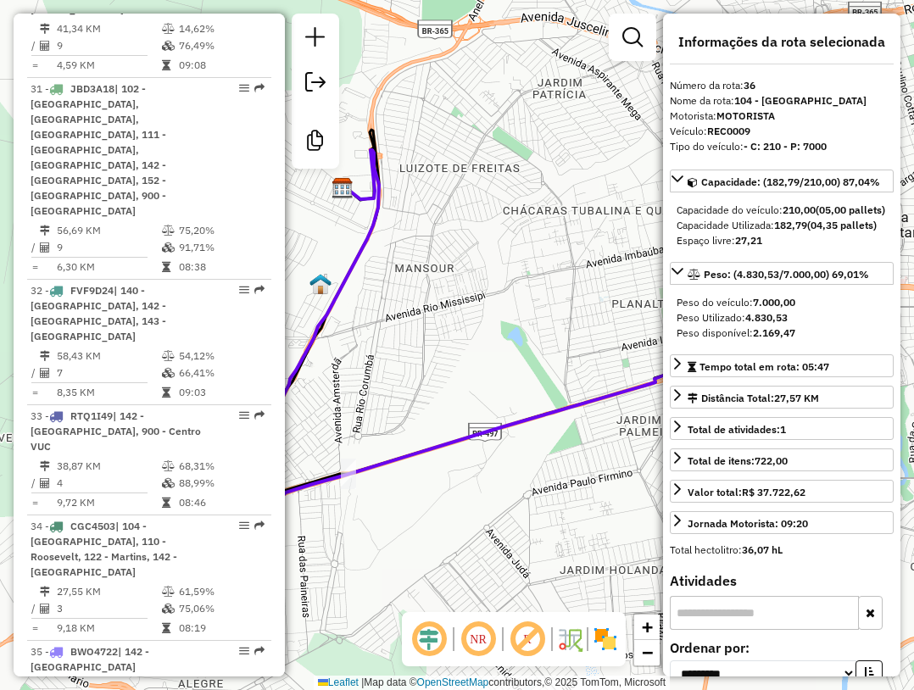
drag, startPoint x: 440, startPoint y: 453, endPoint x: 603, endPoint y: 452, distance: 163.6
click at [603, 452] on div "Janela de atendimento Grade de atendimento Capacidade Transportadoras Veículos …" at bounding box center [457, 345] width 914 height 690
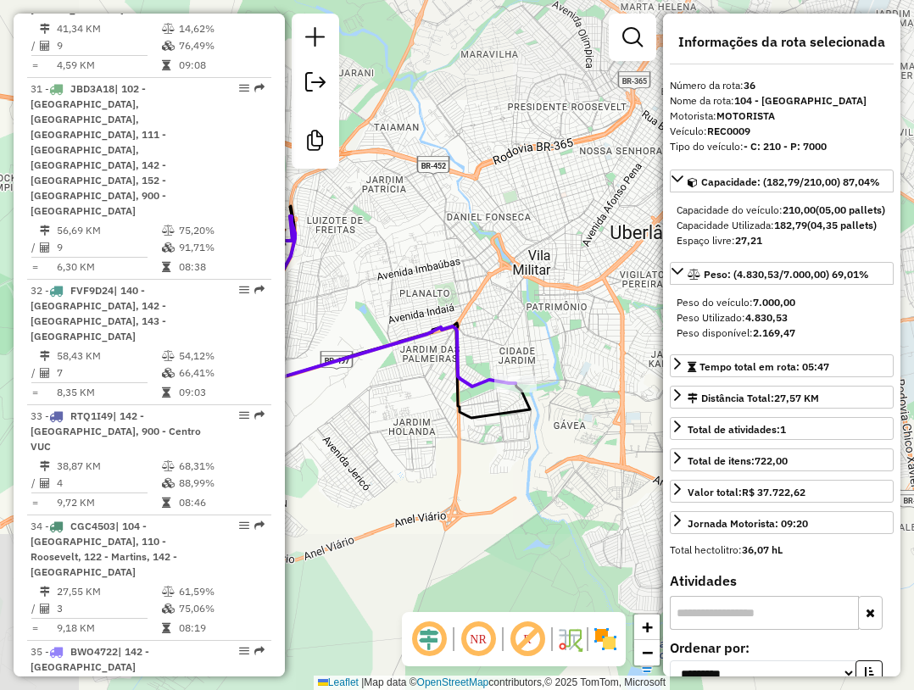
drag, startPoint x: 526, startPoint y: 476, endPoint x: 378, endPoint y: 430, distance: 155.5
click at [362, 437] on div "Janela de atendimento Grade de atendimento Capacidade Transportadoras Veículos …" at bounding box center [457, 345] width 914 height 690
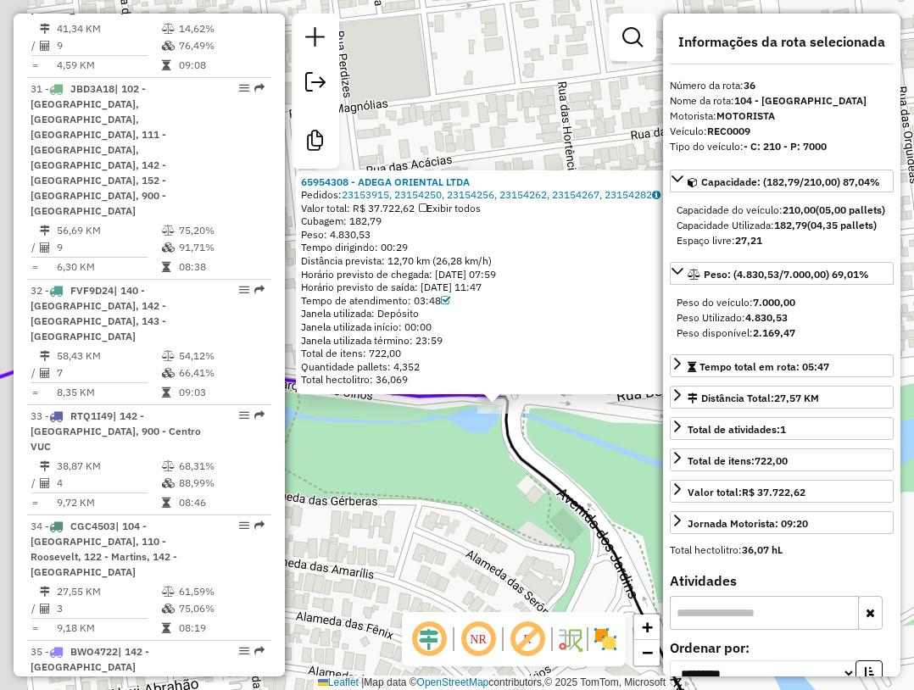
drag, startPoint x: 456, startPoint y: 448, endPoint x: 497, endPoint y: 508, distance: 73.1
click at [497, 508] on div "65954308 - ADEGA ORIENTAL LTDA Pedidos: 23153915, 23154250, 23154256, 23154262,…" at bounding box center [457, 345] width 914 height 690
click at [460, 517] on div "65954308 - ADEGA ORIENTAL LTDA Pedidos: 23153915, 23154250, 23154256, 23154262,…" at bounding box center [457, 345] width 914 height 690
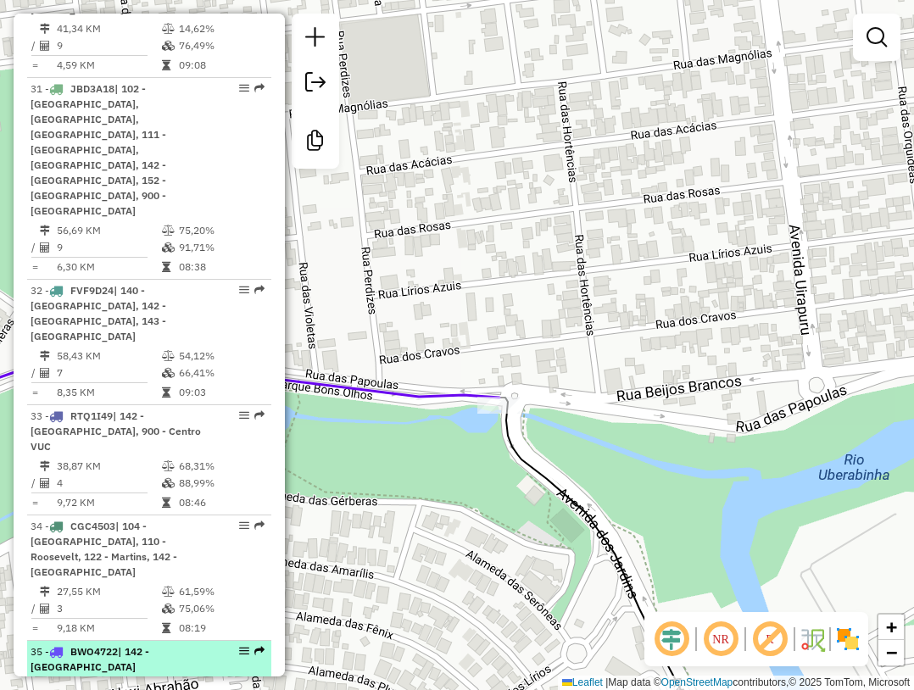
click at [157, 644] on div "35 - BWO4722 | 142 - Santa Monica" at bounding box center [121, 659] width 180 height 31
select select "**********"
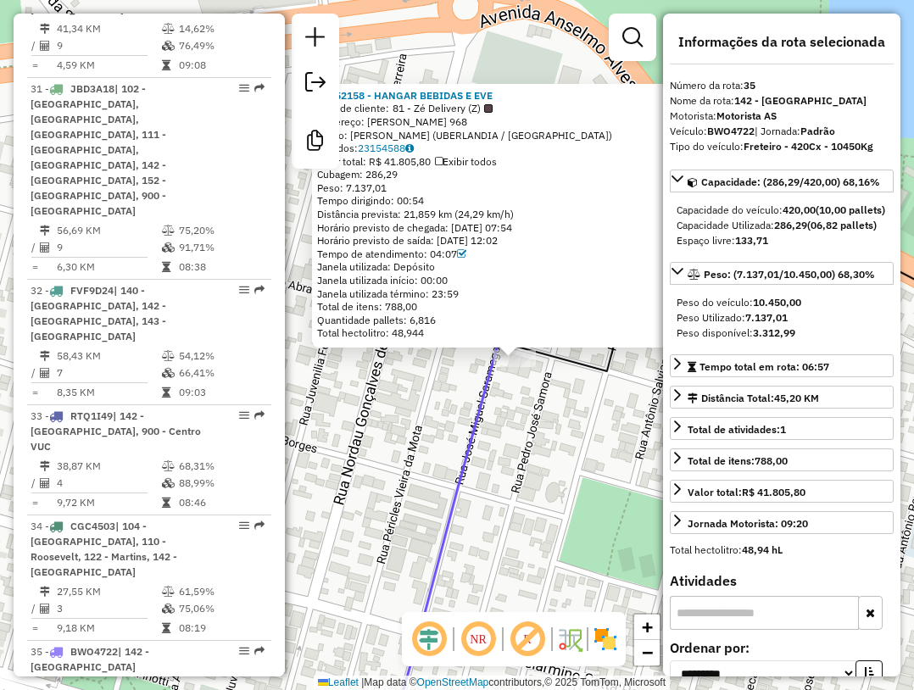
drag, startPoint x: 542, startPoint y: 502, endPoint x: 599, endPoint y: 515, distance: 59.2
click at [599, 515] on div "65952158 - HANGAR BEBIDAS E EVE Tipo de cliente: 81 - Zé Delivery (Z) Endereço:…" at bounding box center [457, 345] width 914 height 690
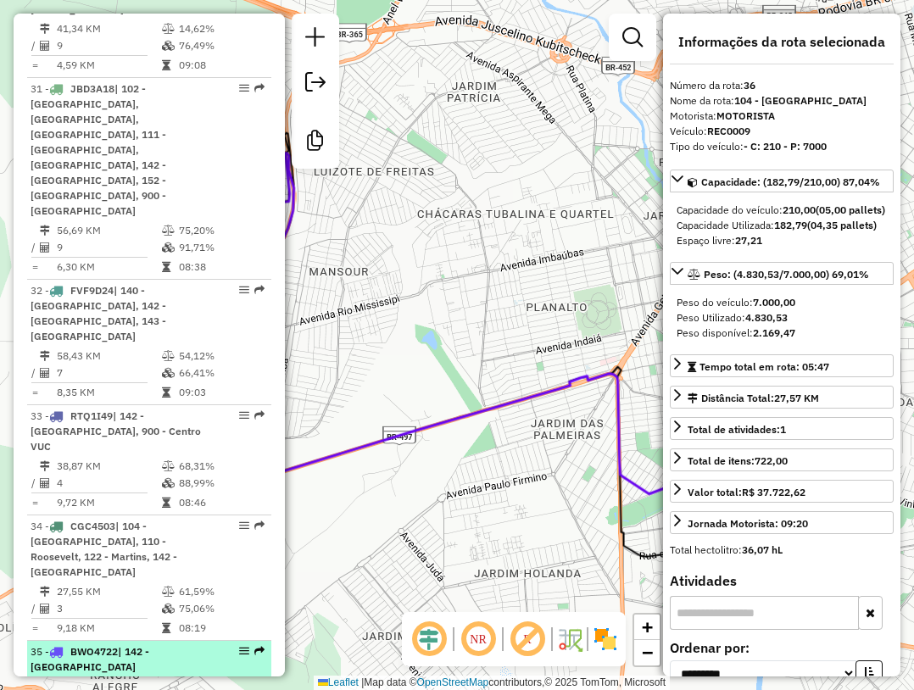
click at [215, 678] on td "68,30%" at bounding box center [214, 686] width 82 height 17
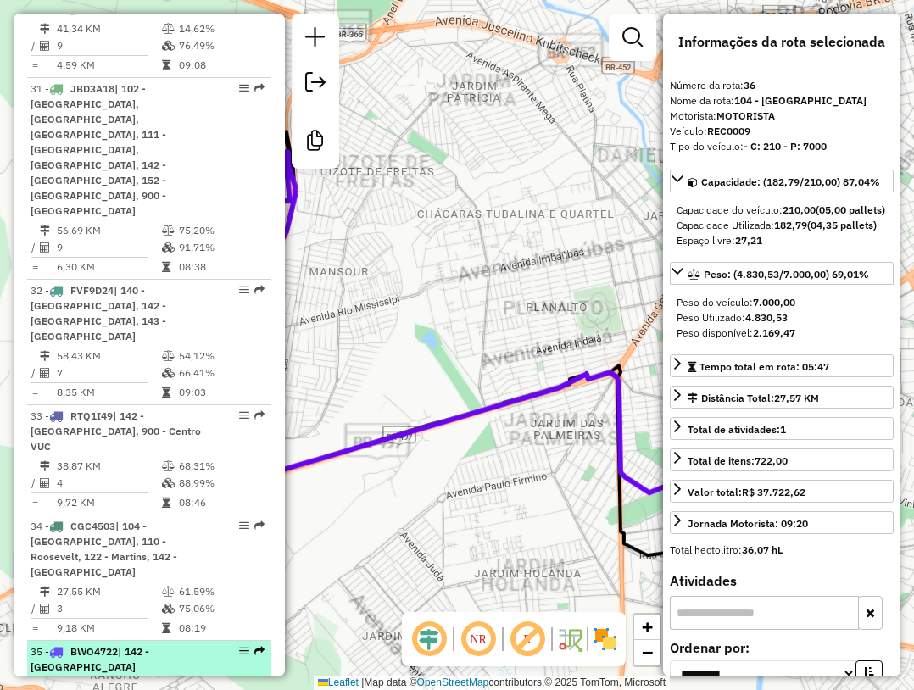
click at [203, 678] on td "68,30%" at bounding box center [214, 686] width 82 height 17
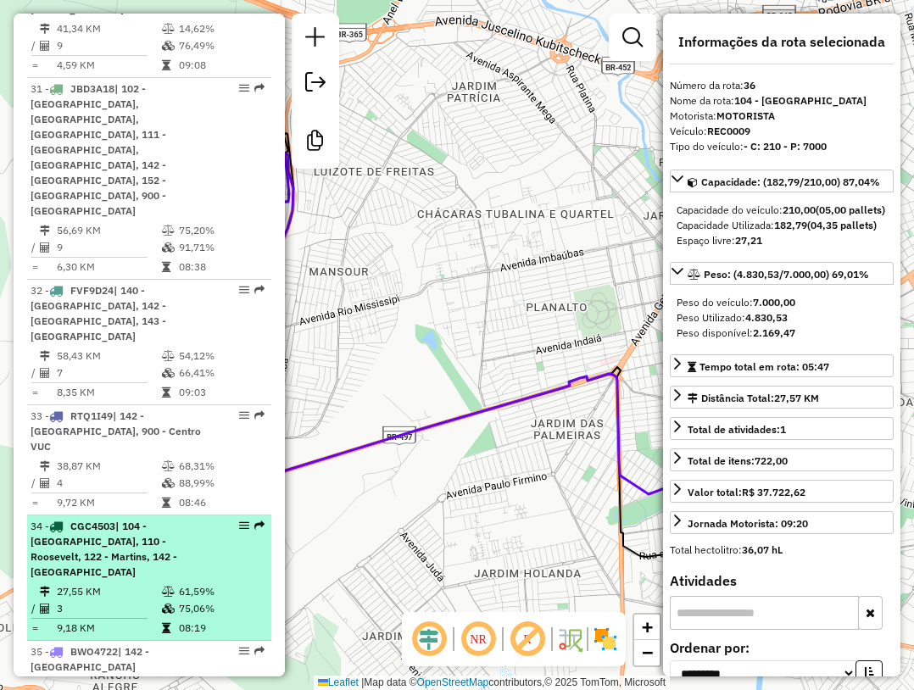
click at [172, 515] on li "34 - CGC4503 | 104 - Jardim Holanda, 110 - Roosevelt, 122 - Martins, 142 - Sant…" at bounding box center [149, 577] width 244 height 125
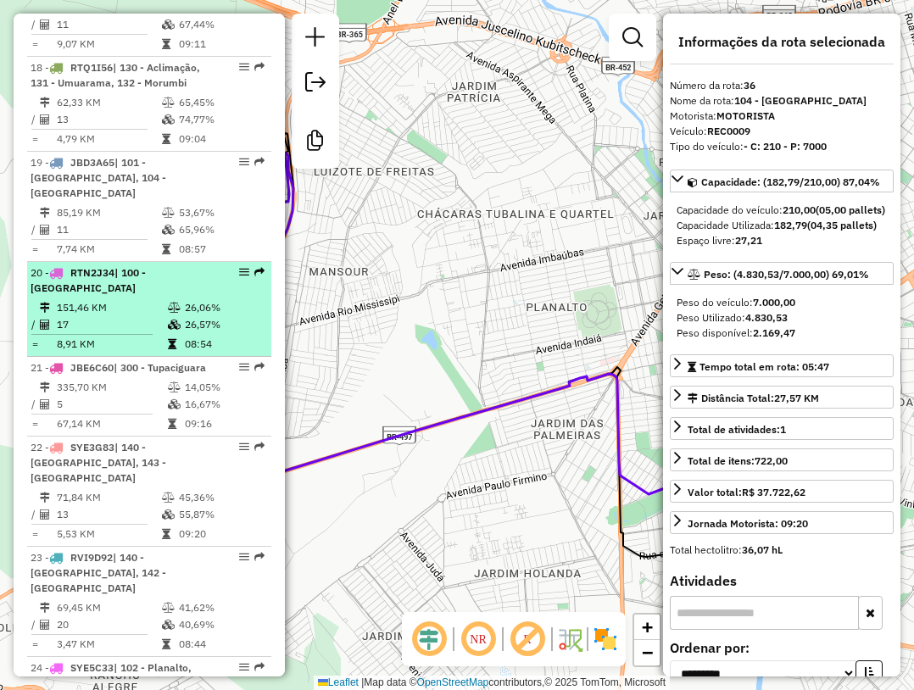
scroll to position [2466, 0]
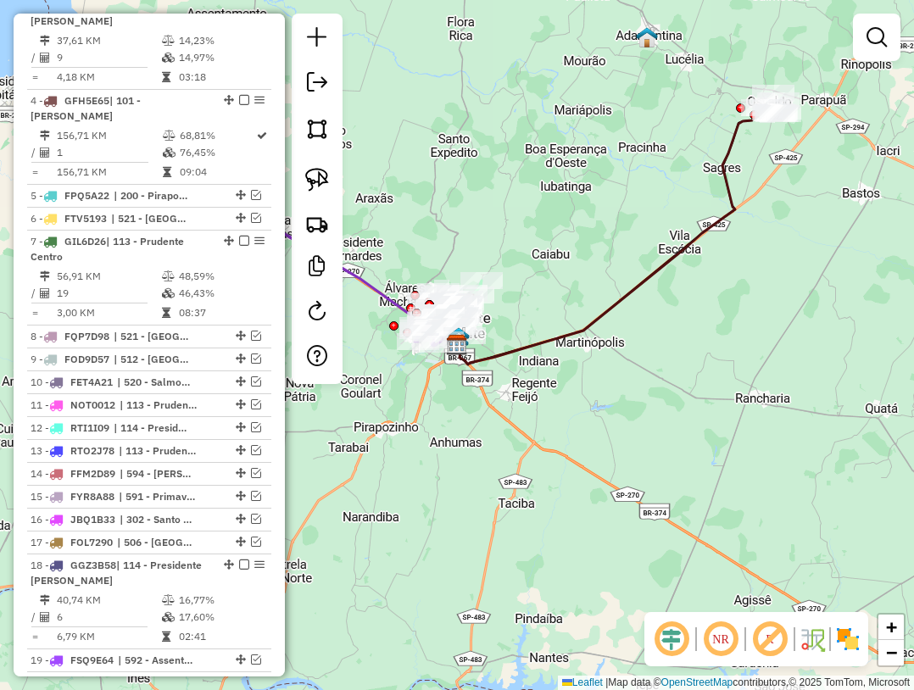
scroll to position [800, 0]
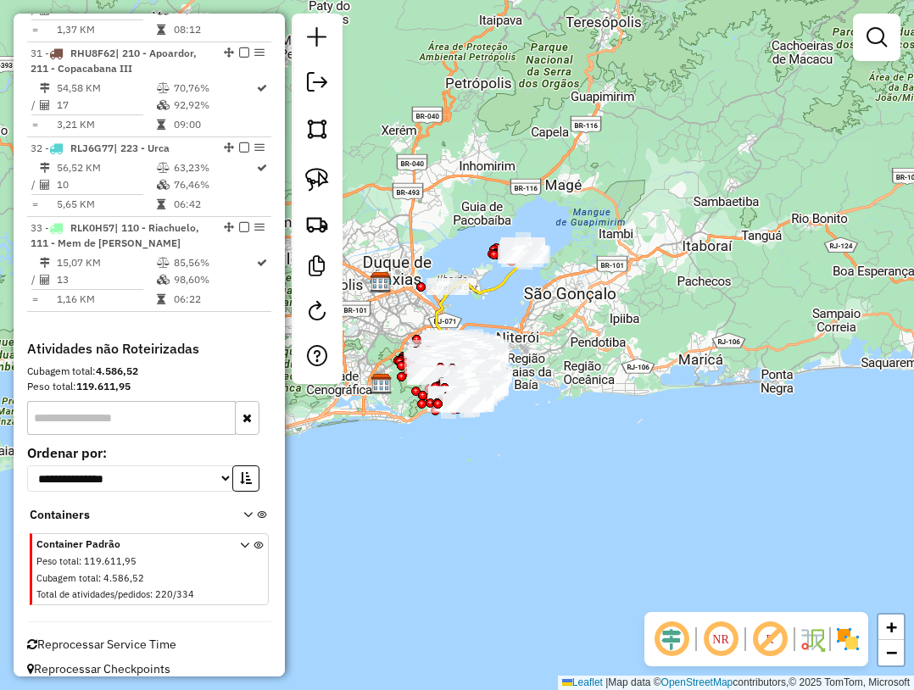
scroll to position [4, 0]
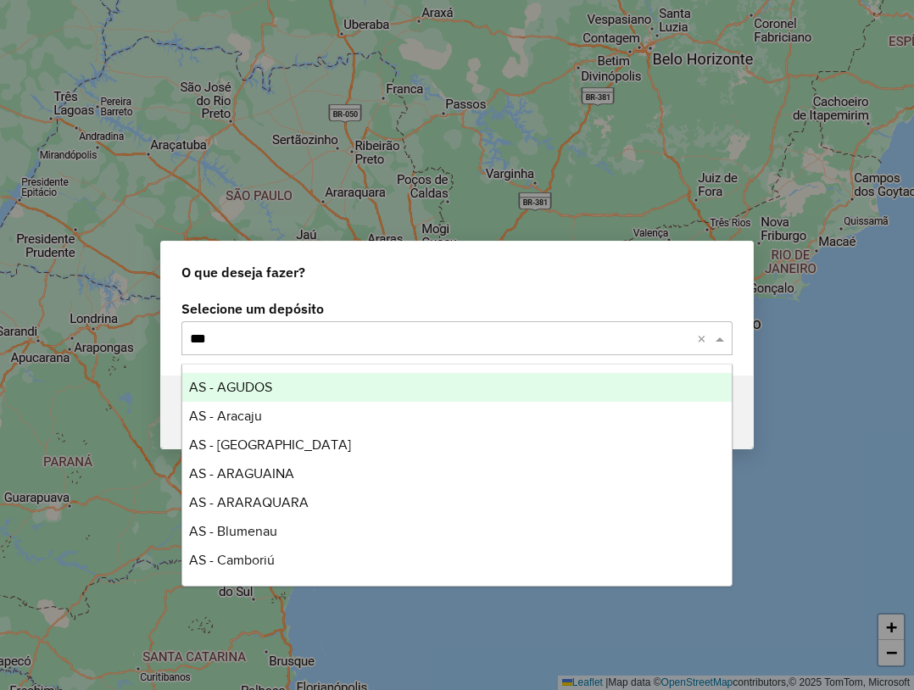
type input "****"
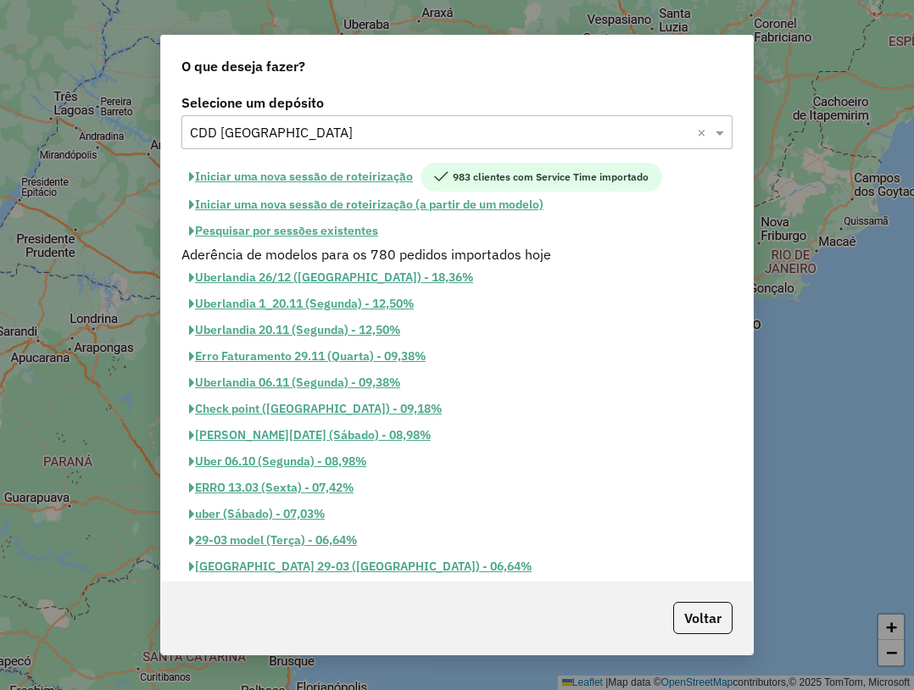
click at [325, 221] on button "Pesquisar por sessões existentes" at bounding box center [283, 231] width 204 height 26
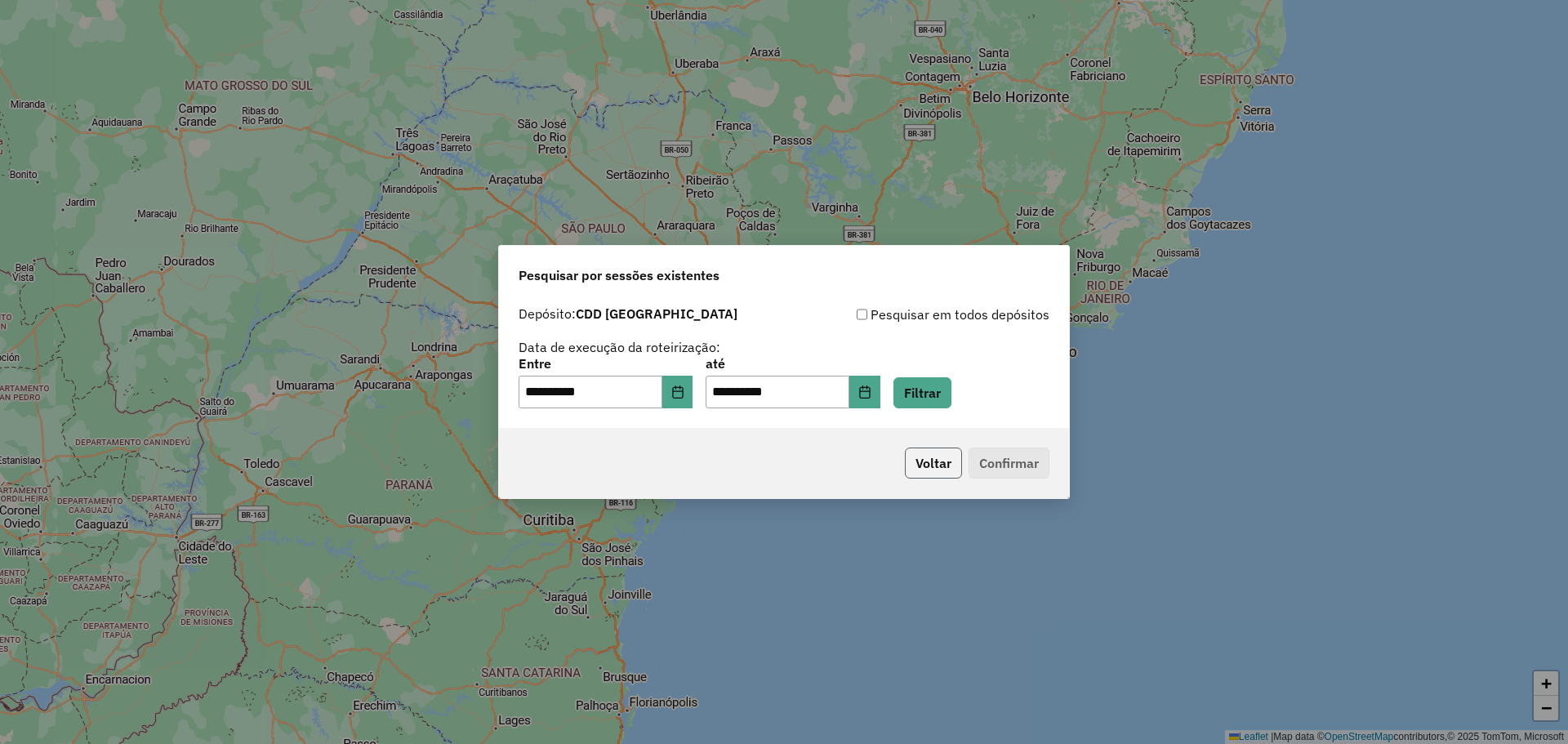
click at [880, 465] on button "Voltar" at bounding box center [933, 463] width 57 height 31
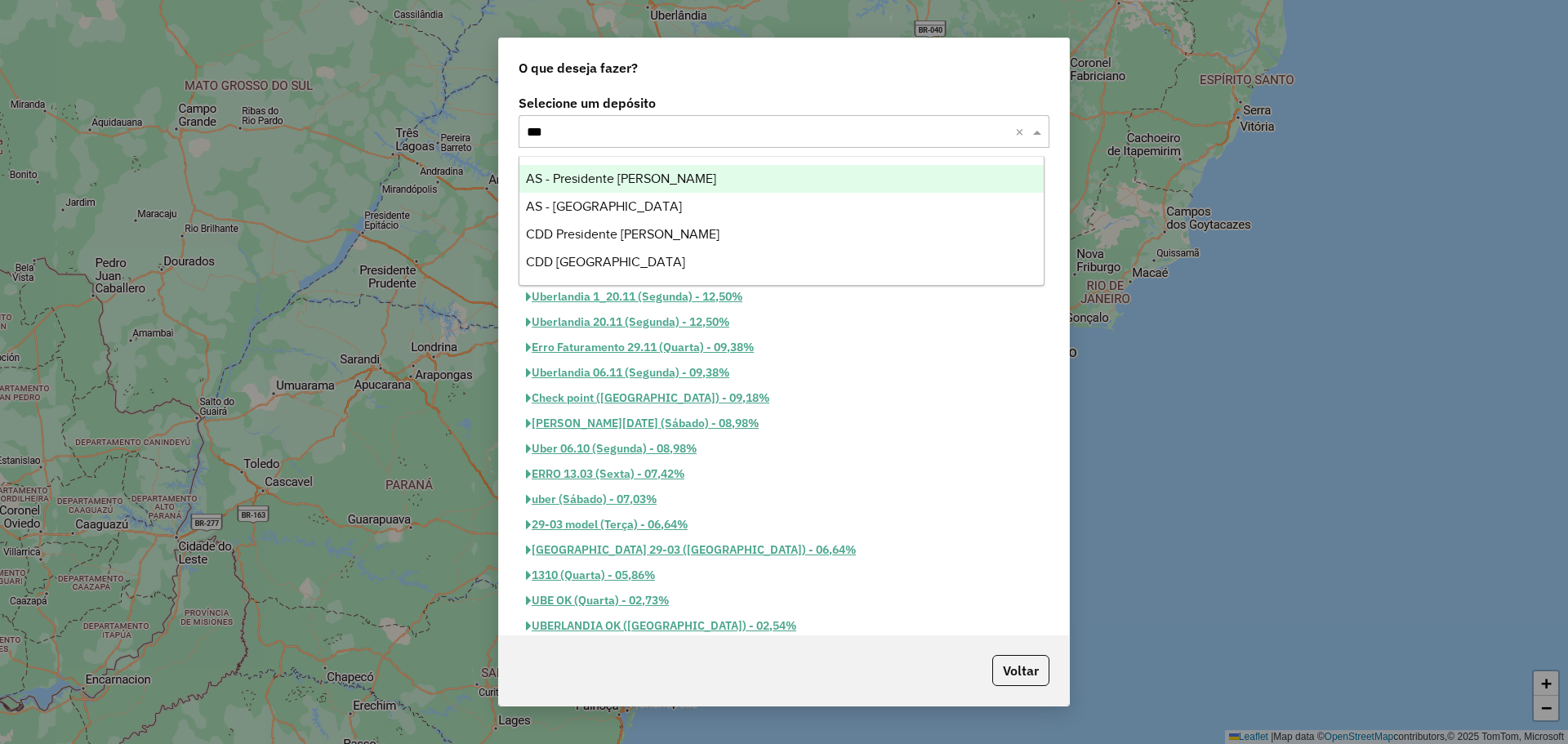
type input "****"
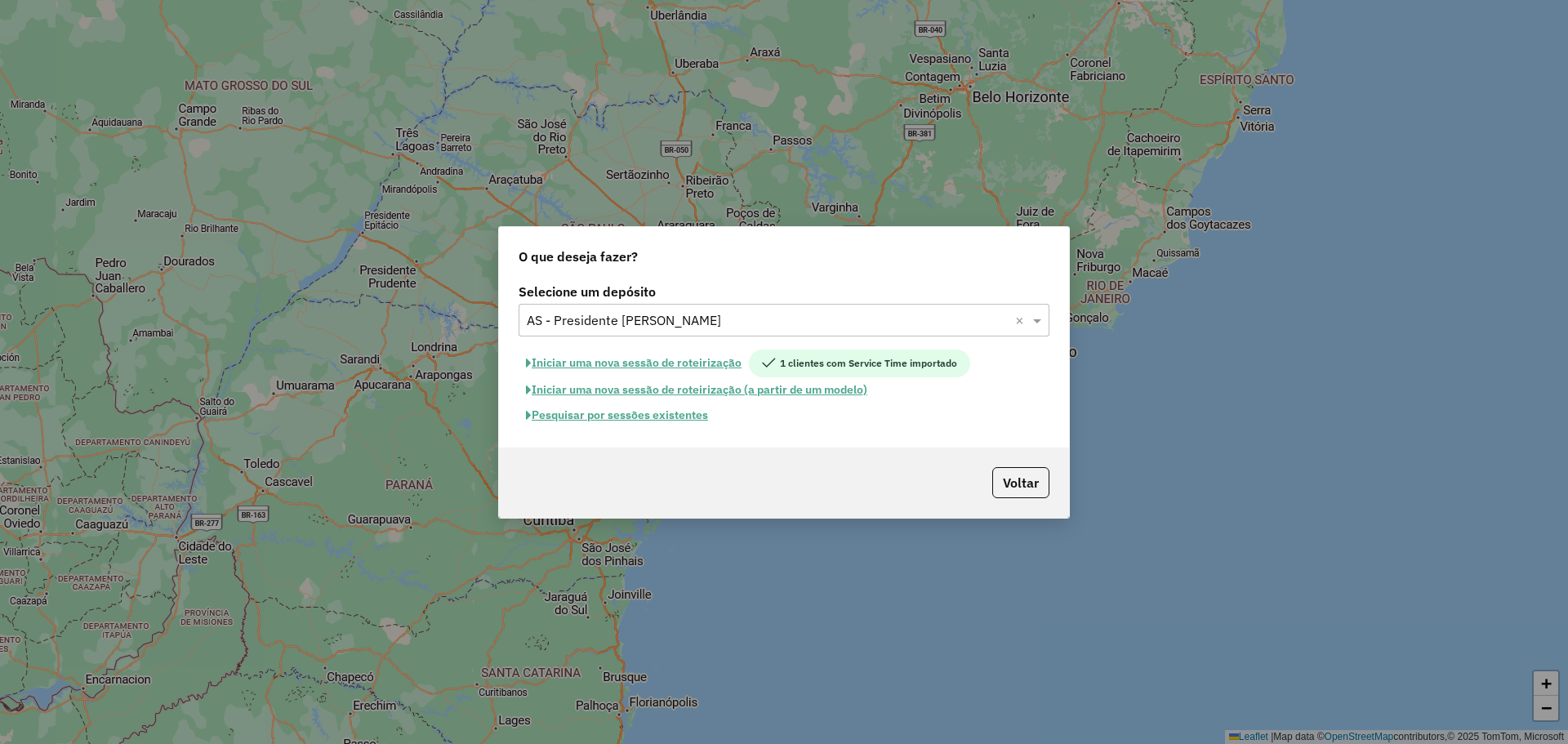
click at [678, 408] on button "Pesquisar por sessões existentes" at bounding box center [617, 415] width 197 height 25
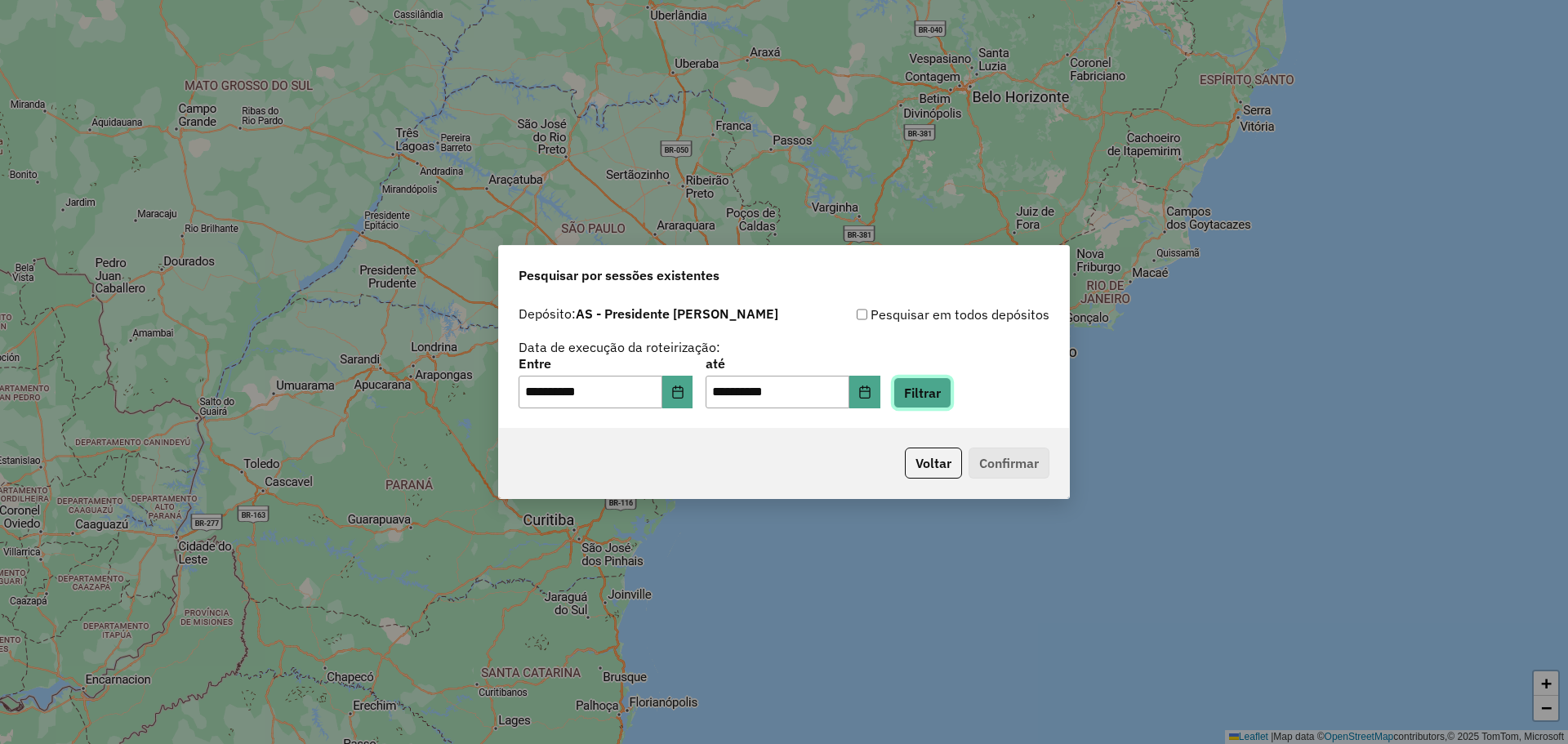
click at [880, 408] on button "Filtrar" at bounding box center [922, 393] width 58 height 31
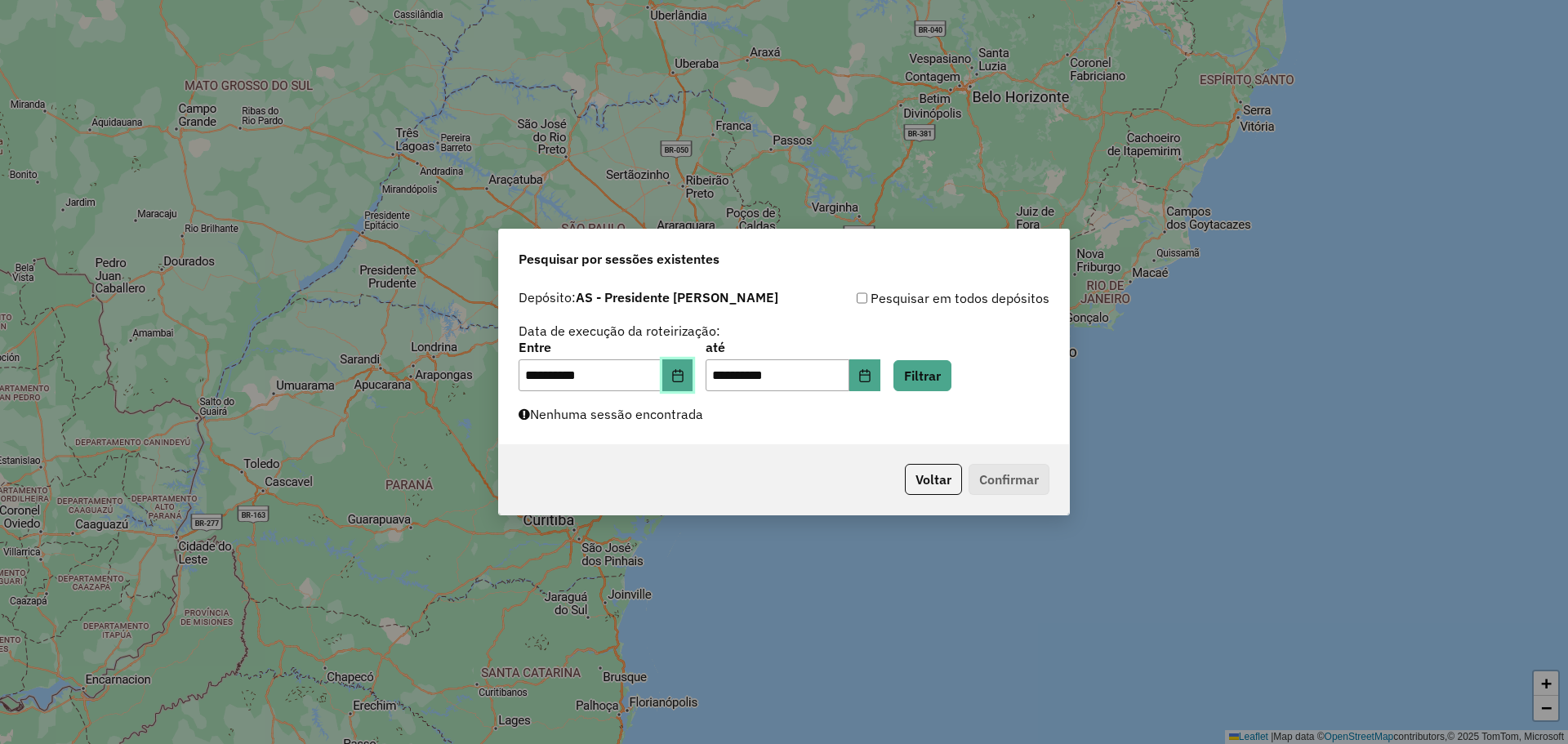
click at [684, 378] on icon "Choose Date" at bounding box center [678, 376] width 13 height 13
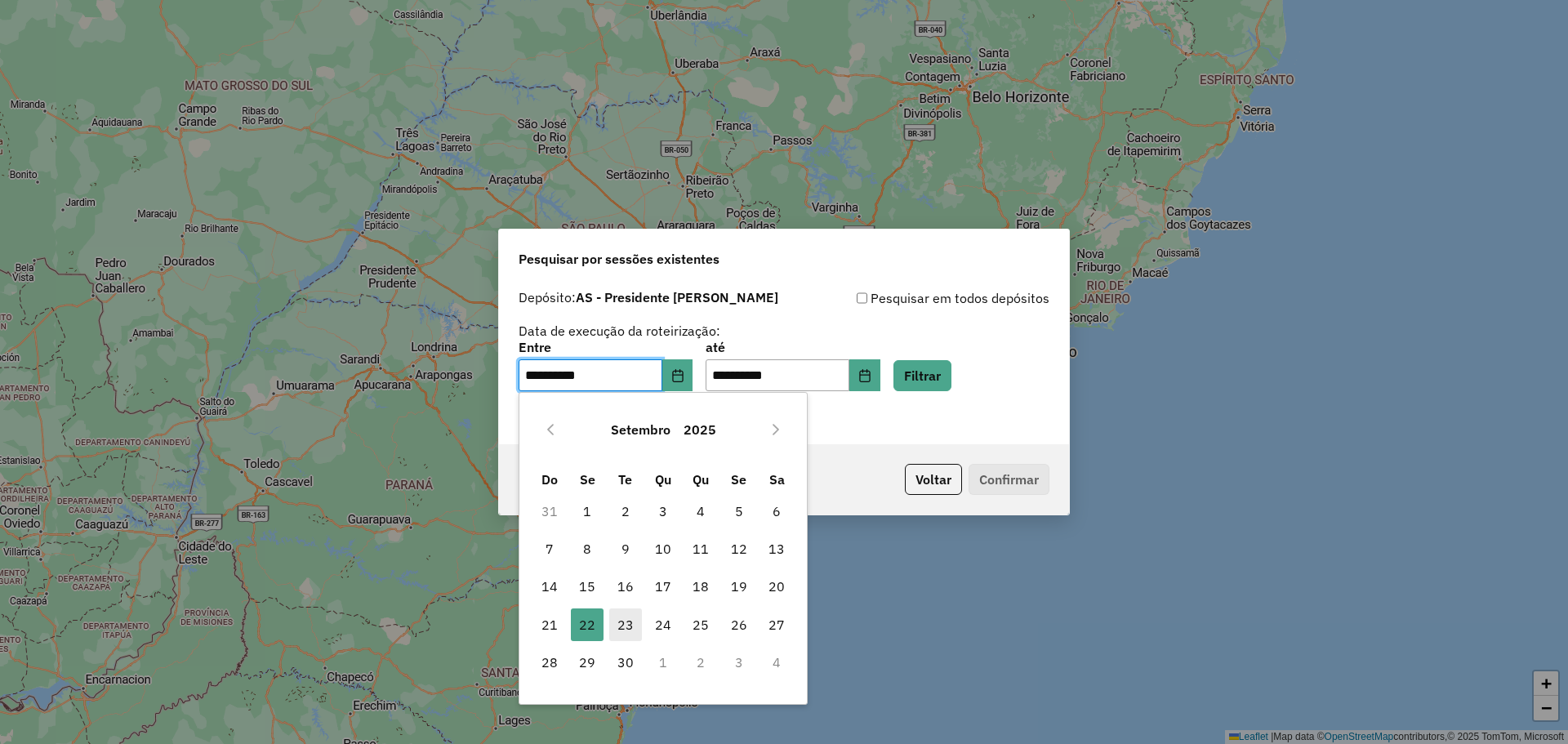
click at [633, 617] on span "23" at bounding box center [625, 624] width 33 height 33
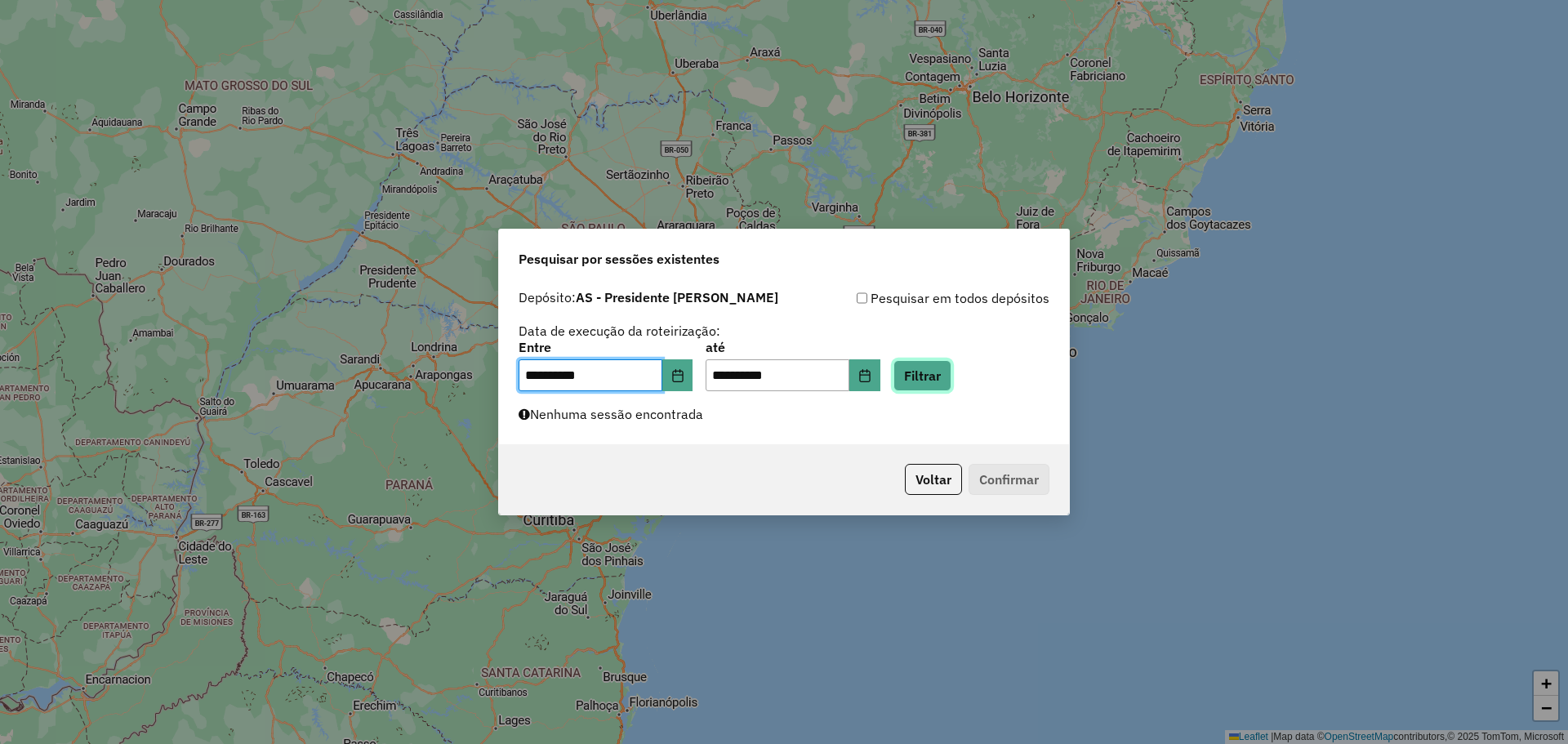
click at [880, 386] on button "Filtrar" at bounding box center [922, 376] width 58 height 31
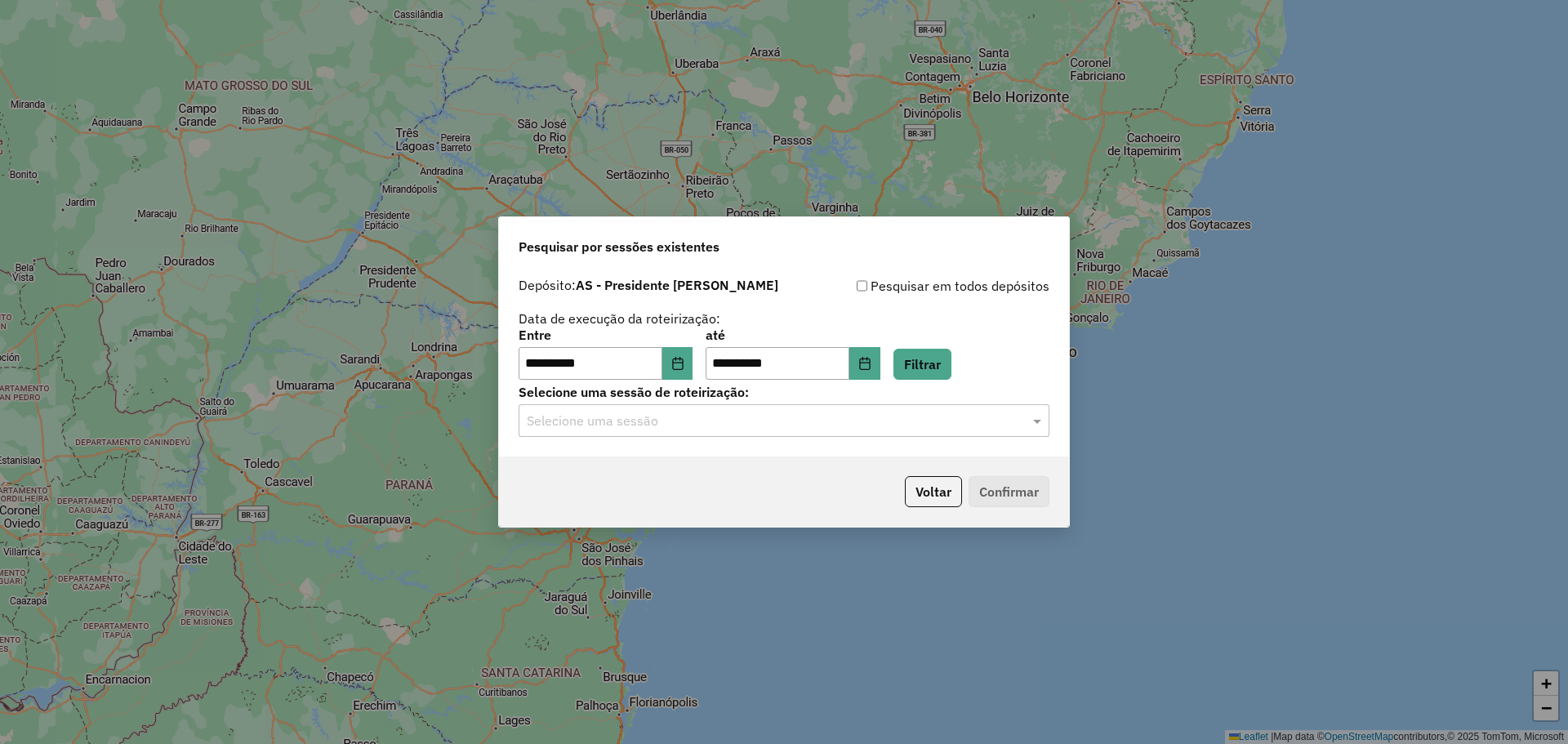
drag, startPoint x: 872, startPoint y: 415, endPoint x: 846, endPoint y: 434, distance: 32.2
click at [871, 414] on input "text" at bounding box center [768, 421] width 482 height 19
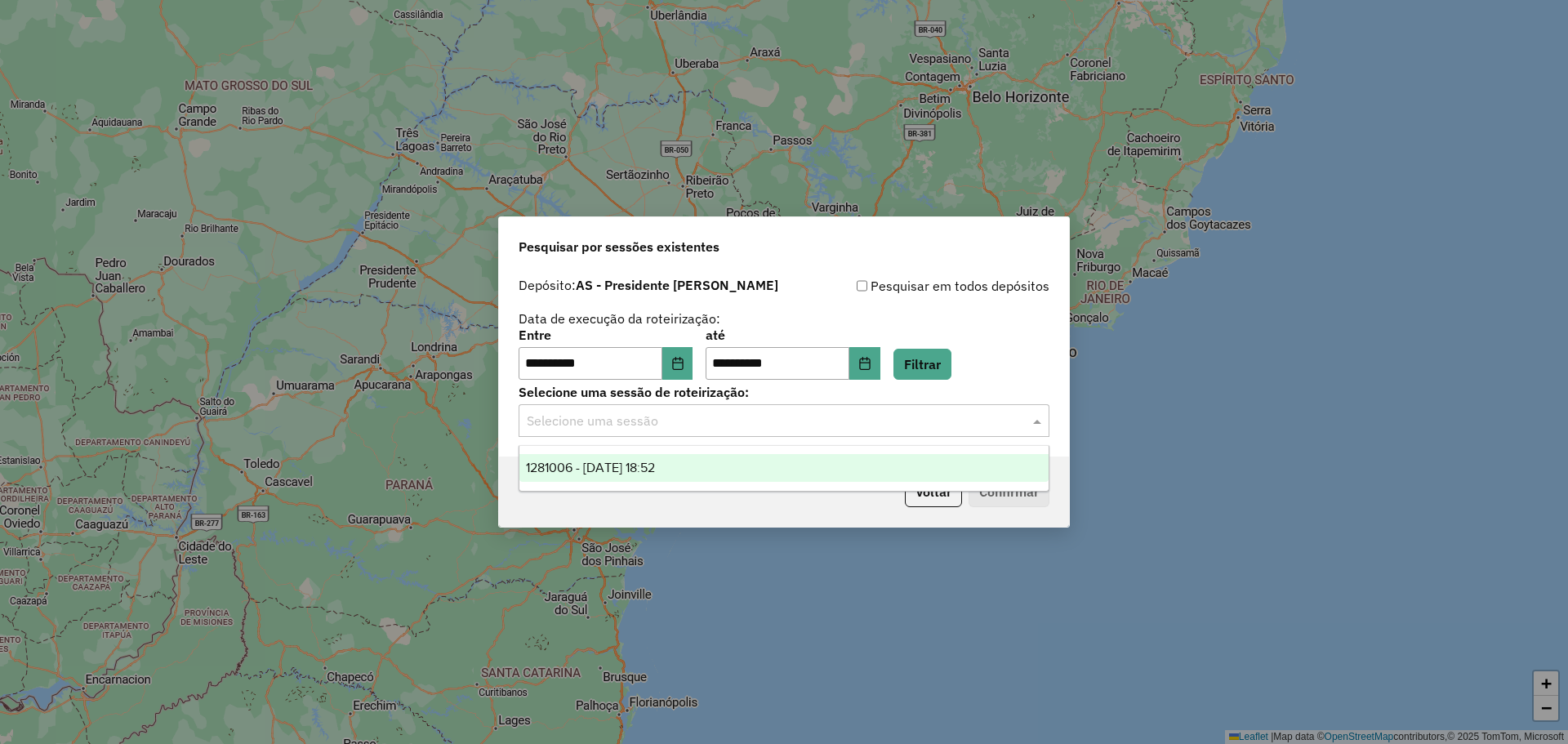
click at [791, 462] on div "1281006 - [DATE] 18:52" at bounding box center [784, 467] width 529 height 28
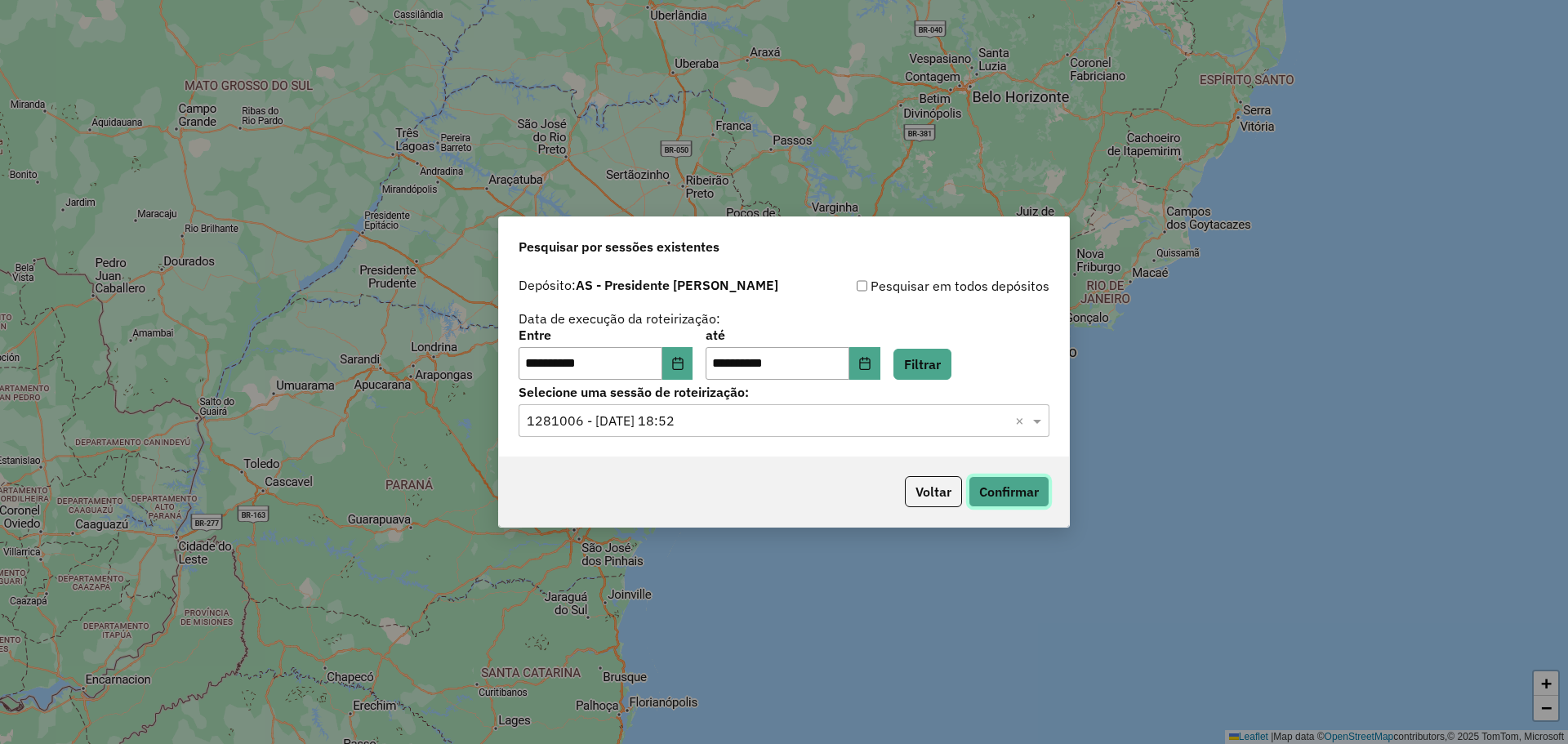
click at [880, 492] on button "Confirmar" at bounding box center [1009, 492] width 81 height 31
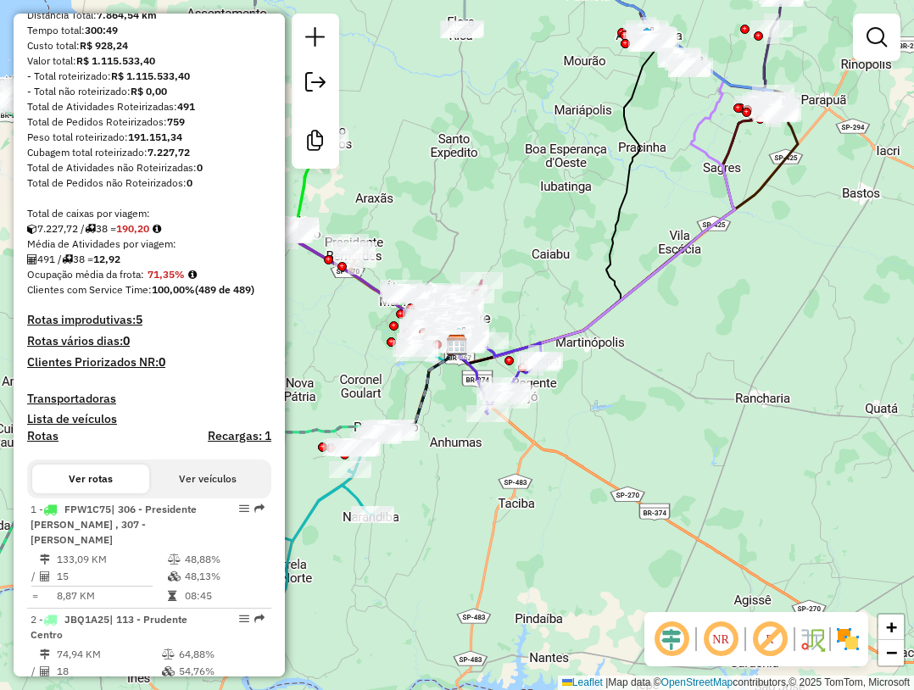
scroll to position [174, 0]
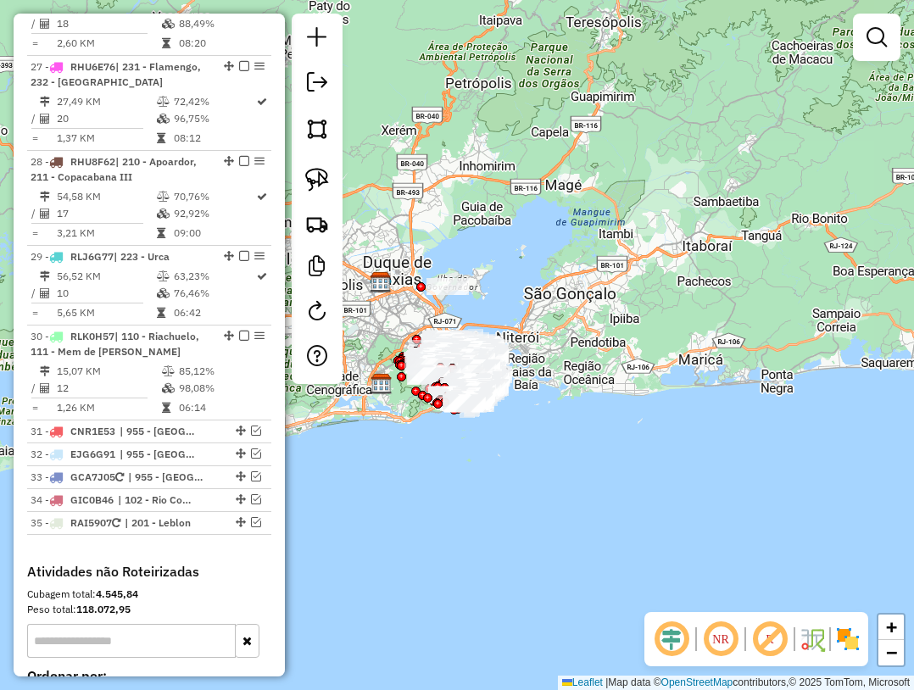
scroll to position [3037, 0]
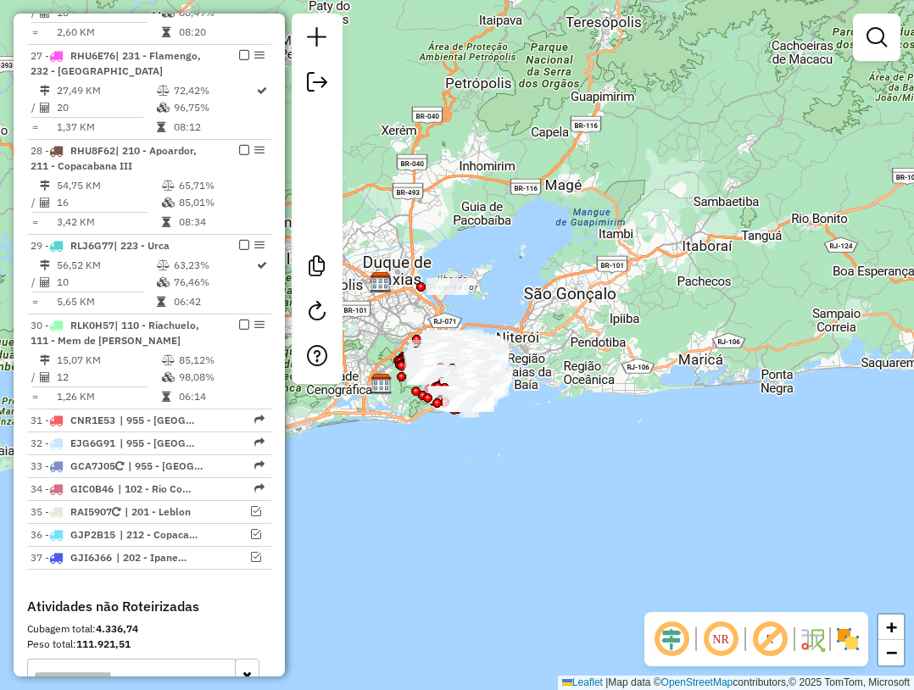
scroll to position [3136, 0]
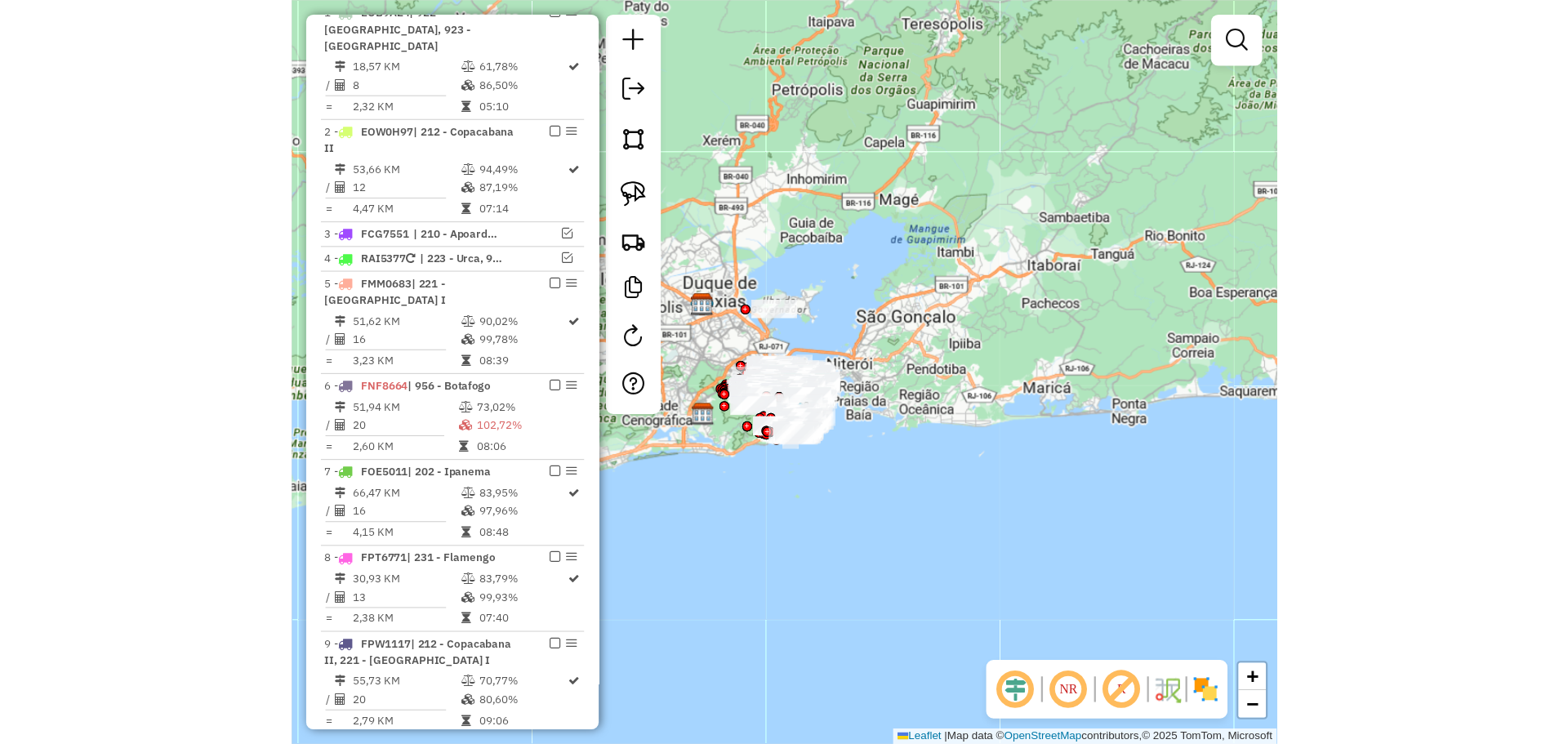
scroll to position [898, 0]
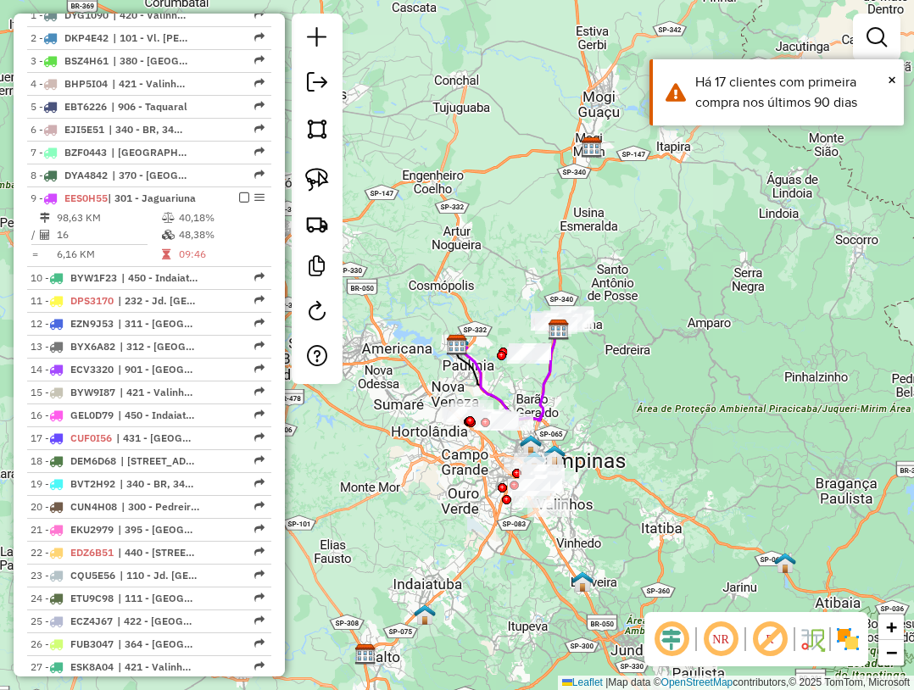
scroll to position [678, 0]
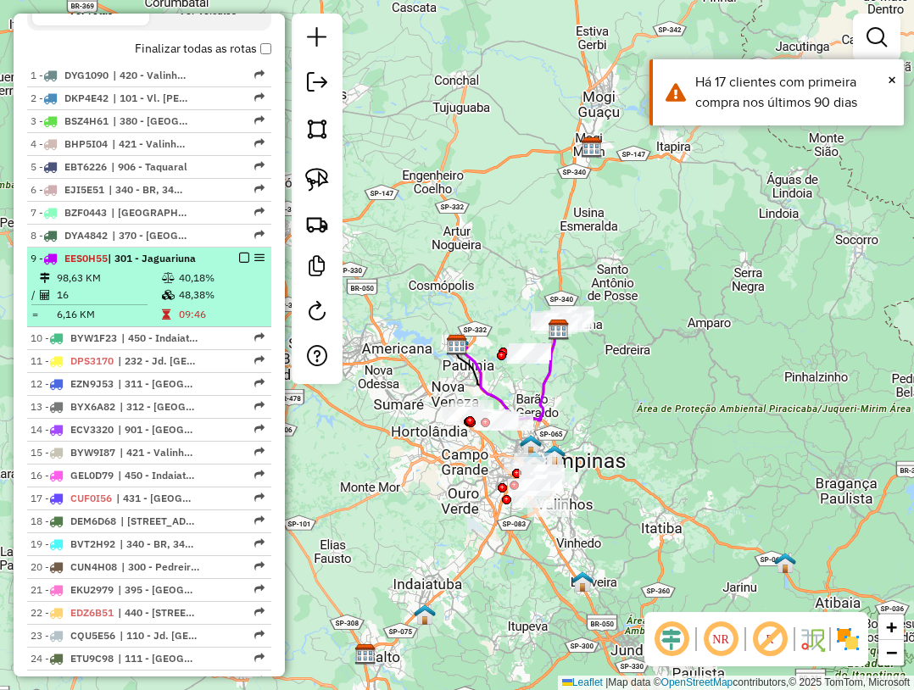
select select "**********"
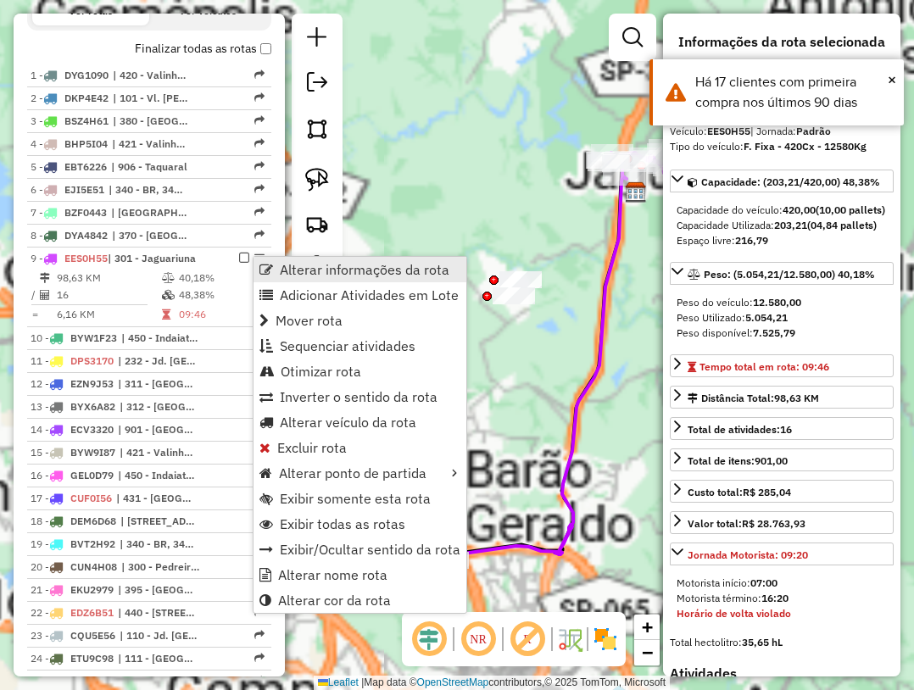
click at [264, 266] on span "Alterar informações da rota" at bounding box center [266, 270] width 14 height 14
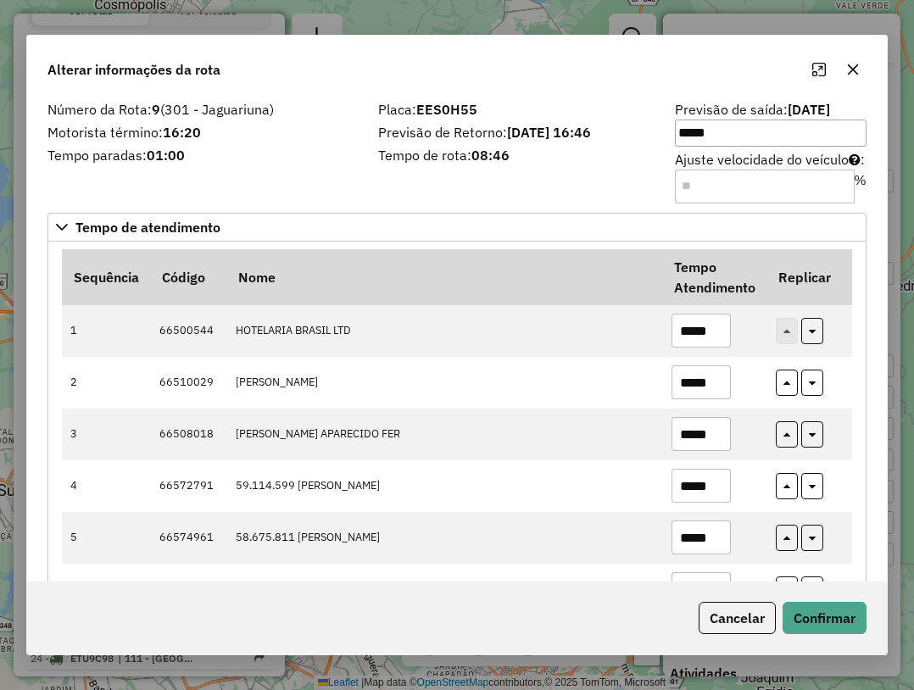
drag, startPoint x: 706, startPoint y: 189, endPoint x: 685, endPoint y: 181, distance: 22.5
click at [685, 181] on input "Ajuste velocidade do veículo : %" at bounding box center [765, 186] width 180 height 34
type input "**"
click at [854, 623] on button "Confirmar" at bounding box center [824, 618] width 84 height 32
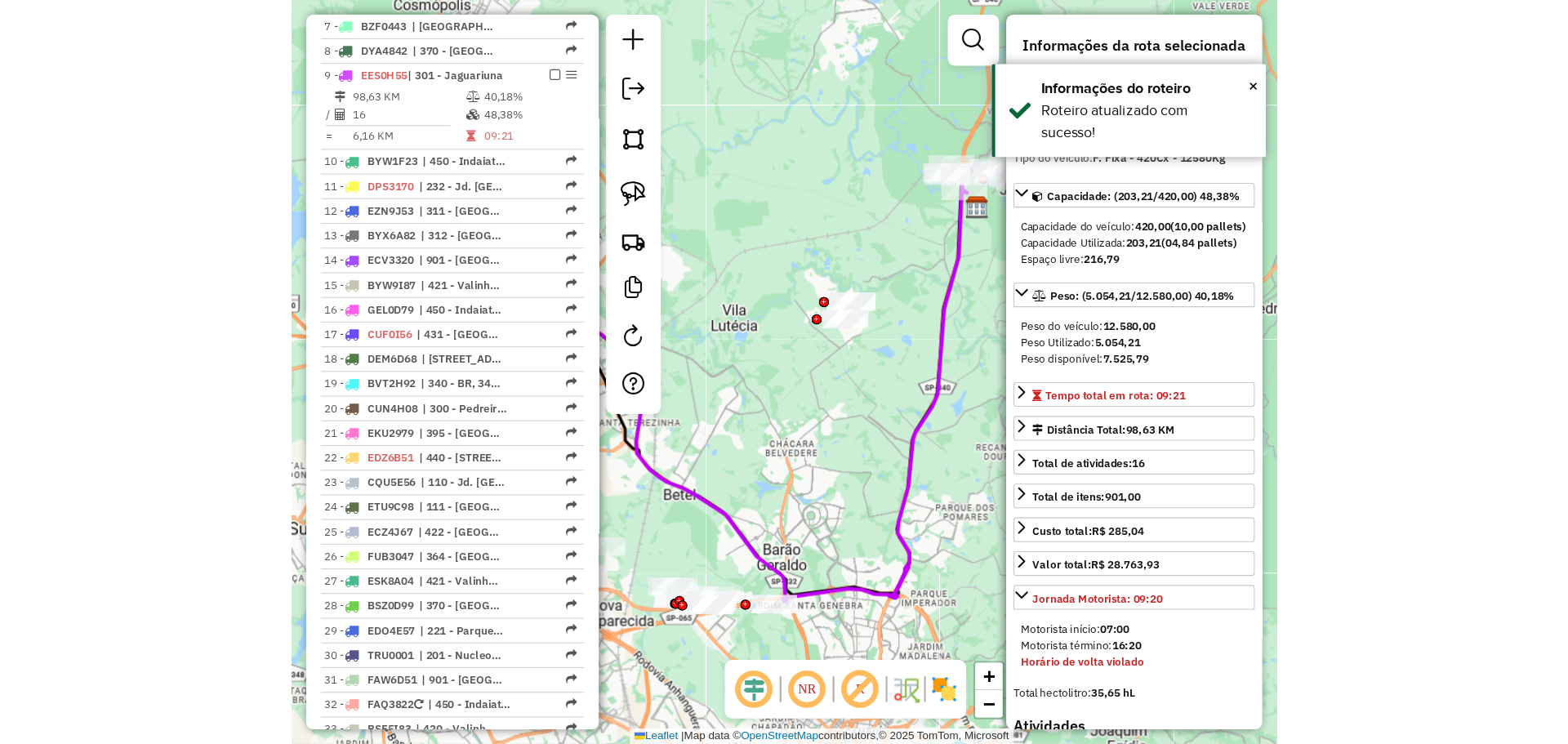
scroll to position [879, 0]
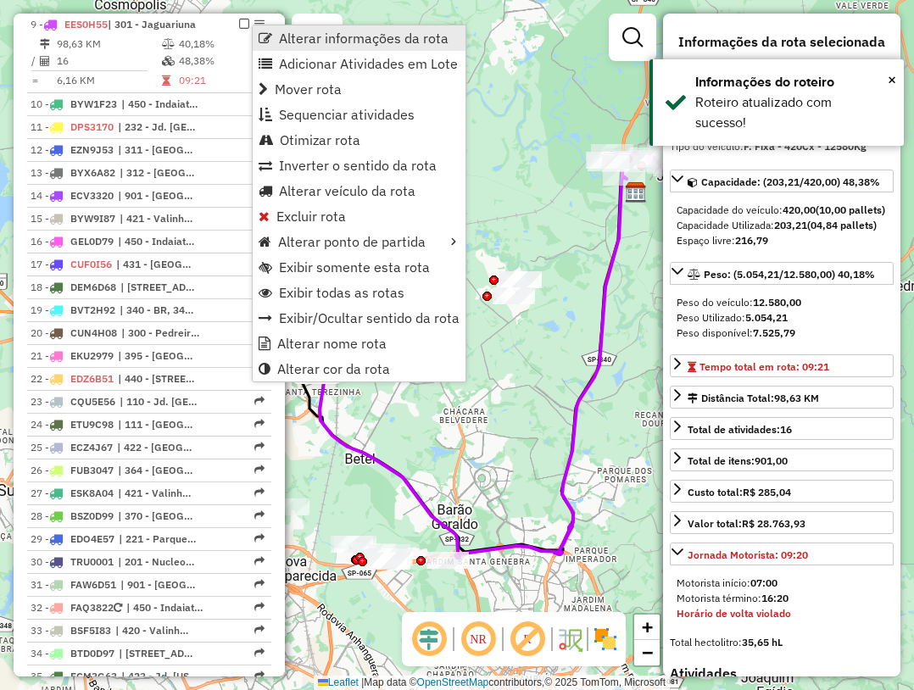
click at [266, 34] on span "Alterar informações da rota" at bounding box center [265, 38] width 14 height 14
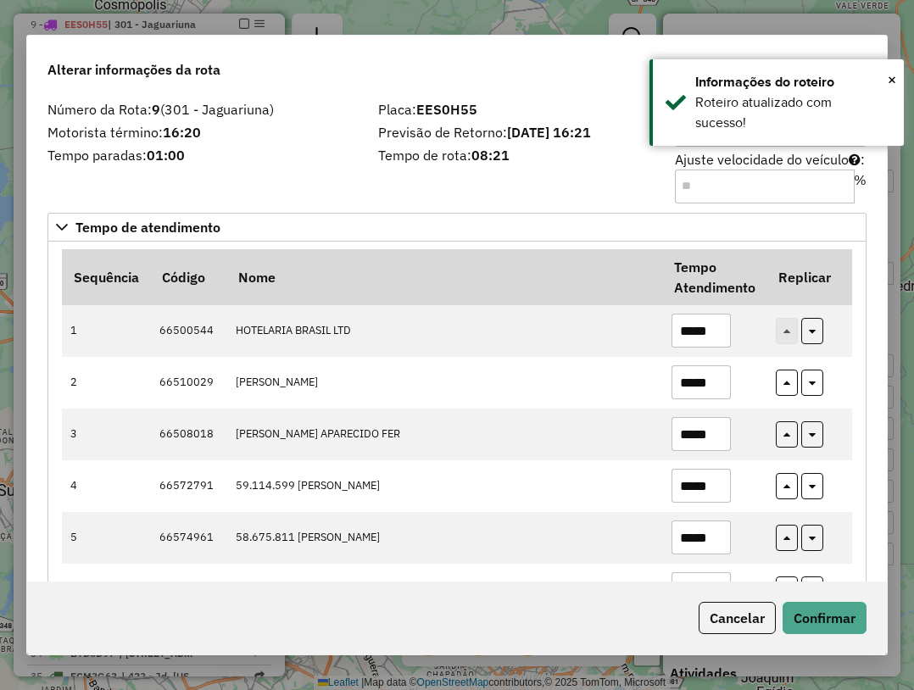
drag, startPoint x: 704, startPoint y: 192, endPoint x: 650, endPoint y: 186, distance: 54.7
click at [650, 186] on div "Número da Rota: 9 (301 - Jaguariuna) Motorista término: 16:20 Tempo paradas: 01…" at bounding box center [456, 151] width 839 height 96
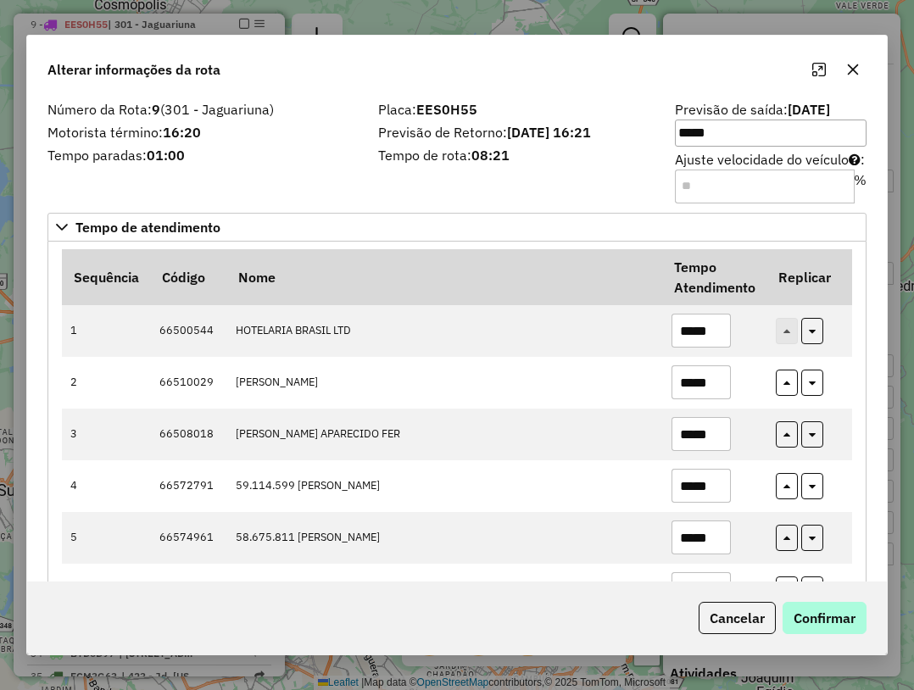
type input "**"
click at [814, 604] on button "Confirmar" at bounding box center [824, 618] width 84 height 32
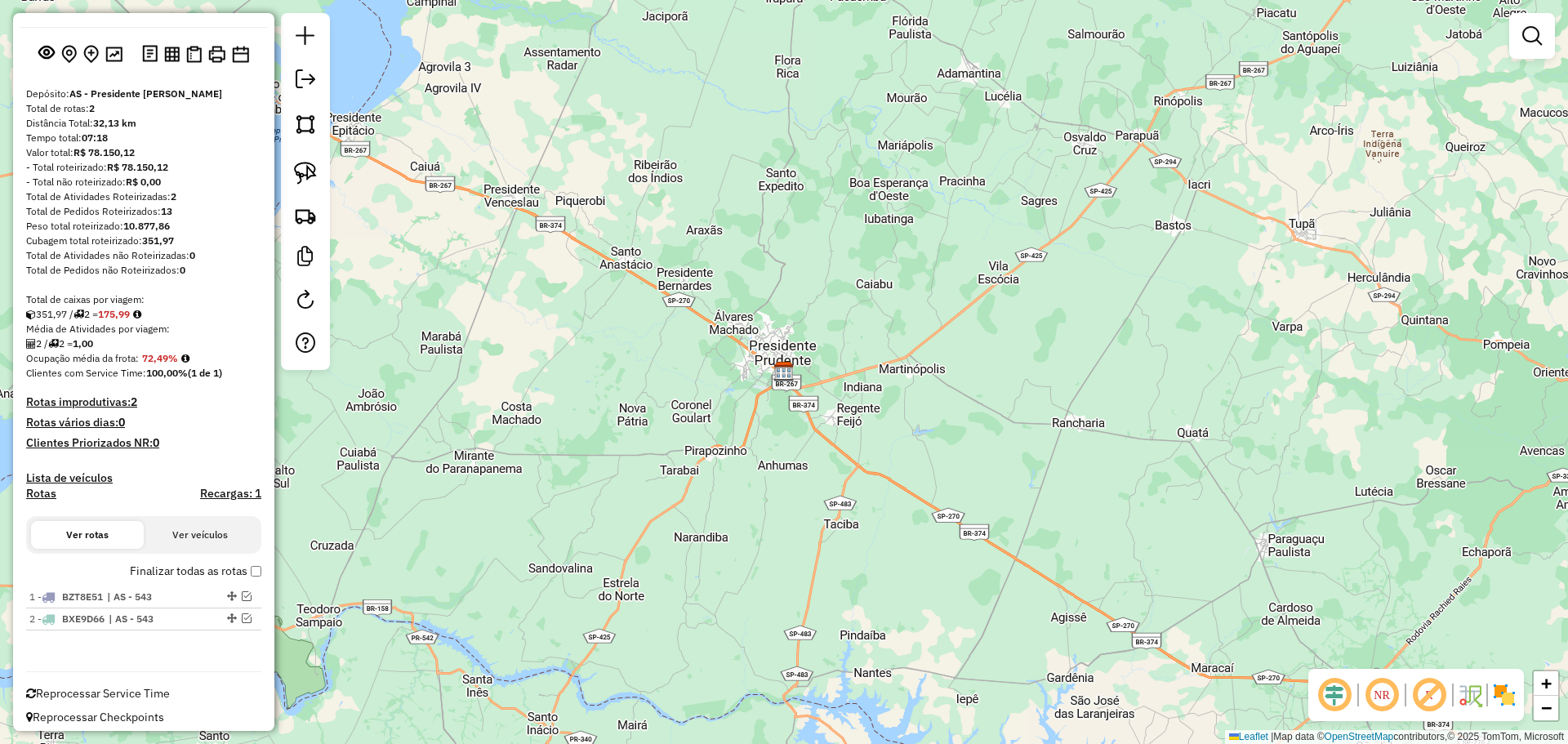
scroll to position [88, 0]
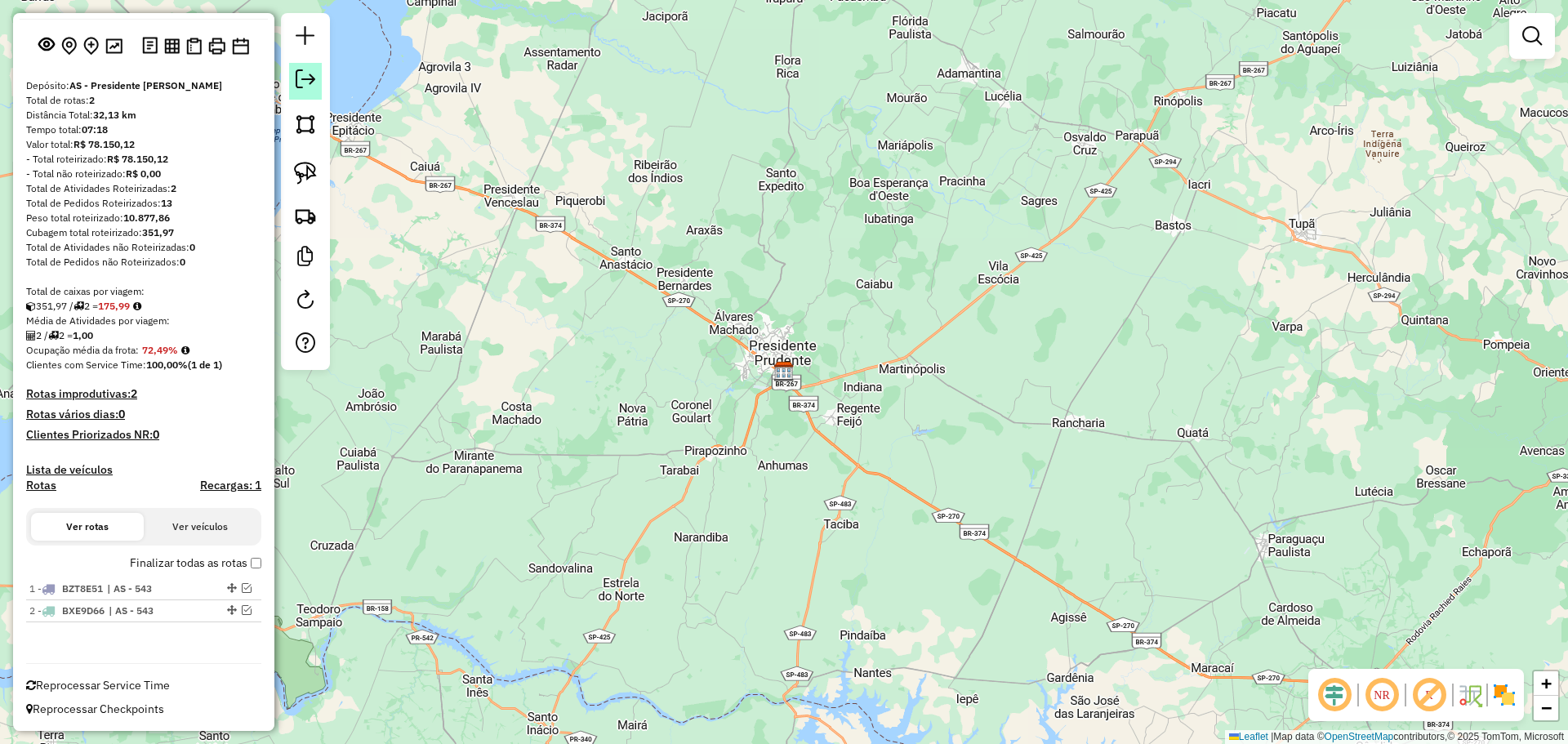
click at [303, 83] on em at bounding box center [306, 79] width 19 height 19
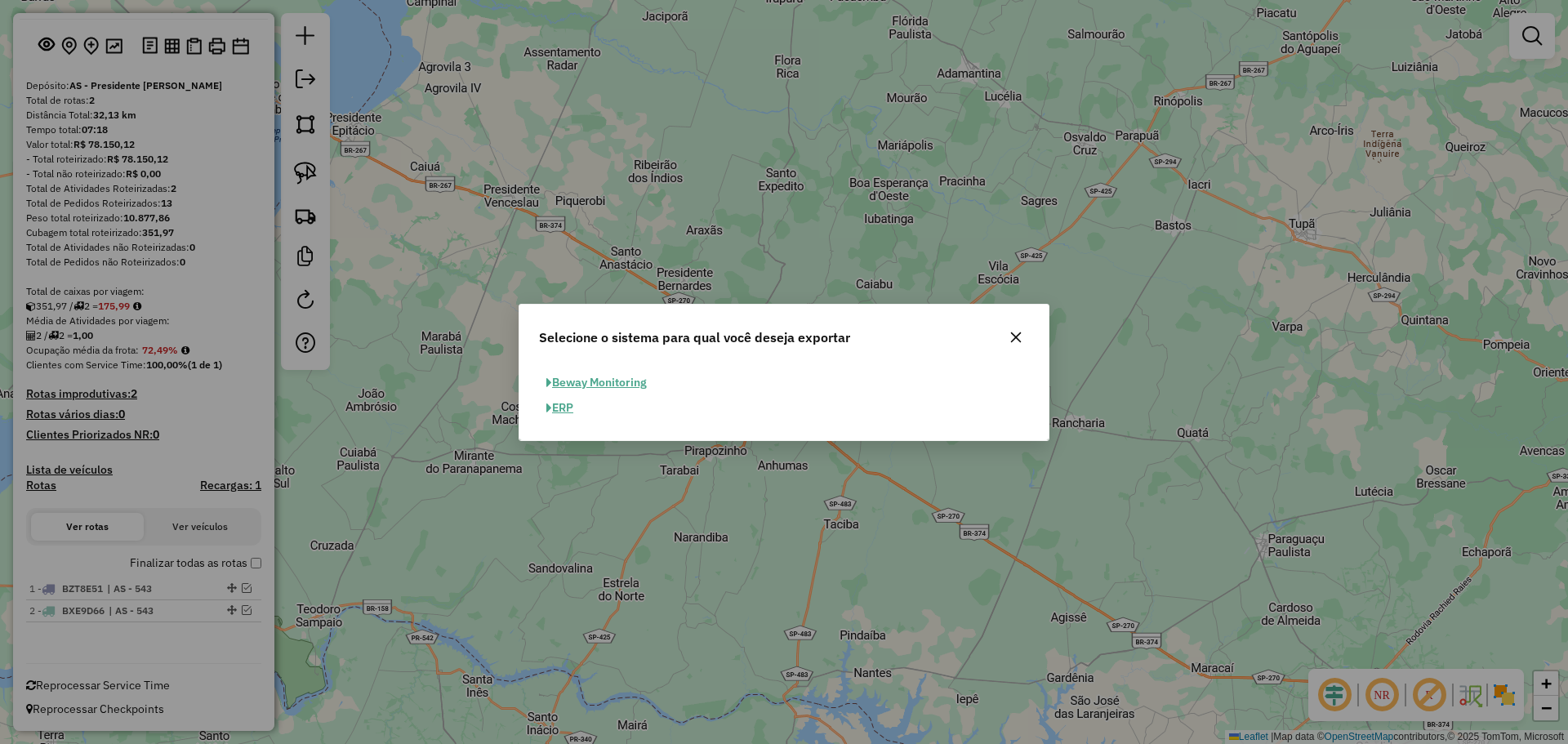
click at [577, 398] on button "ERP" at bounding box center [559, 408] width 41 height 25
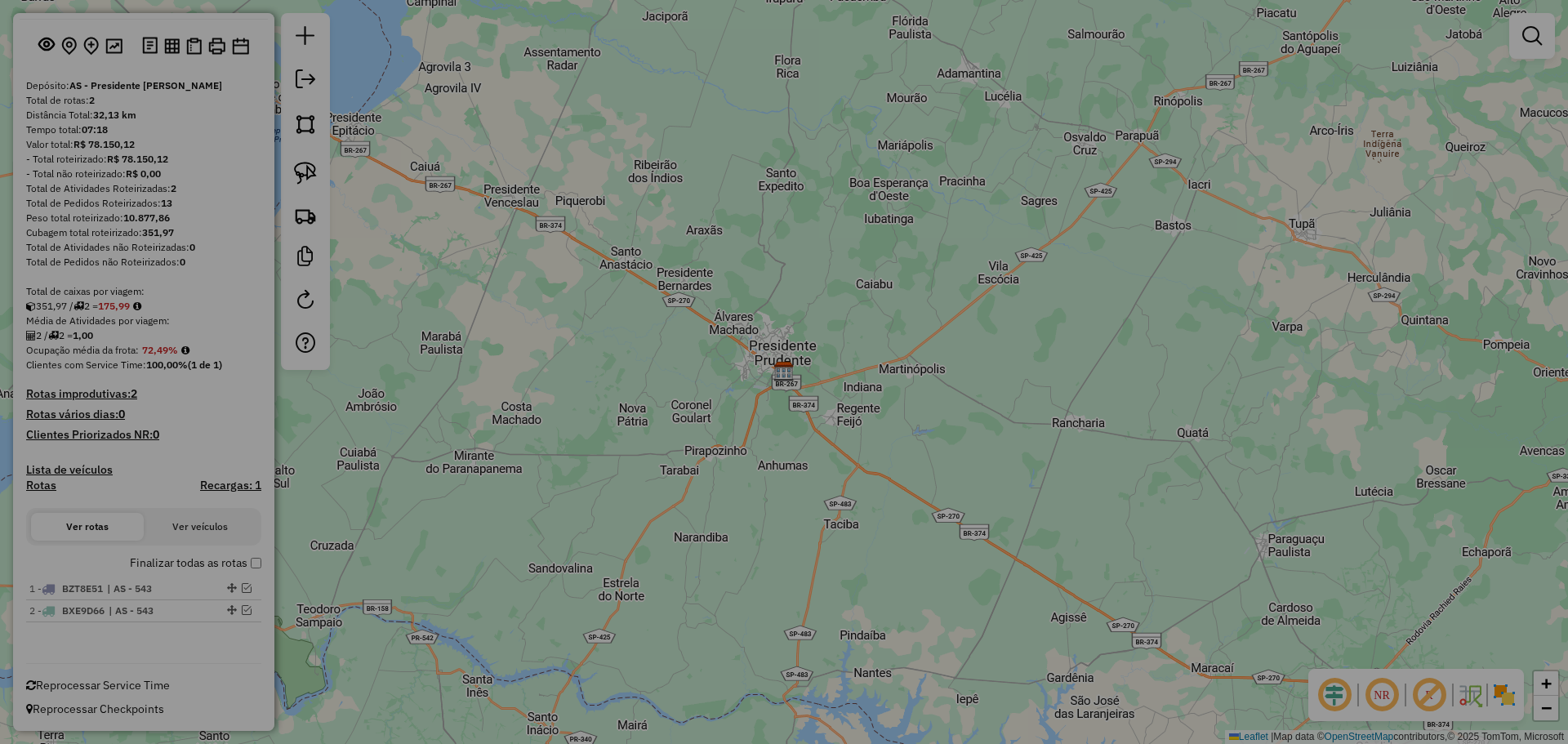
select select "**"
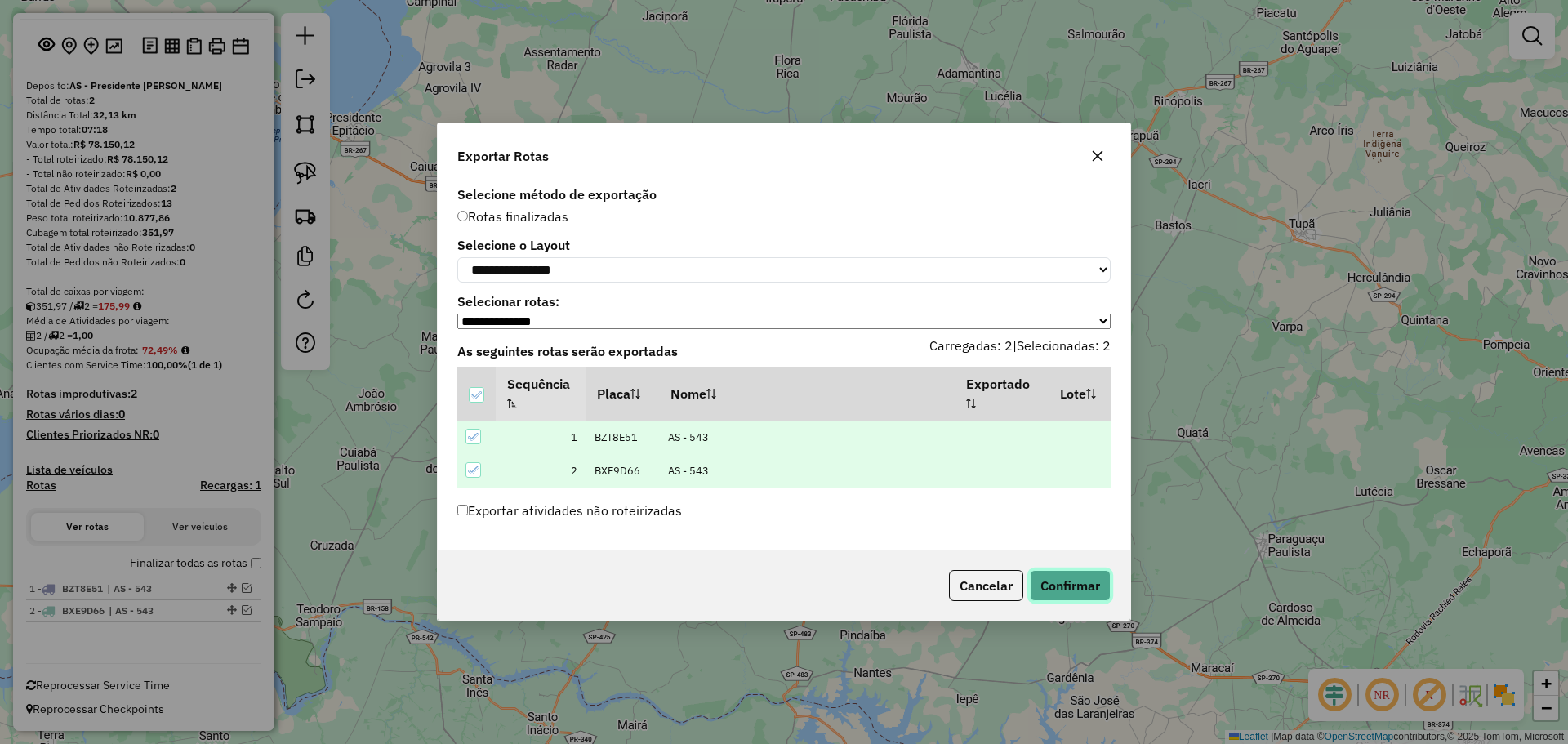
click at [1076, 598] on button "Confirmar" at bounding box center [1071, 586] width 81 height 31
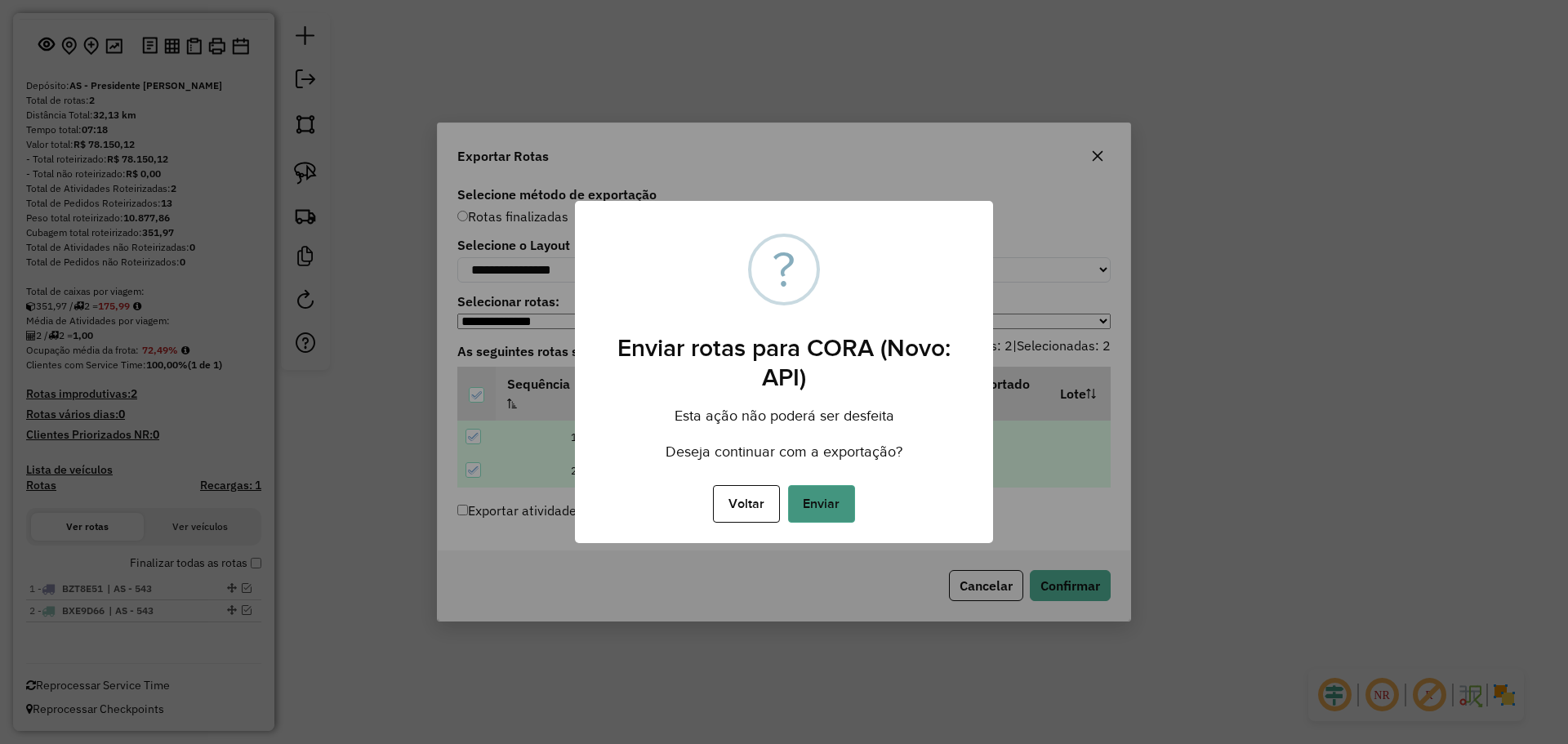
click at [811, 506] on button "Enviar" at bounding box center [821, 503] width 66 height 38
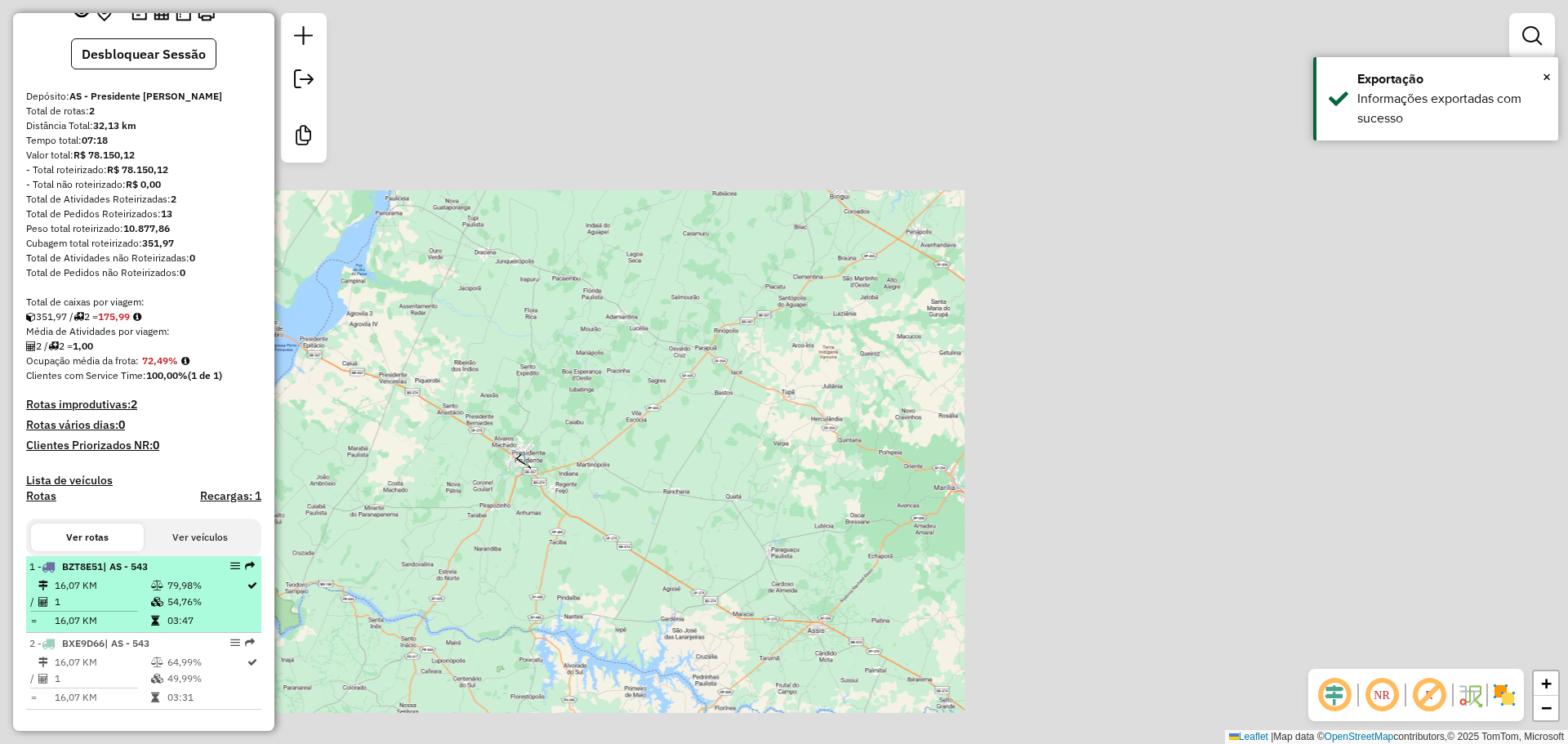
scroll to position [127, 0]
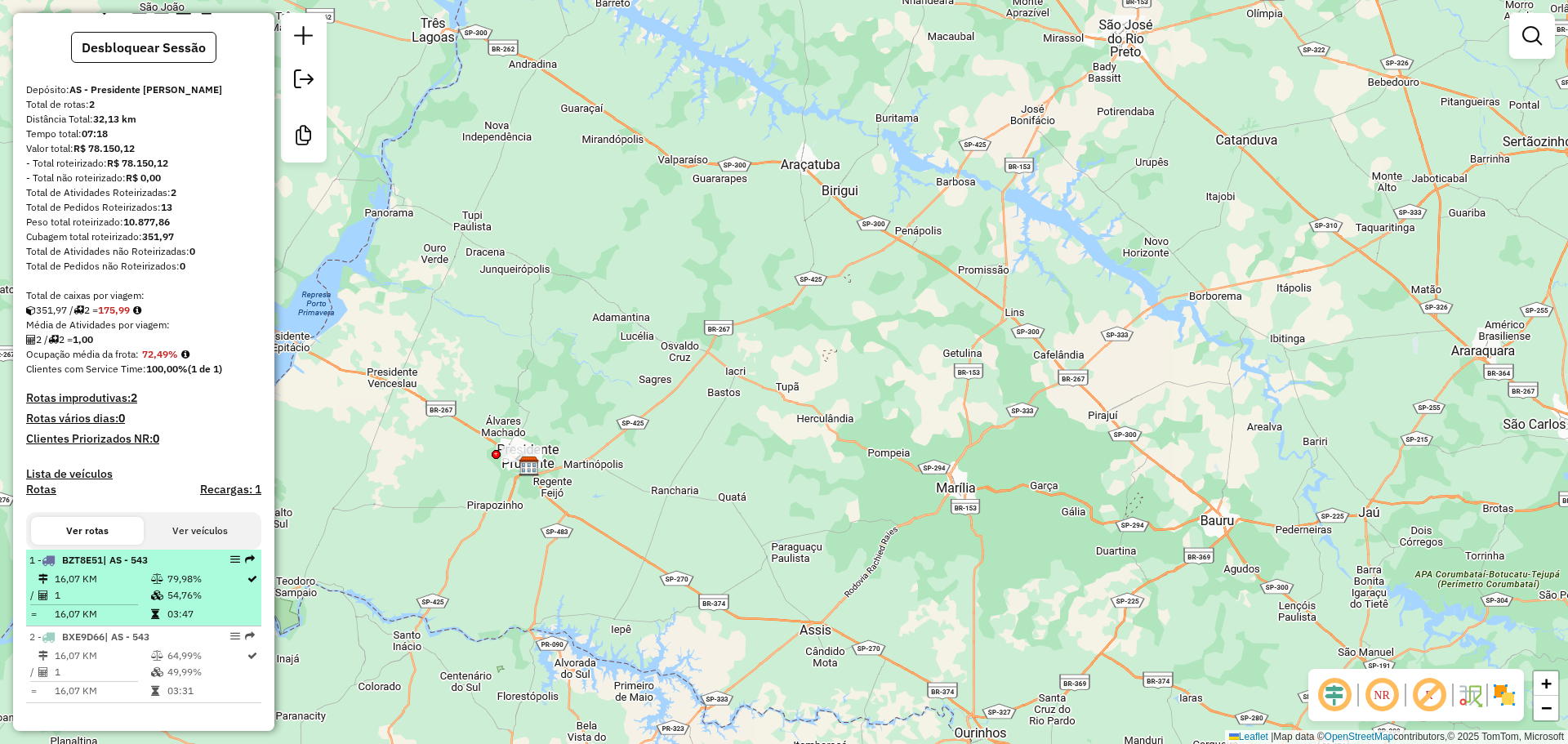
click at [193, 593] on td "54,76%" at bounding box center [206, 595] width 79 height 16
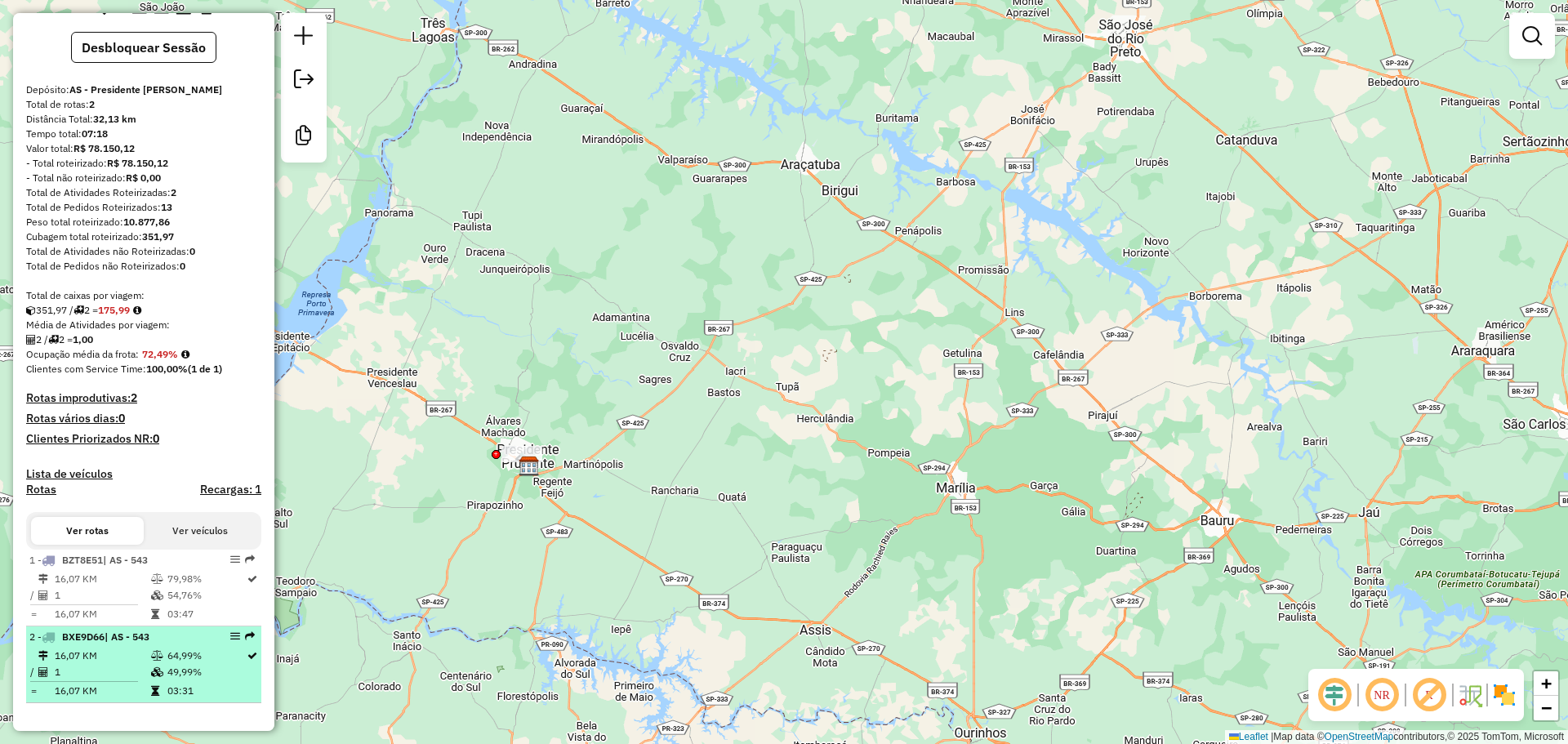
select select "**********"
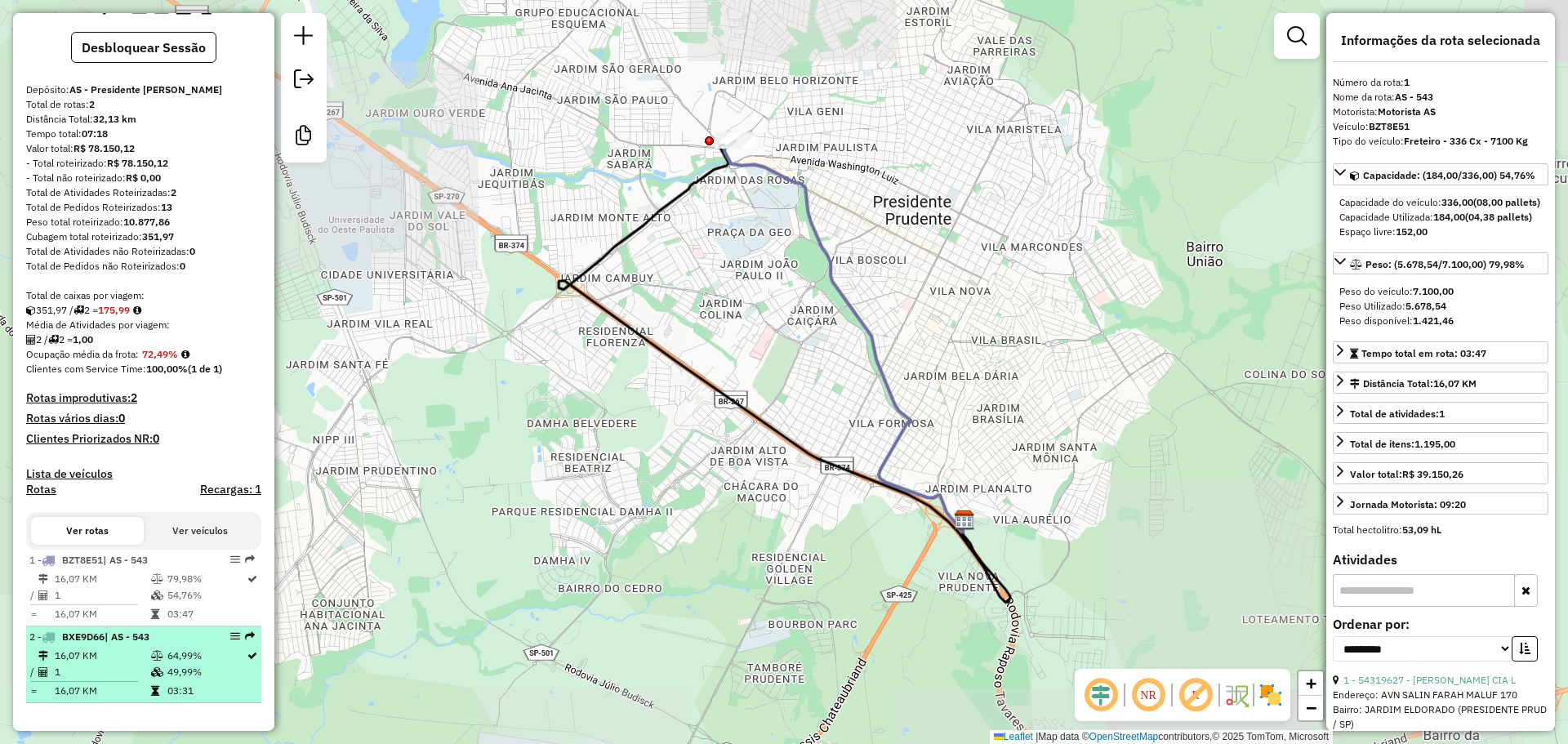
click at [196, 651] on td "64,99%" at bounding box center [206, 655] width 79 height 16
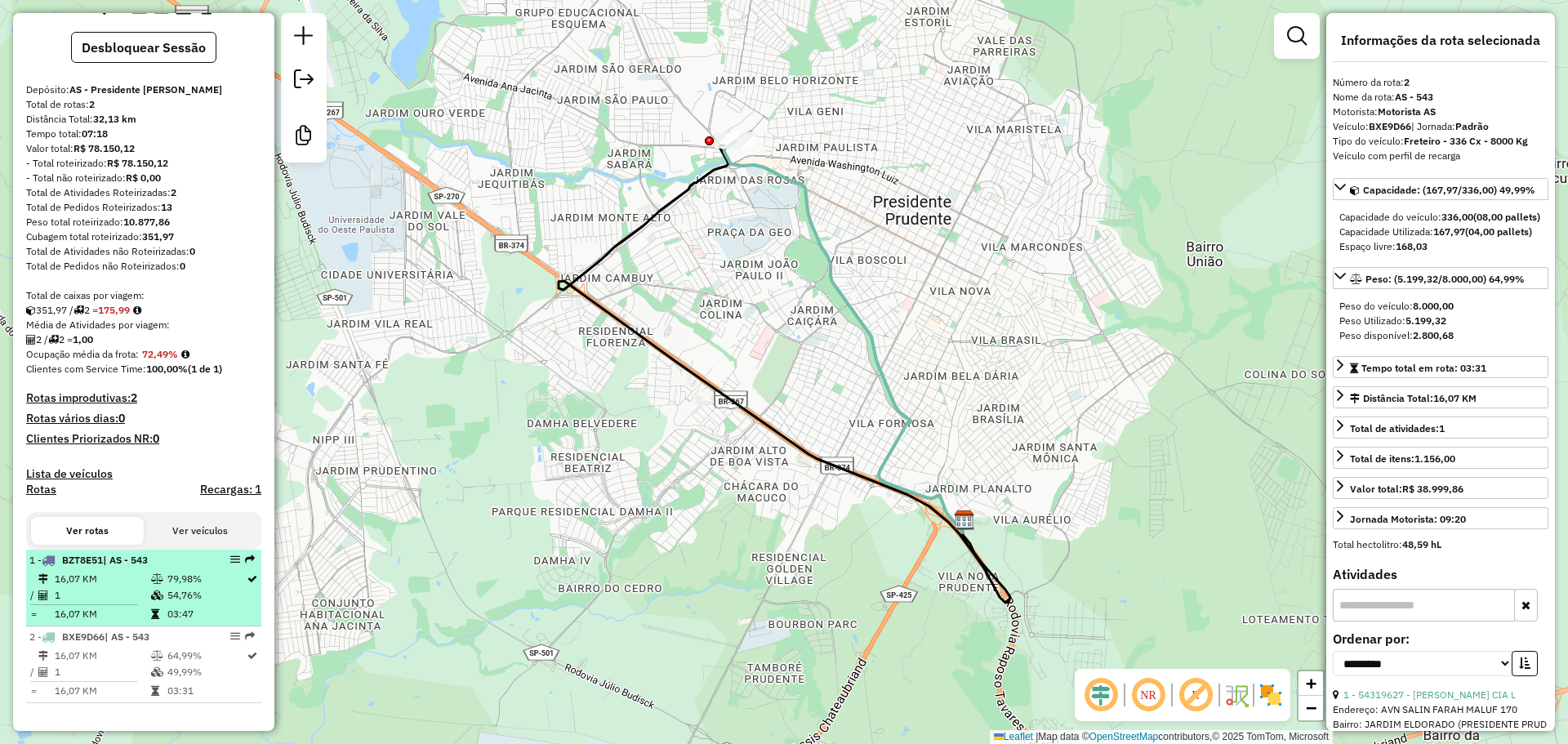
click at [191, 574] on td "79,98%" at bounding box center [206, 578] width 79 height 16
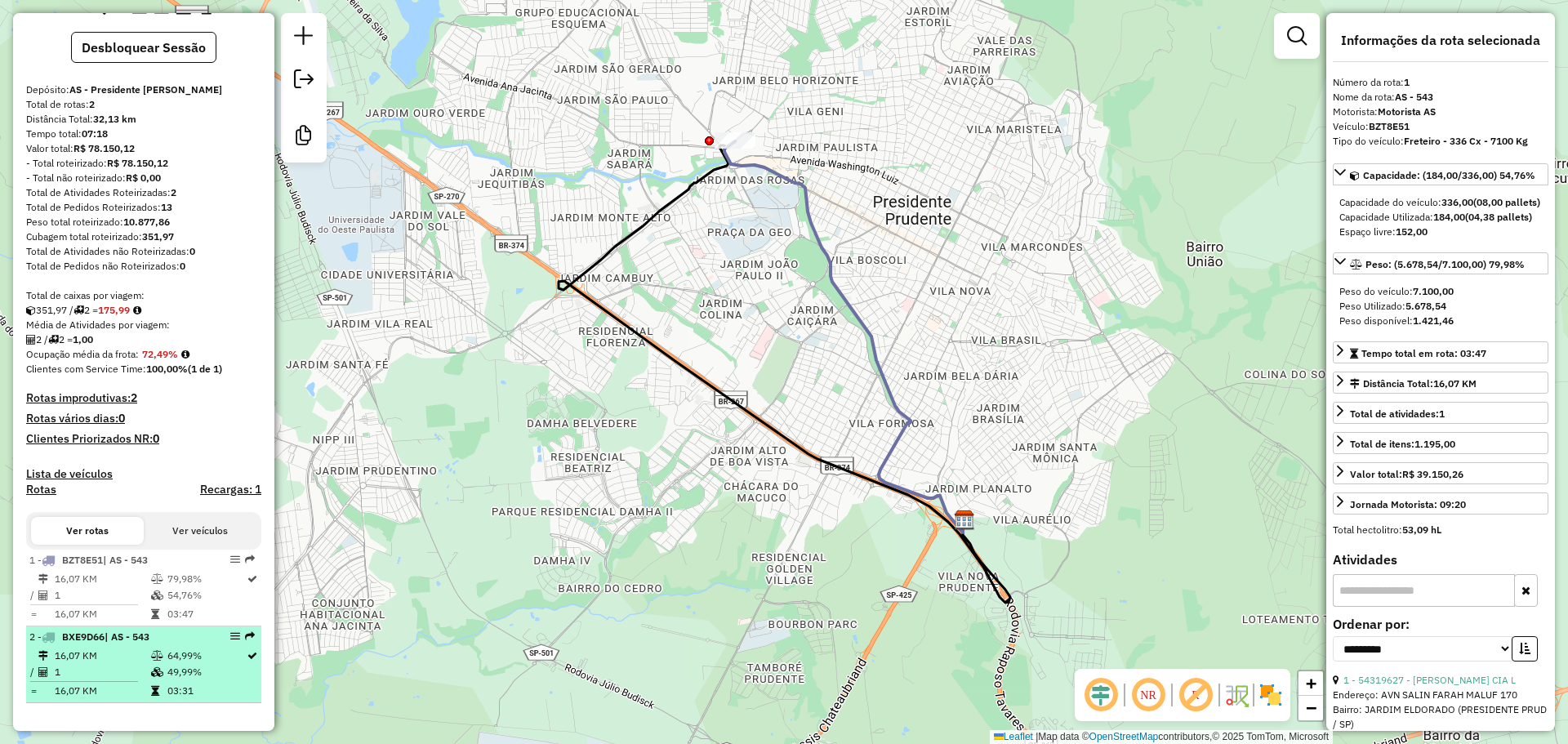
click at [190, 642] on div "2 - BXE9D66 | AS - 543" at bounding box center [117, 636] width 173 height 14
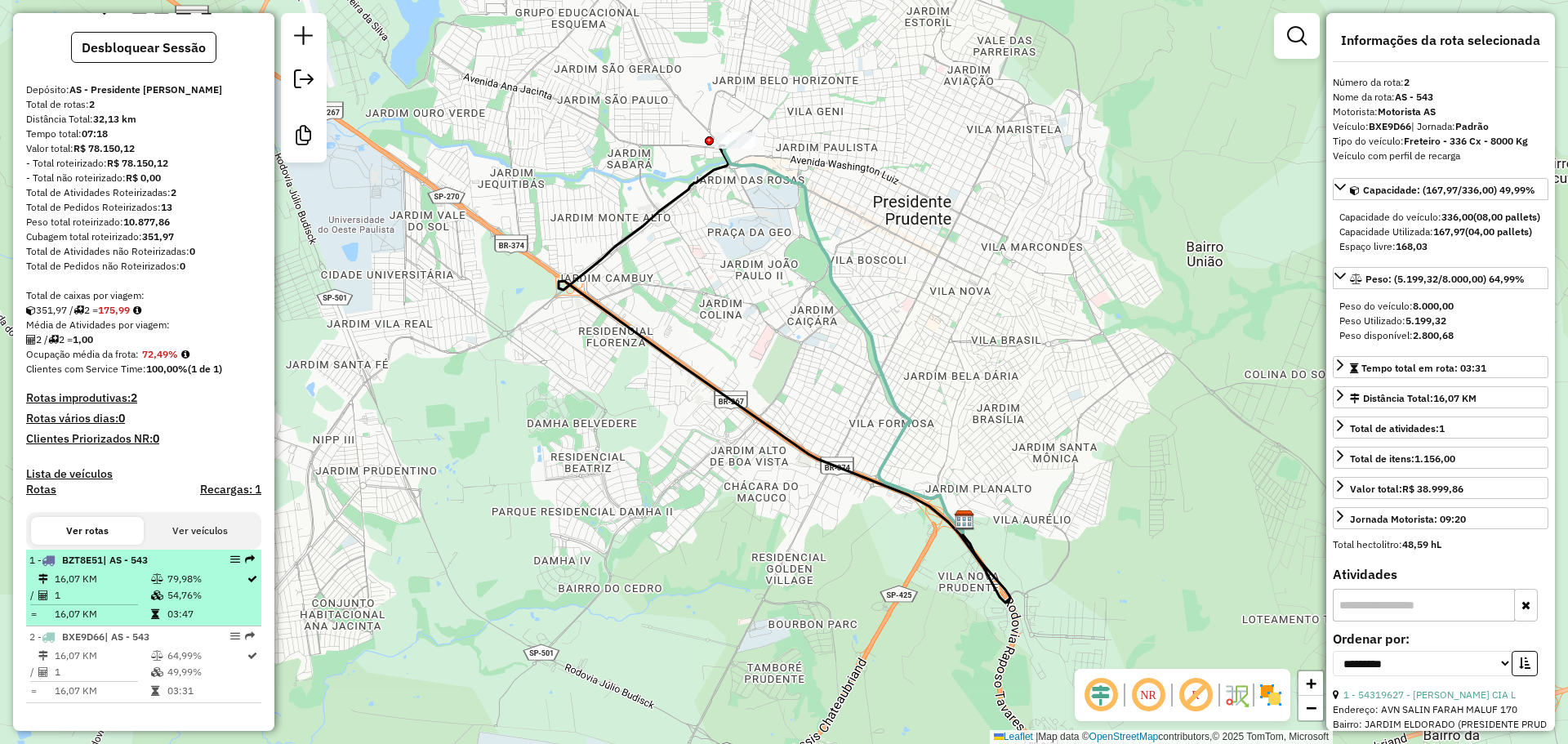
click at [185, 583] on td "79,98%" at bounding box center [206, 578] width 79 height 16
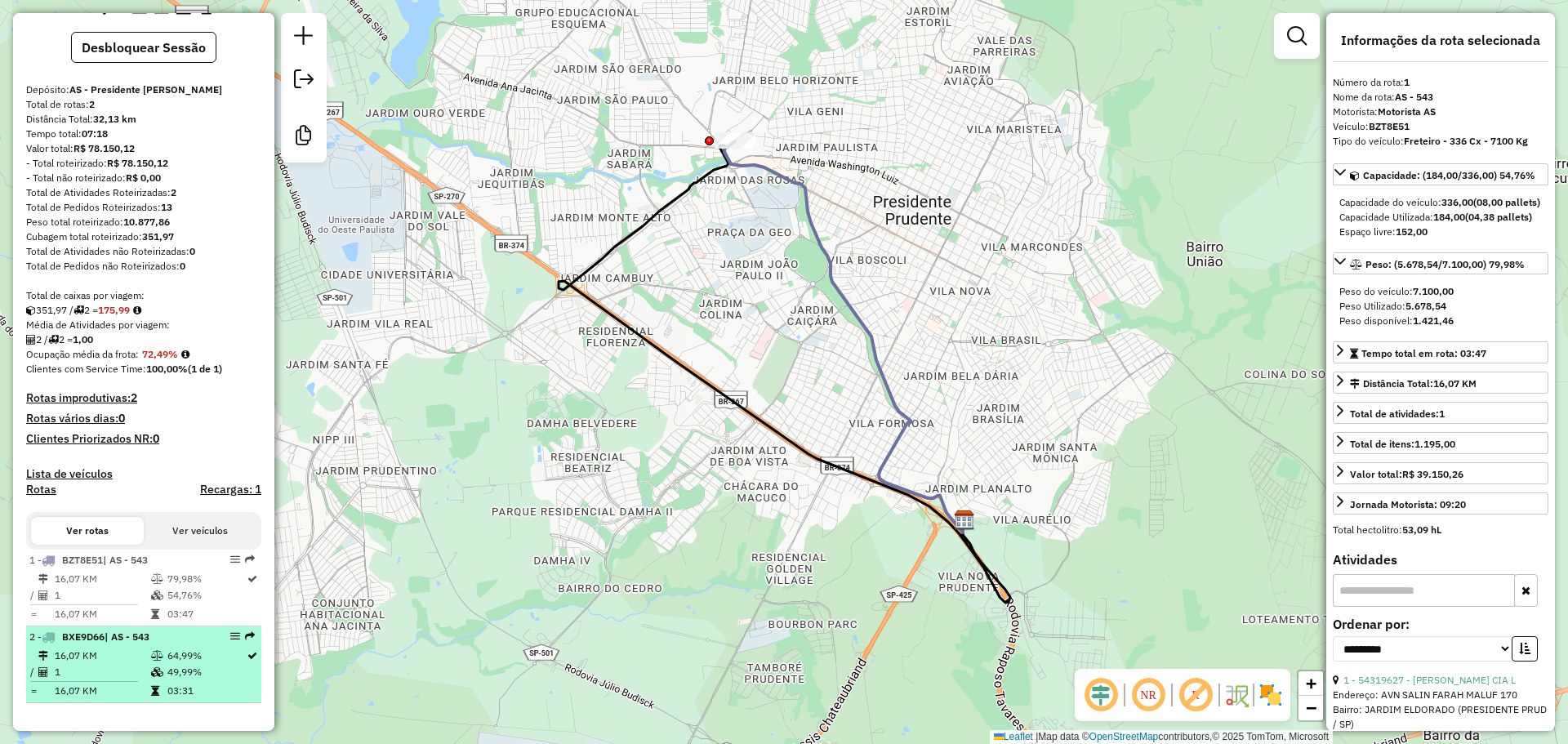
click at [196, 656] on td "64,99%" at bounding box center [206, 655] width 79 height 16
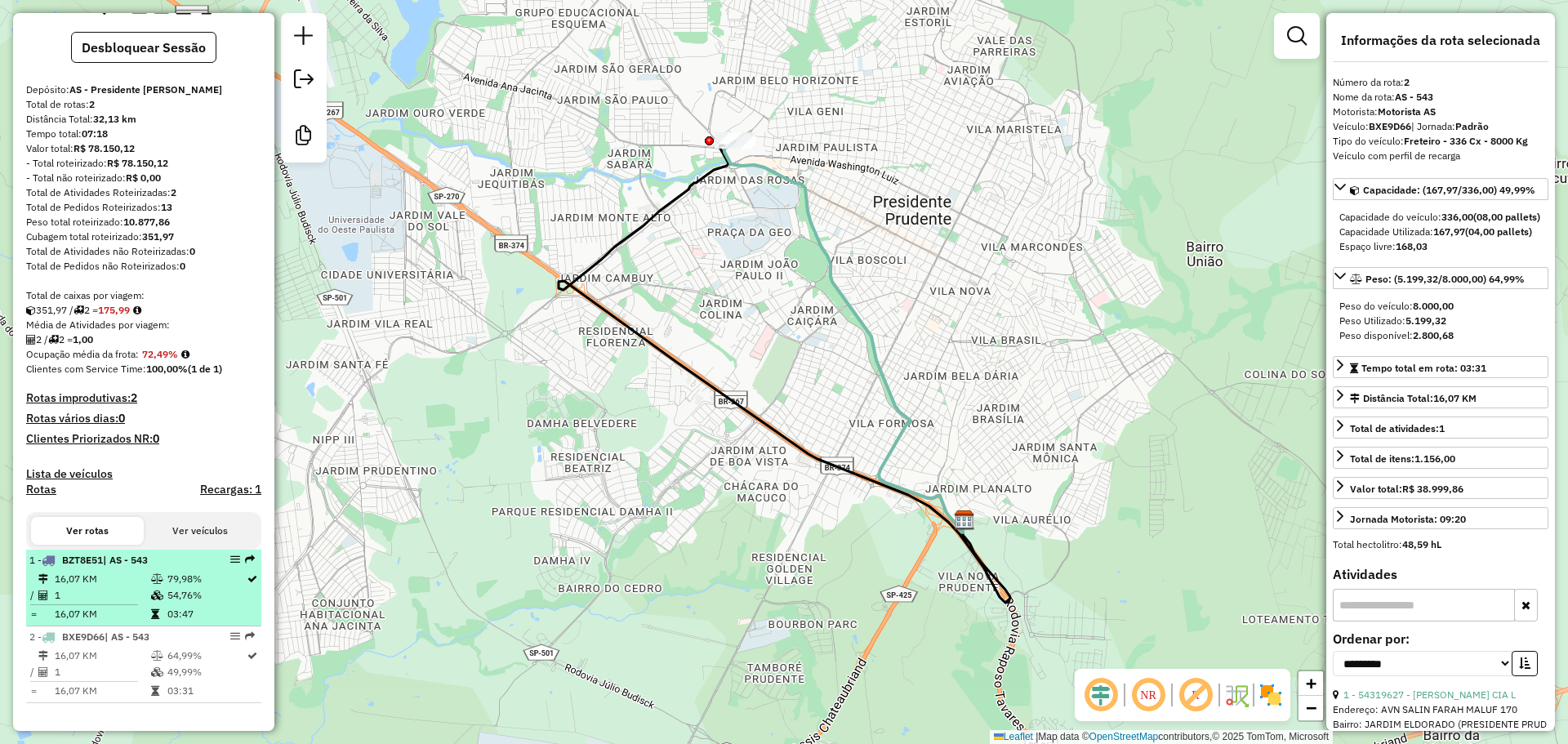
click at [191, 592] on td "54,76%" at bounding box center [206, 595] width 79 height 16
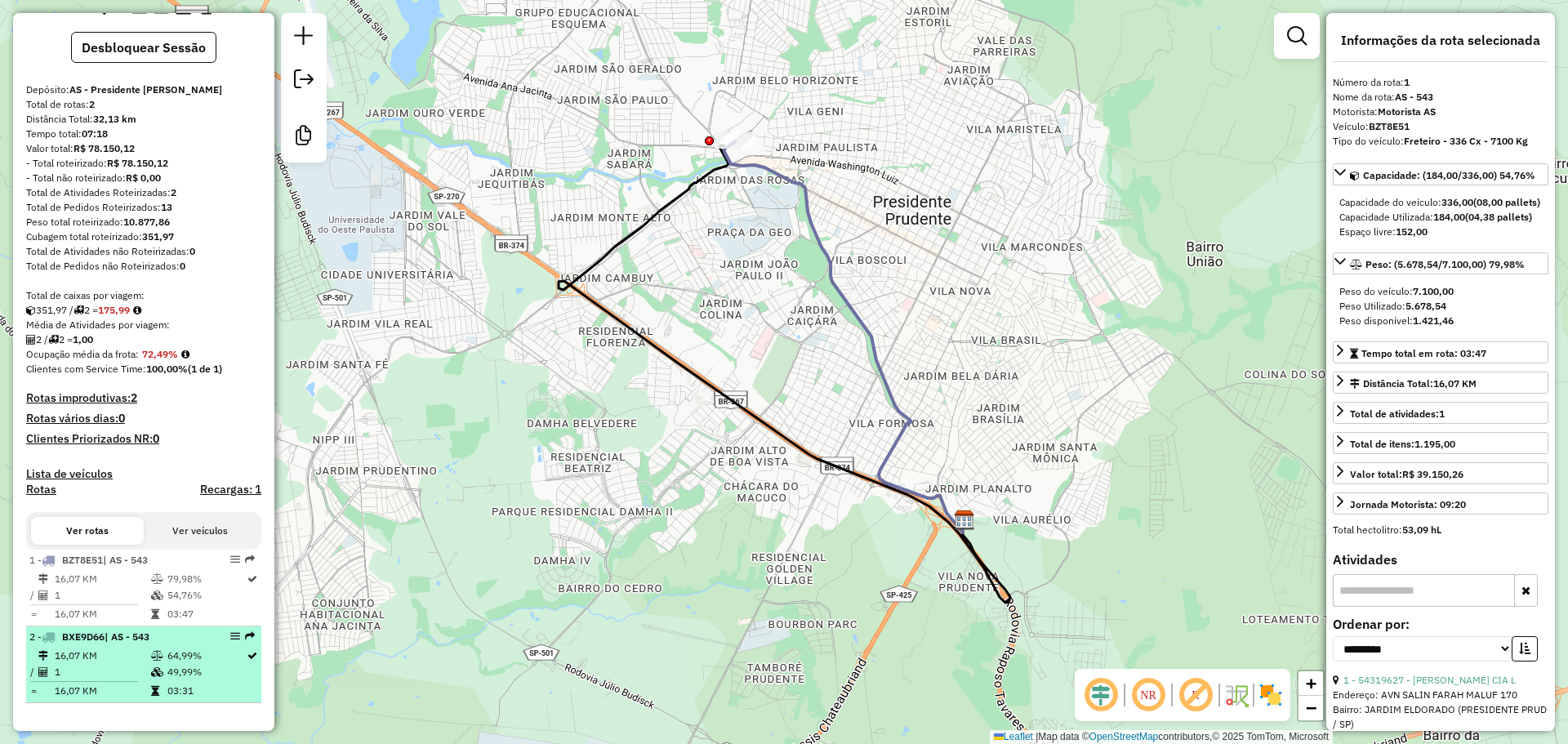
click at [196, 654] on td "64,99%" at bounding box center [206, 655] width 79 height 16
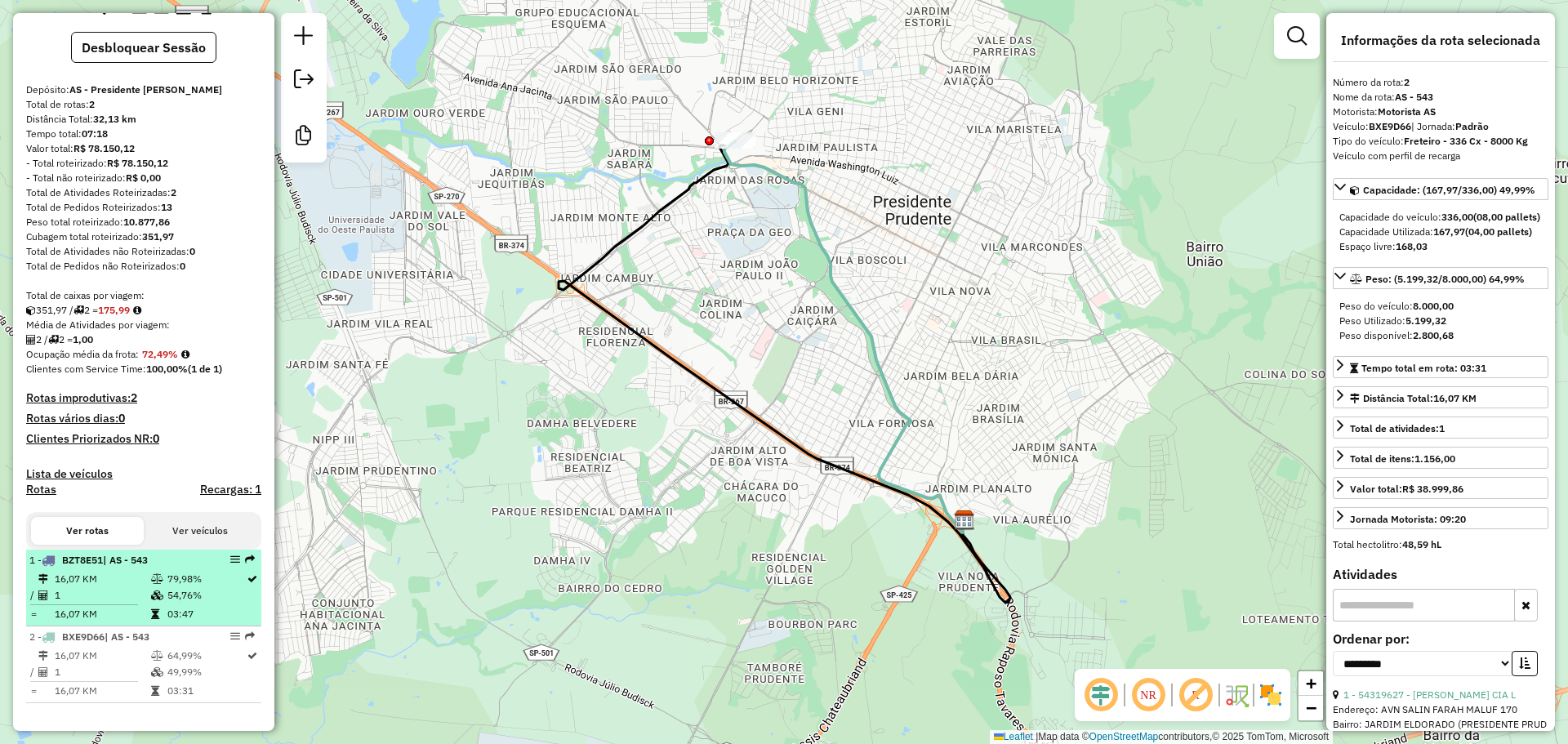
click at [170, 568] on div "1 - BZT8E51 | AS - 543" at bounding box center [117, 560] width 173 height 14
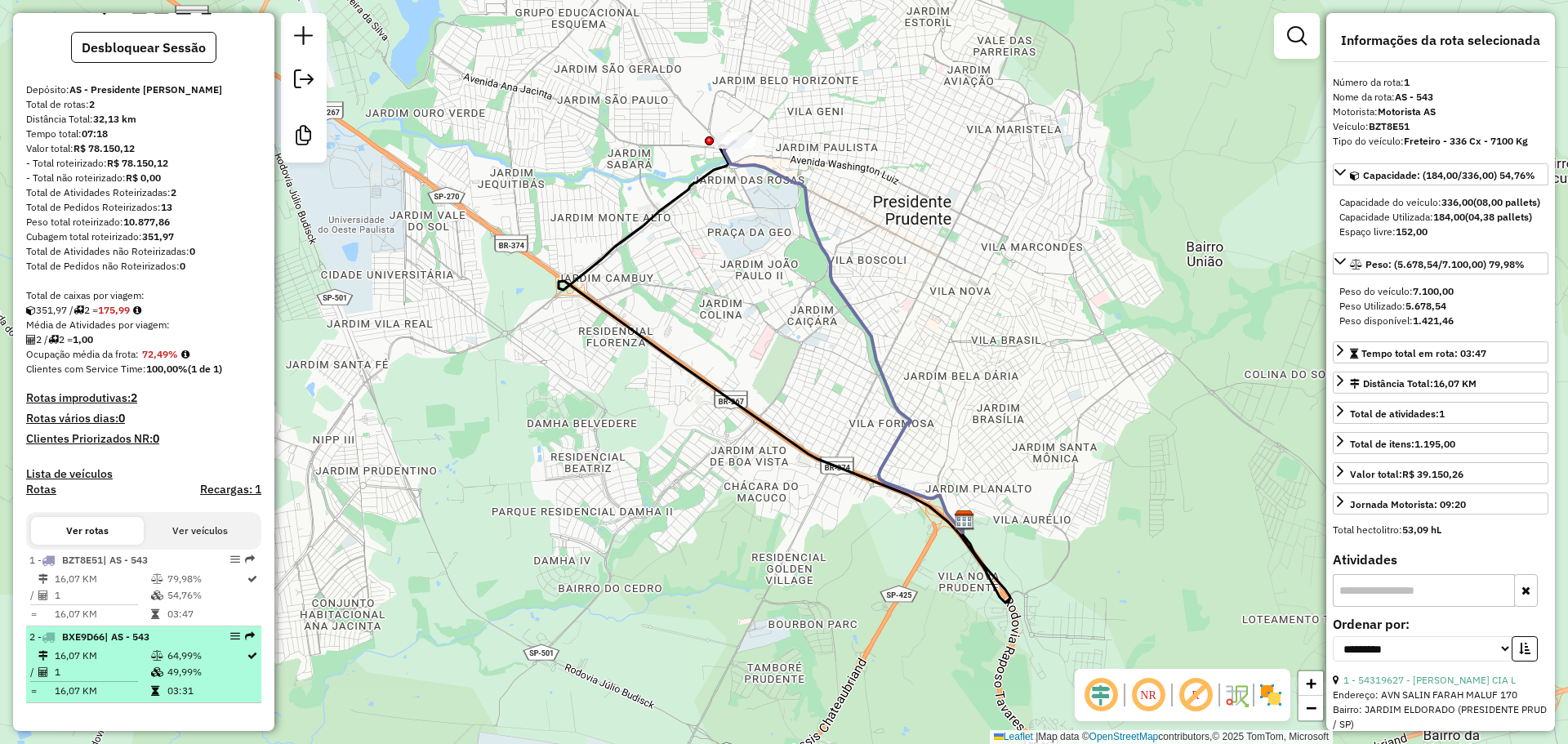
click at [175, 634] on div "2 - BXE9D66 | AS - 543" at bounding box center [117, 636] width 173 height 14
